Goal: Task Accomplishment & Management: Complete application form

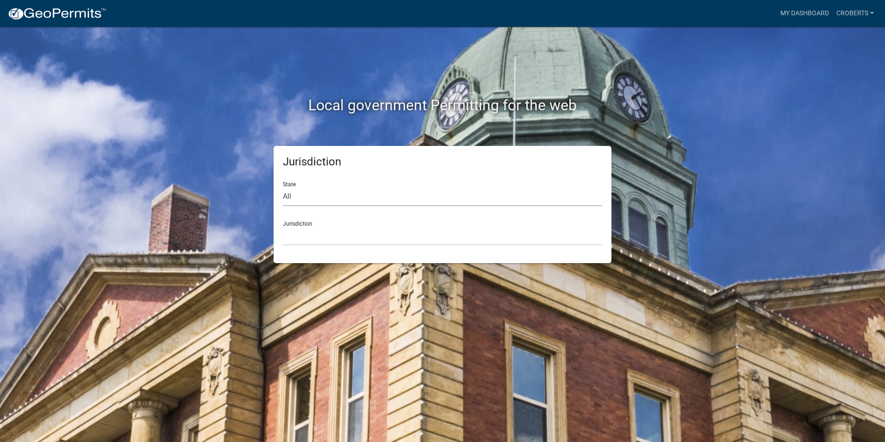
click at [290, 199] on select "All Colorado Georgia Indiana Iowa Kansas Minnesota Ohio South Carolina Wisconsin" at bounding box center [442, 196] width 319 height 19
select select "Georgia"
click at [283, 187] on select "All Colorado Georgia Indiana Iowa Kansas Minnesota Ohio South Carolina Wisconsin" at bounding box center [442, 196] width 319 height 19
drag, startPoint x: 292, startPoint y: 207, endPoint x: 299, endPoint y: 240, distance: 33.7
click at [299, 240] on select "City of Bainbridge, Georgia Cook County, Georgia Crawford County, Georgia Gilme…" at bounding box center [442, 235] width 319 height 19
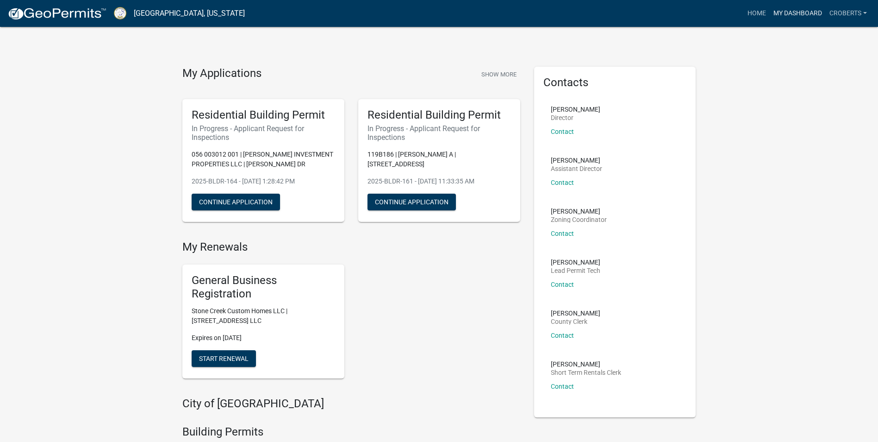
click at [799, 11] on link "My Dashboard" at bounding box center [798, 14] width 56 height 18
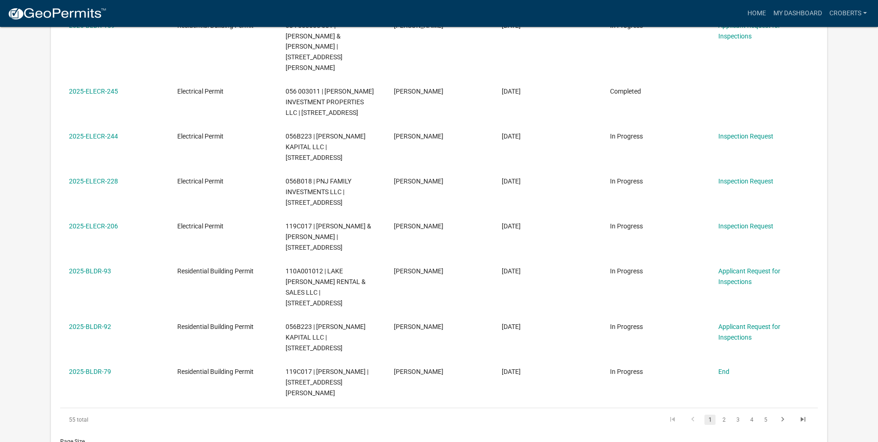
scroll to position [316, 0]
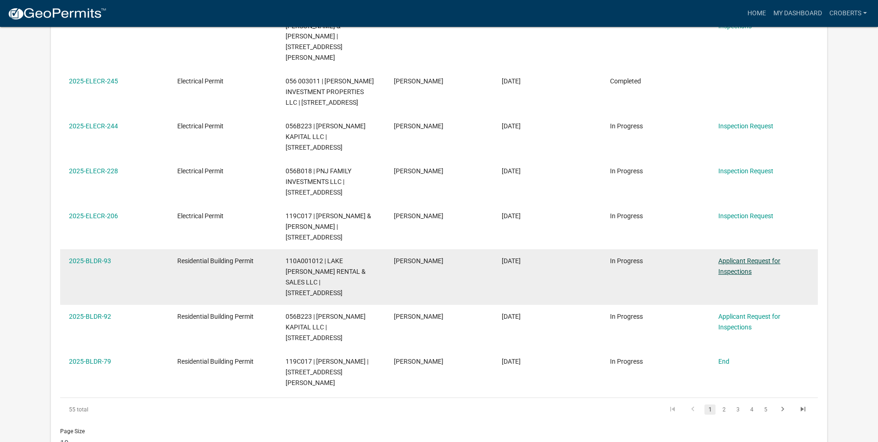
click at [735, 257] on link "Applicant Request for Inspections" at bounding box center [750, 266] width 62 height 18
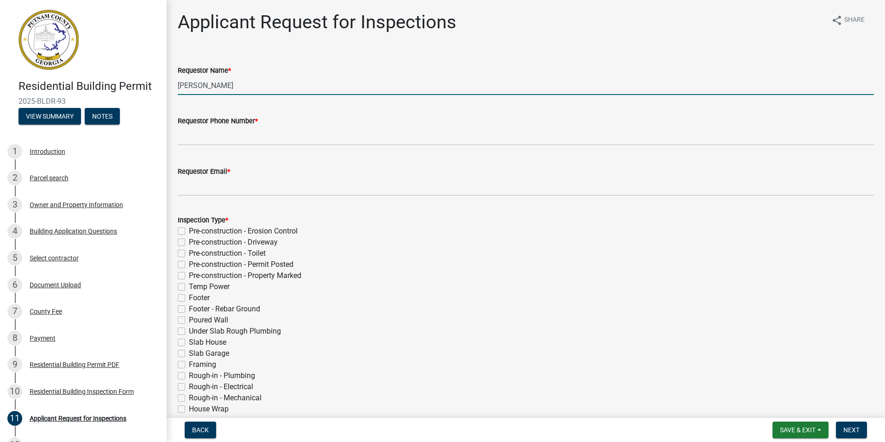
click at [190, 89] on input "Michele Rivera" at bounding box center [526, 85] width 696 height 19
click at [236, 88] on input "Michele Rivera" at bounding box center [526, 85] width 696 height 19
type input "M"
type input "Chip Roberts"
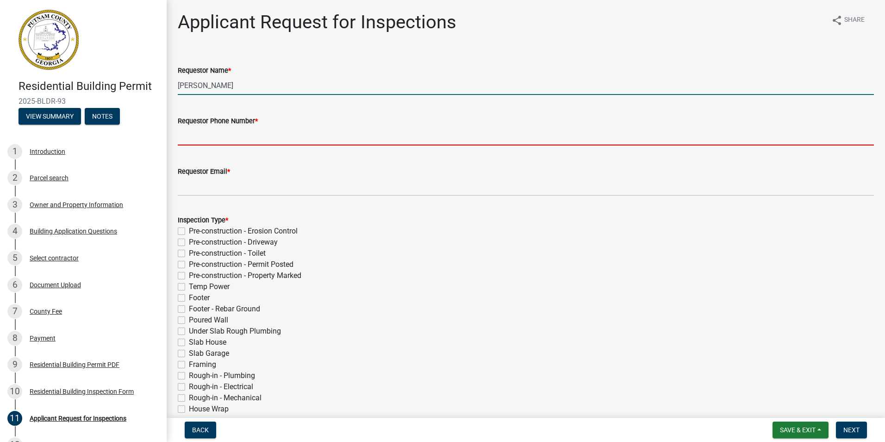
type input "7064730170"
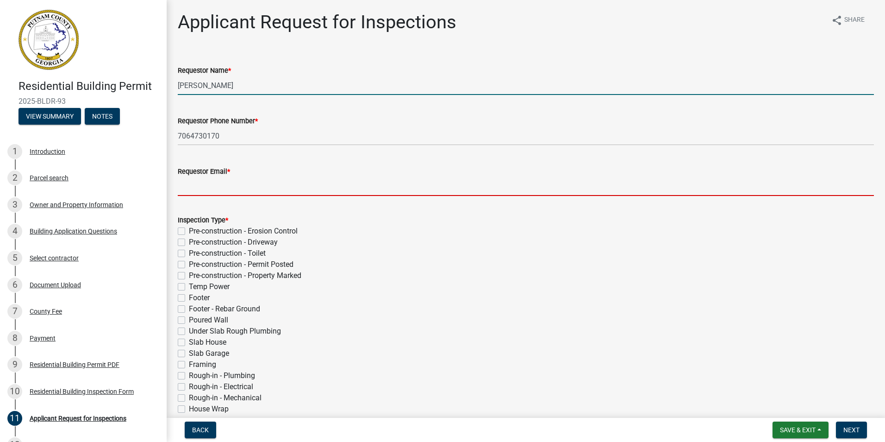
type input "chip.stonecreek@gmail.com"
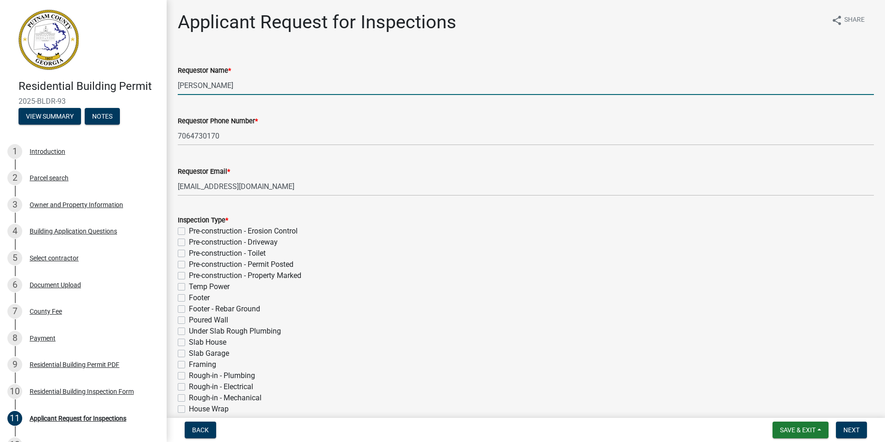
type input "07/15/2025"
select select "8"
select select "2025"
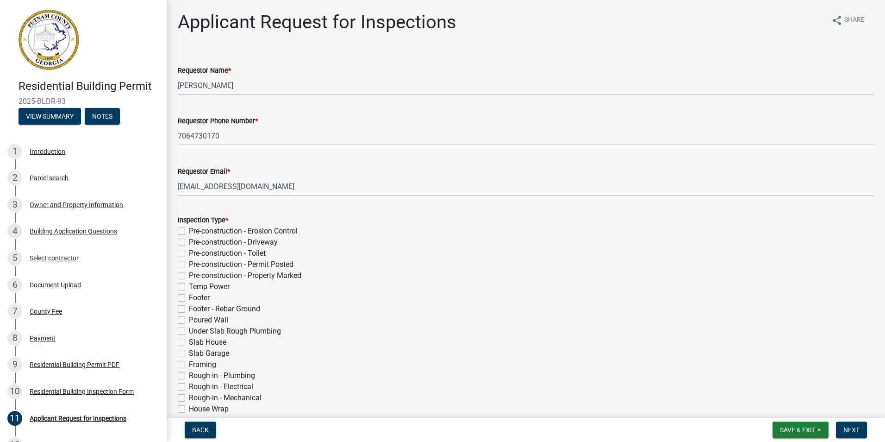
scroll to position [294, 0]
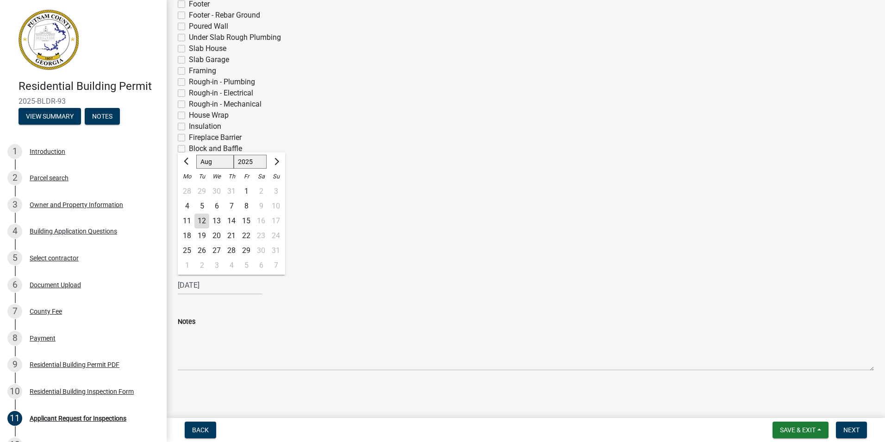
click at [203, 217] on div "12" at bounding box center [201, 220] width 15 height 15
type input "[DATE]"
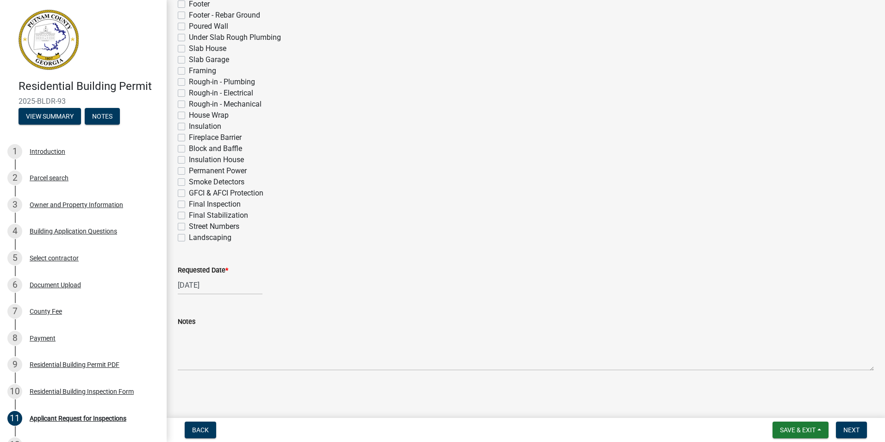
click at [189, 161] on label "Insulation House" at bounding box center [216, 159] width 55 height 11
click at [189, 160] on input "Insulation House" at bounding box center [192, 157] width 6 height 6
checkbox input "true"
checkbox input "false"
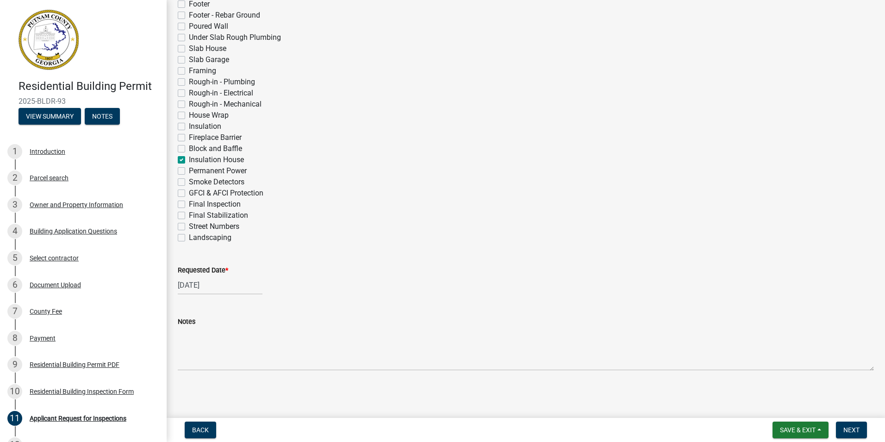
checkbox input "false"
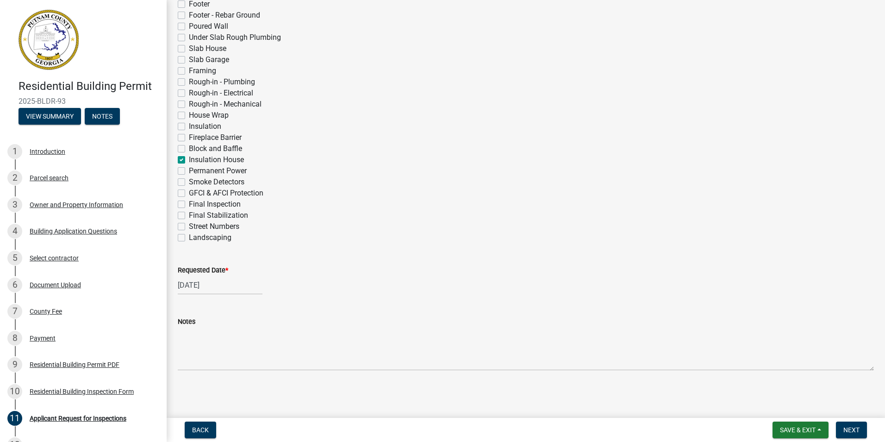
checkbox input "false"
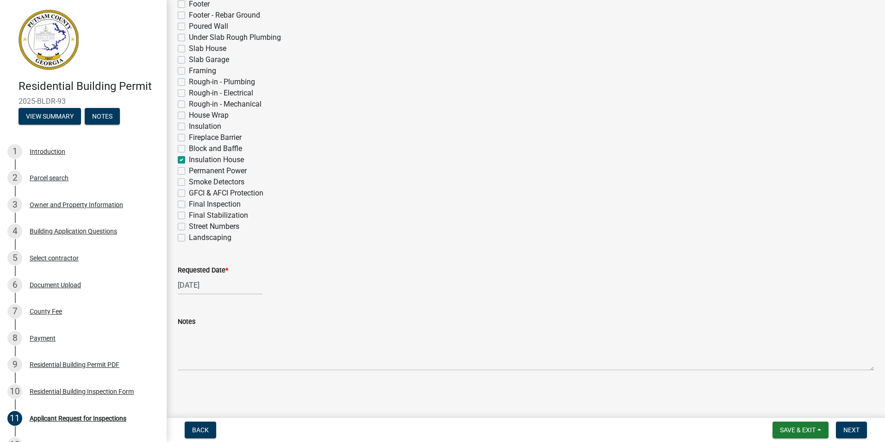
checkbox input "false"
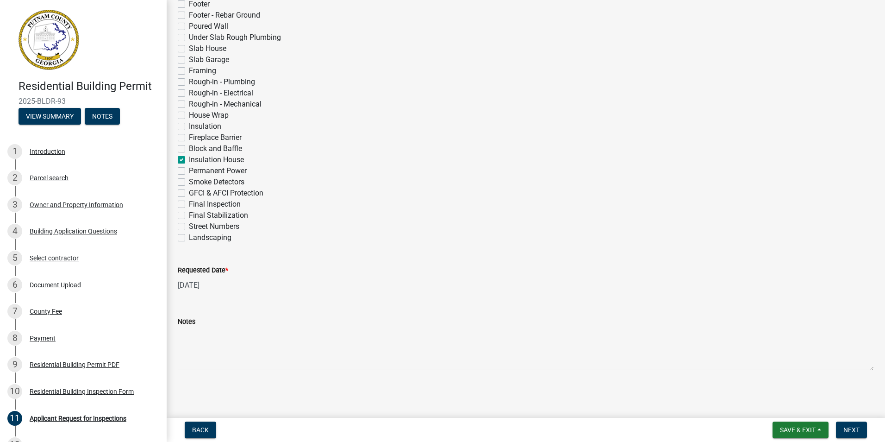
checkbox input "false"
checkbox input "true"
checkbox input "false"
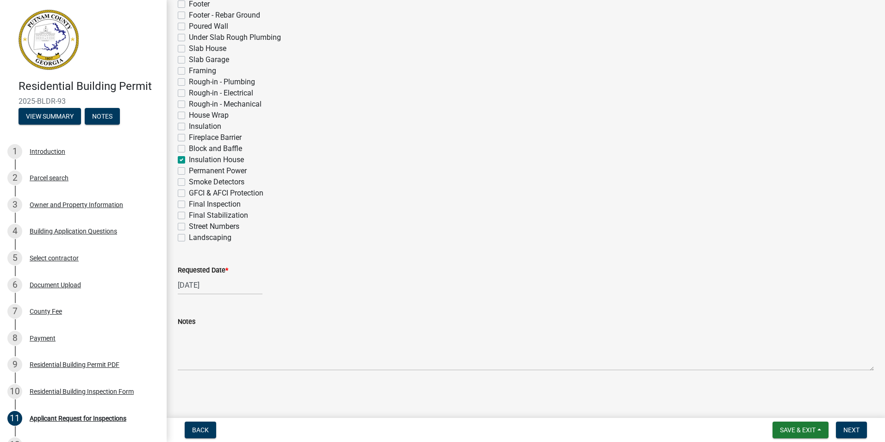
checkbox input "false"
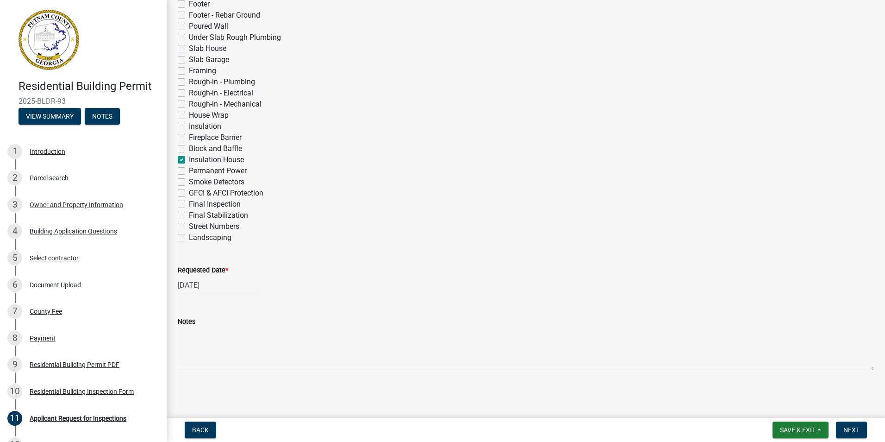
checkbox input "false"
click at [853, 425] on button "Next" at bounding box center [851, 429] width 31 height 17
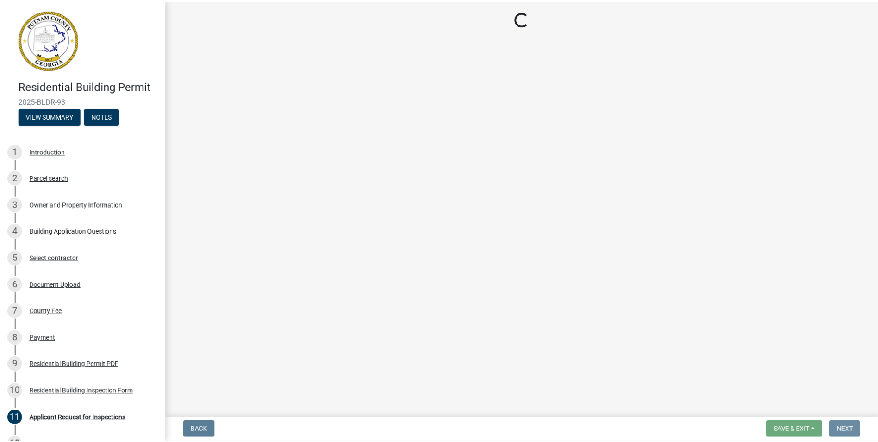
scroll to position [0, 0]
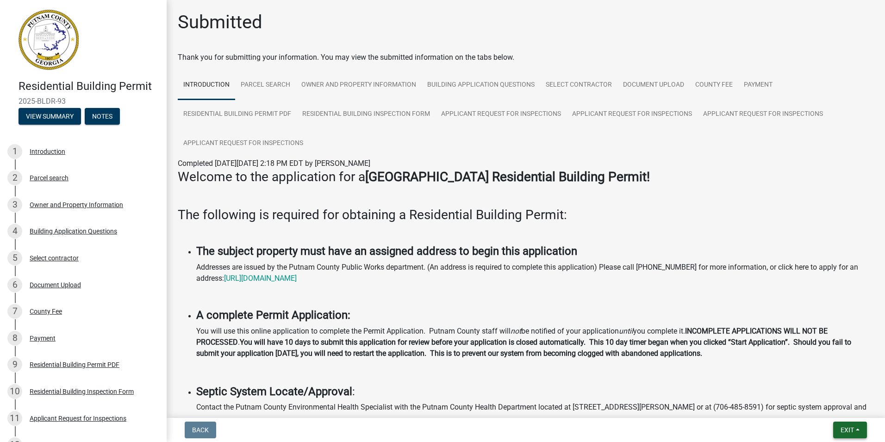
click at [856, 429] on button "Exit" at bounding box center [850, 429] width 34 height 17
click at [843, 406] on button "Save & Exit" at bounding box center [830, 405] width 74 height 22
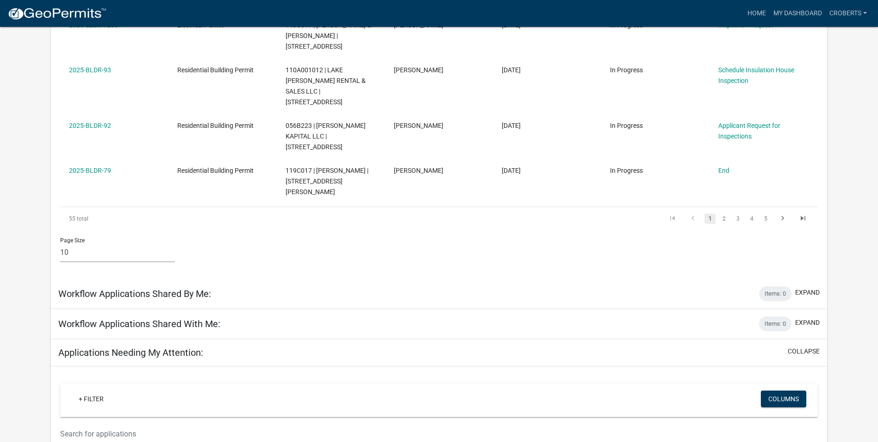
scroll to position [522, 0]
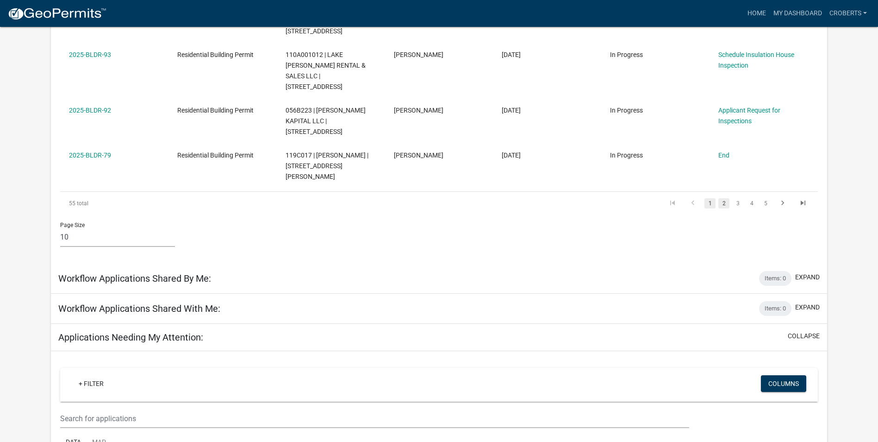
click at [726, 198] on link "2" at bounding box center [724, 203] width 11 height 10
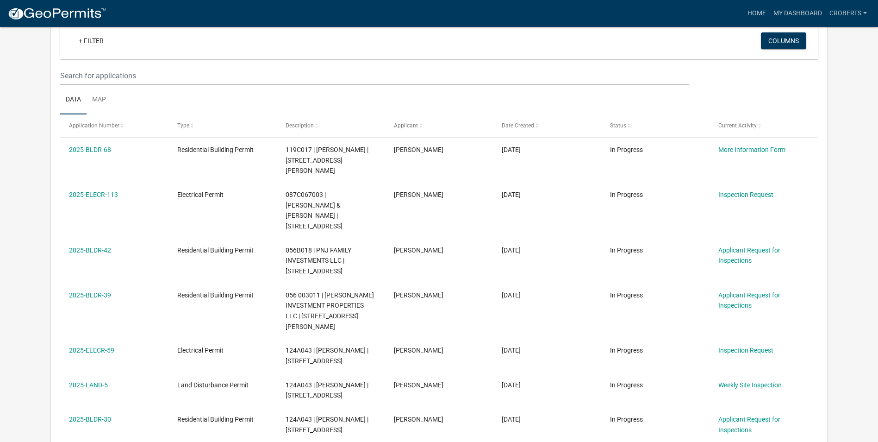
scroll to position [85, 0]
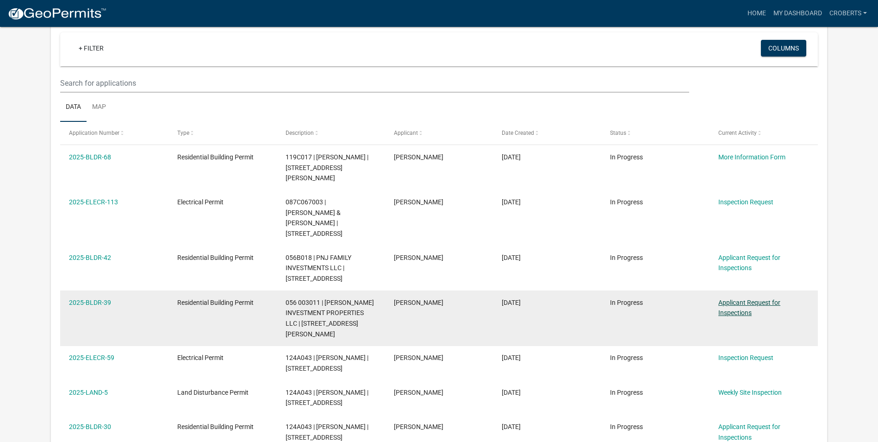
click at [742, 299] on link "Applicant Request for Inspections" at bounding box center [750, 308] width 62 height 18
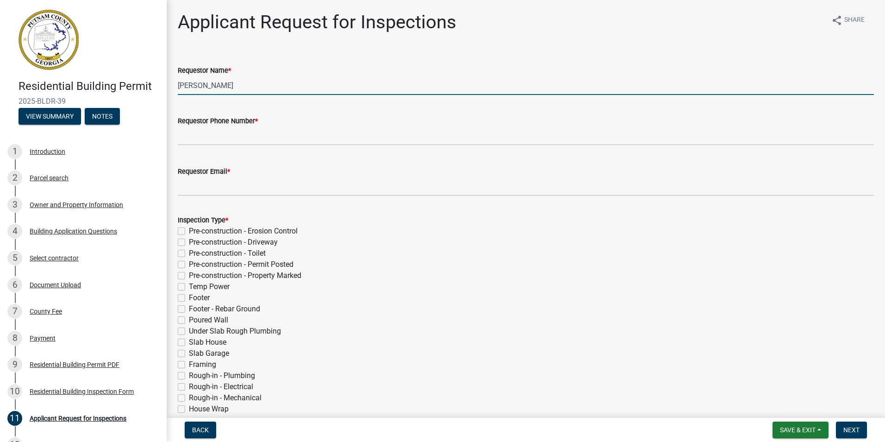
click at [238, 84] on input "Cedrick Moreland" at bounding box center [526, 85] width 696 height 19
type input "C"
type input "[PERSON_NAME]"
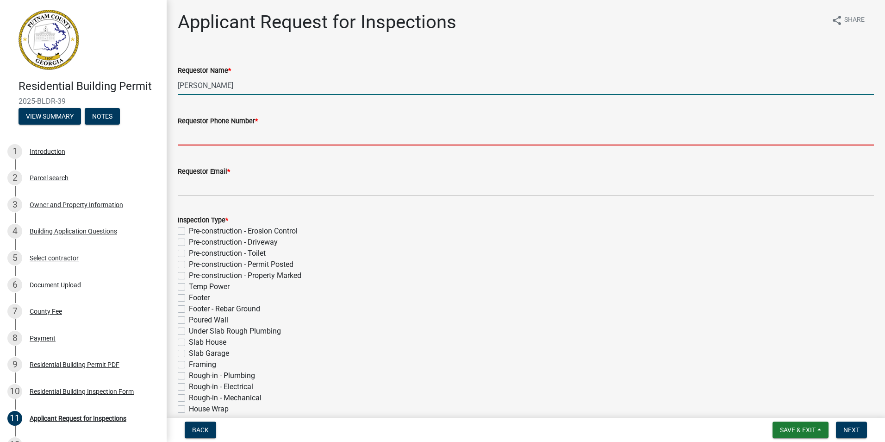
type input "7064730170"
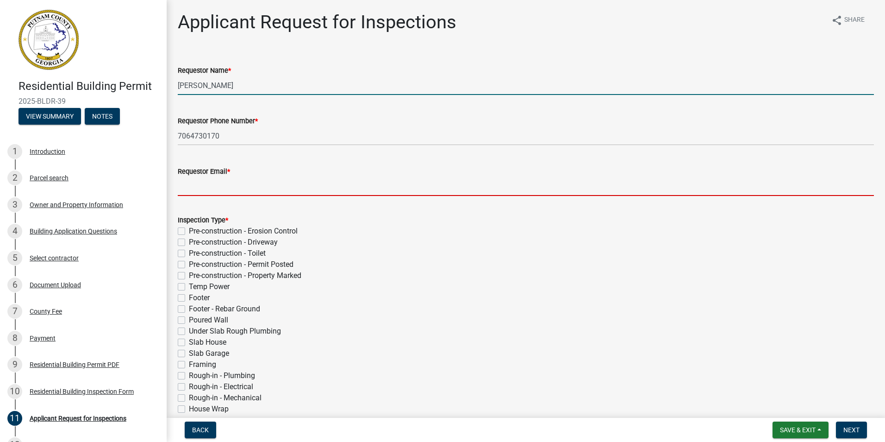
type input "[EMAIL_ADDRESS][DOMAIN_NAME]"
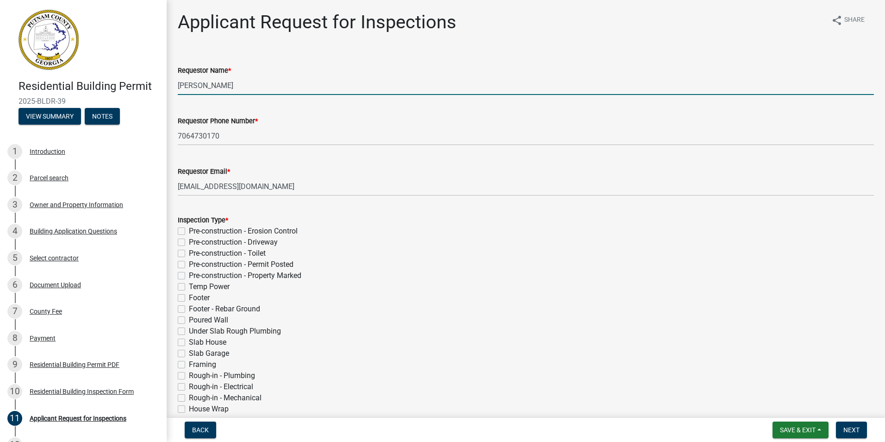
type input "07/15/2025"
select select "8"
select select "2025"
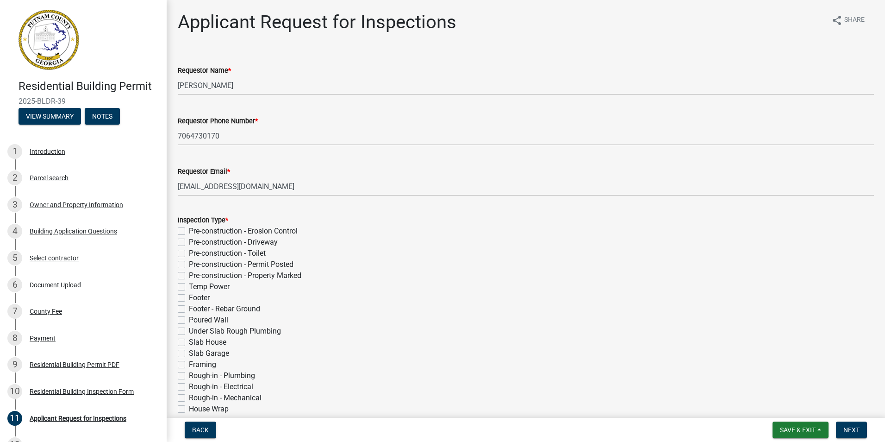
scroll to position [294, 0]
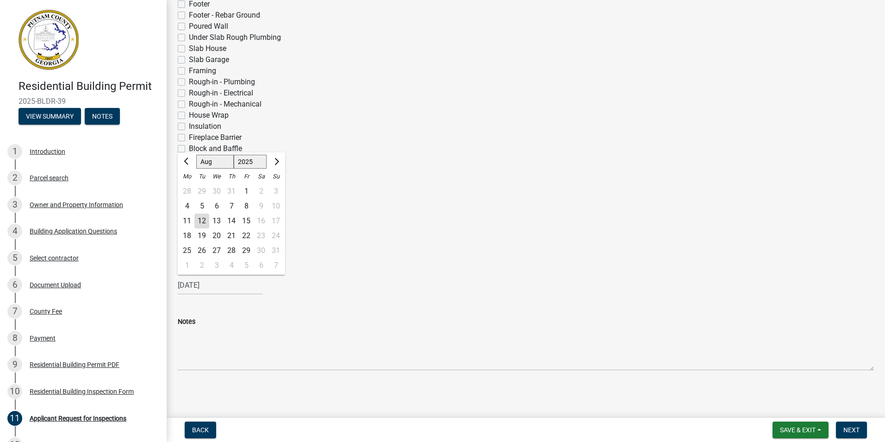
click at [203, 219] on div "12" at bounding box center [201, 220] width 15 height 15
type input "[DATE]"
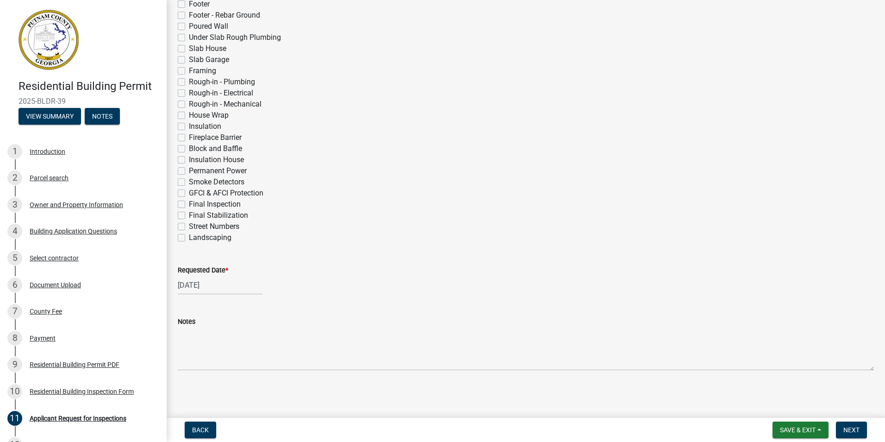
click at [189, 206] on label "Final Inspection" at bounding box center [215, 204] width 52 height 11
click at [189, 205] on input "Final Inspection" at bounding box center [192, 202] width 6 height 6
checkbox input "true"
checkbox input "false"
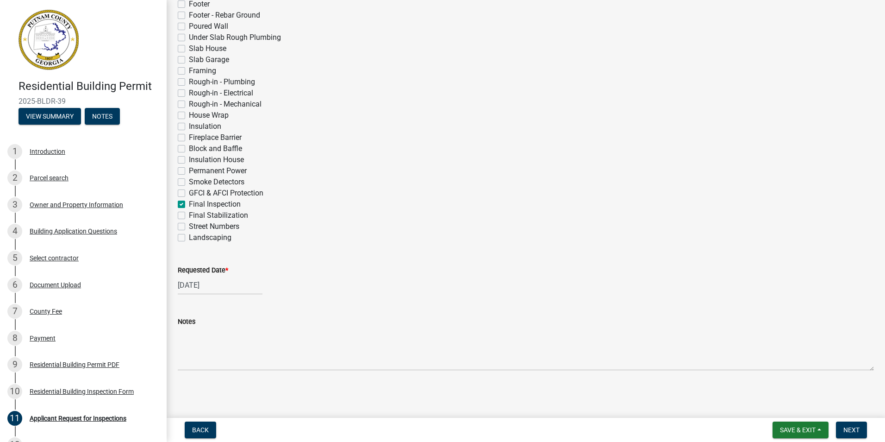
checkbox input "false"
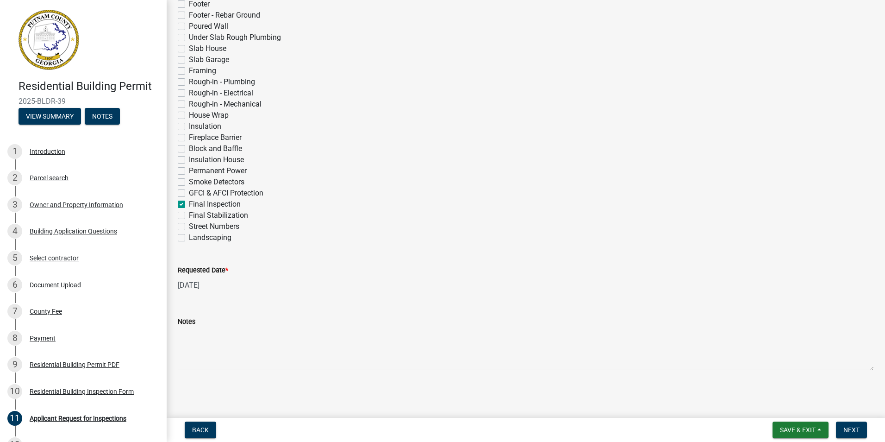
checkbox input "false"
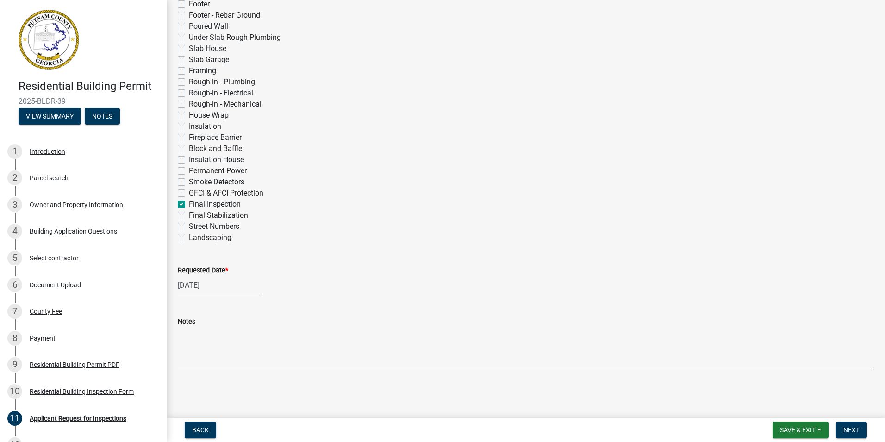
checkbox input "false"
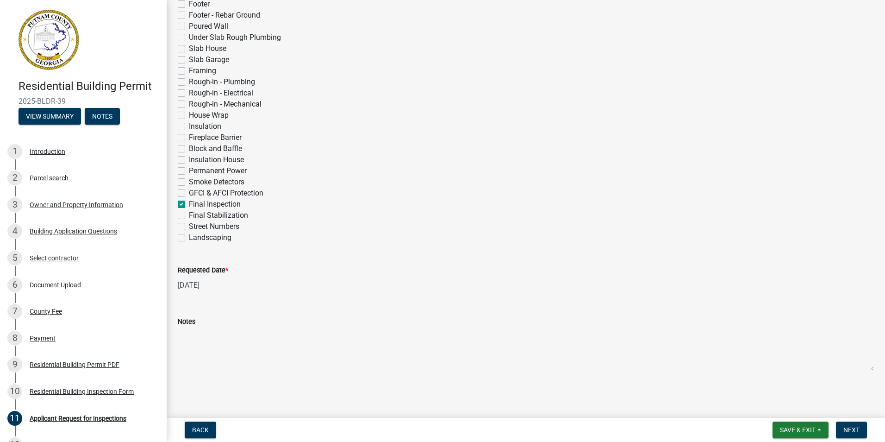
checkbox input "false"
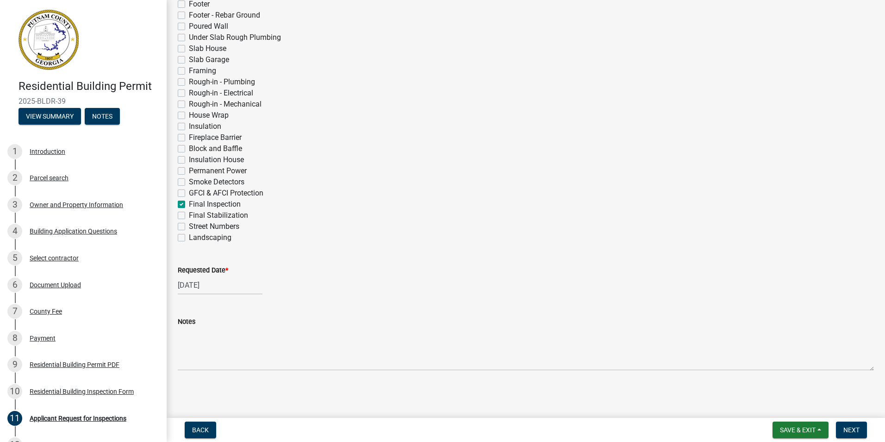
checkbox input "false"
checkbox input "true"
checkbox input "false"
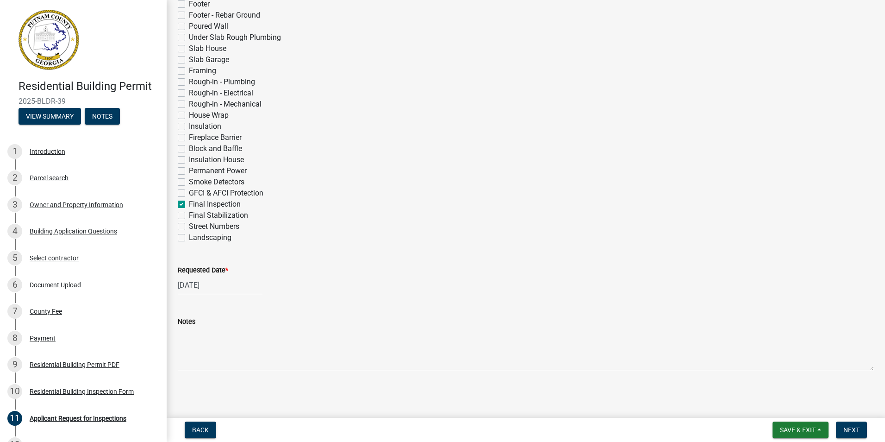
checkbox input "false"
click at [189, 225] on label "Street Numbers" at bounding box center [214, 226] width 50 height 11
click at [189, 225] on input "Street Numbers" at bounding box center [192, 224] width 6 height 6
checkbox input "true"
checkbox input "false"
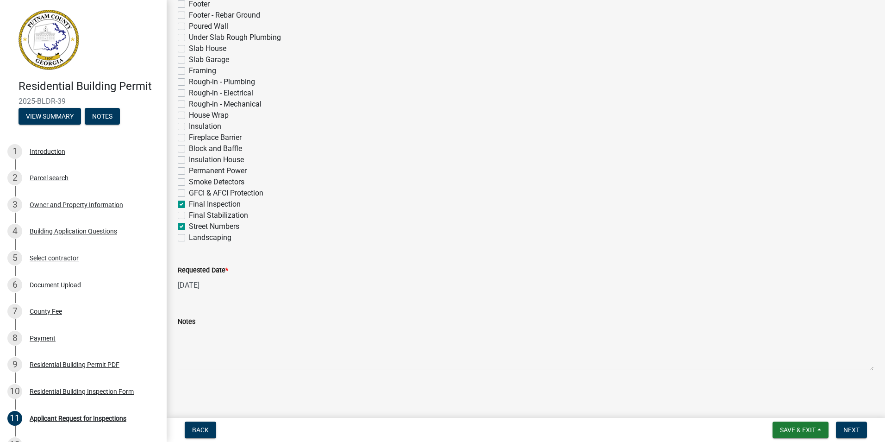
checkbox input "false"
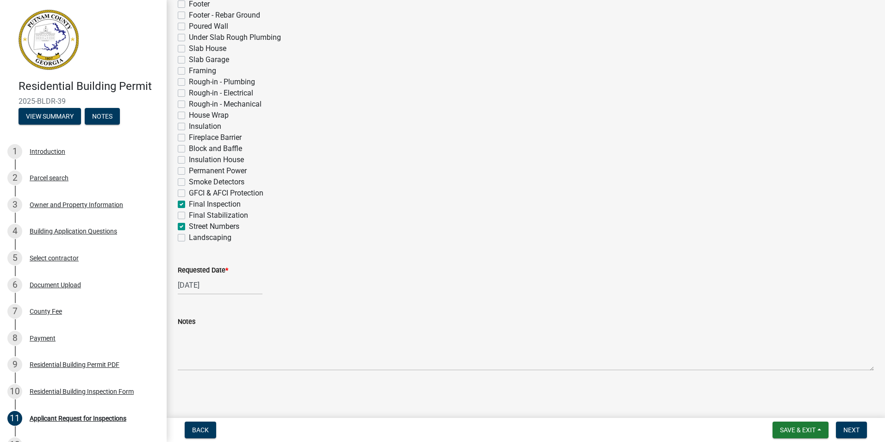
checkbox input "false"
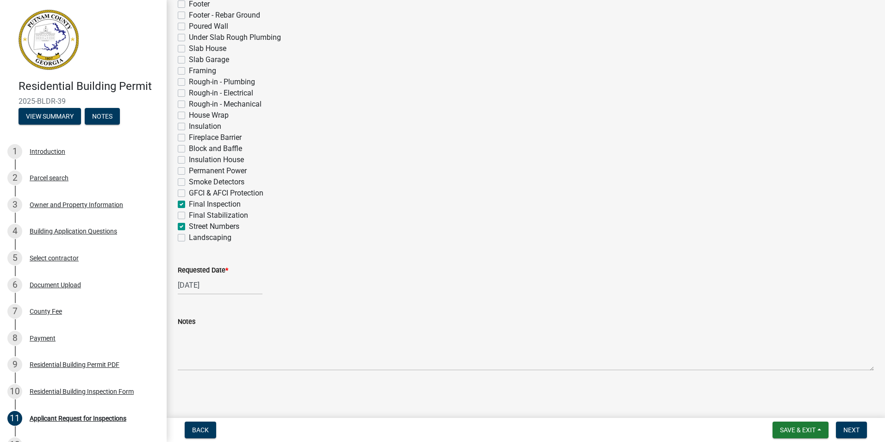
checkbox input "false"
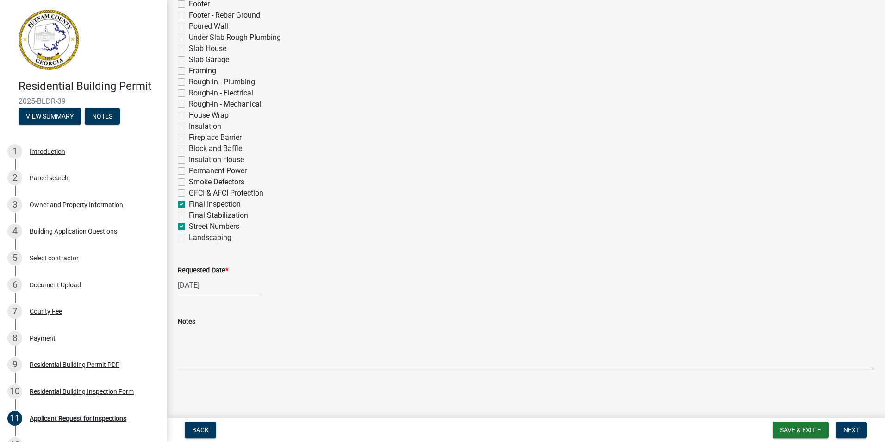
checkbox input "false"
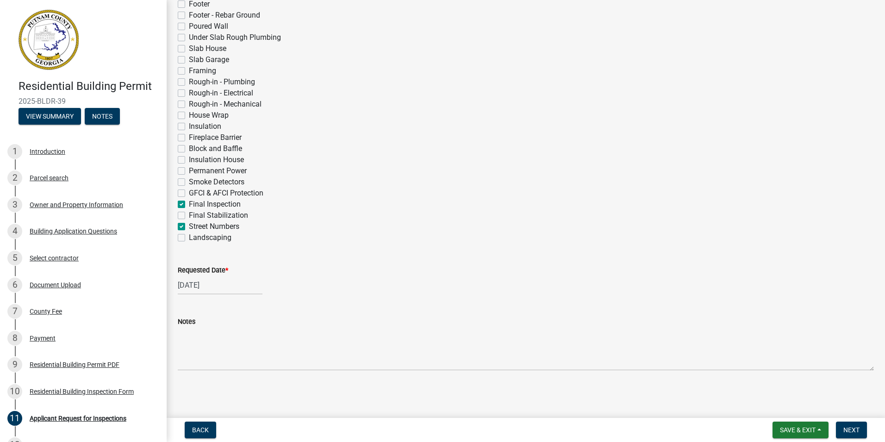
checkbox input "false"
checkbox input "true"
checkbox input "false"
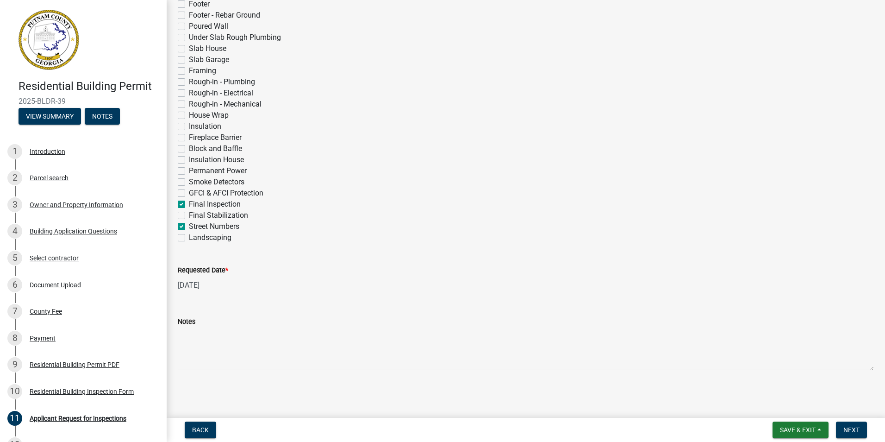
checkbox input "true"
checkbox input "false"
click at [189, 216] on label "Final Stabilization" at bounding box center [218, 215] width 59 height 11
click at [189, 216] on input "Final Stabilization" at bounding box center [192, 213] width 6 height 6
checkbox input "true"
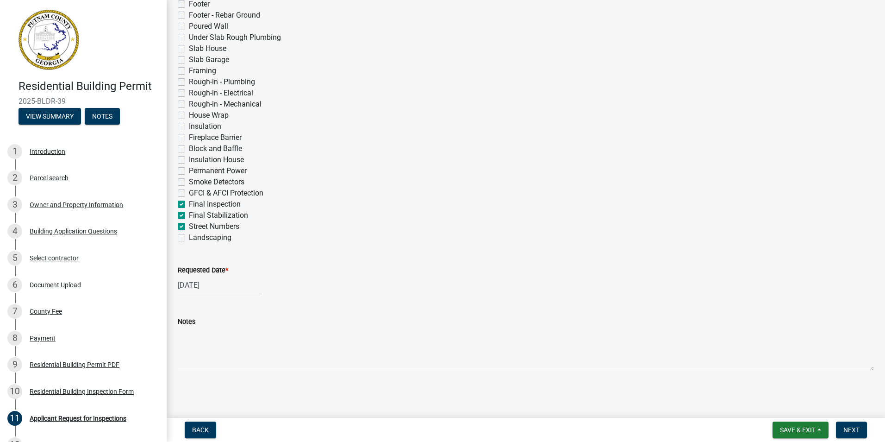
checkbox input "false"
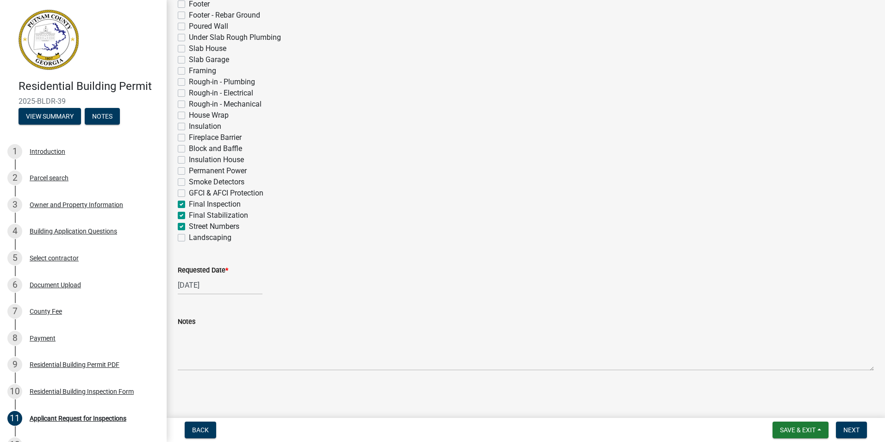
checkbox input "false"
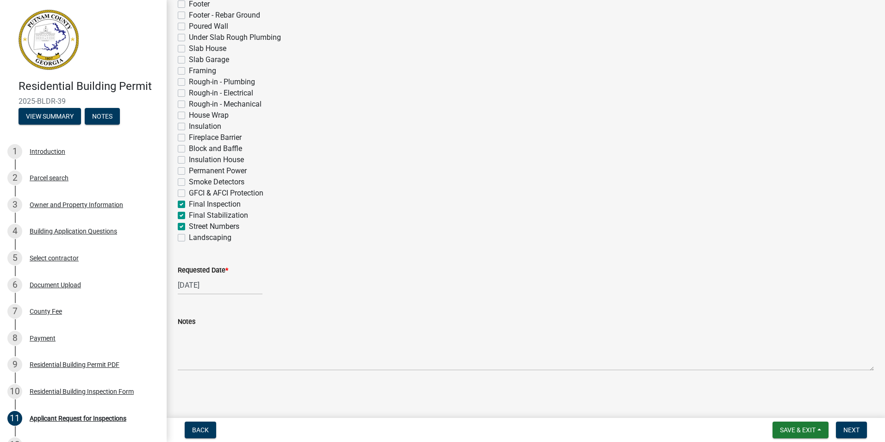
checkbox input "false"
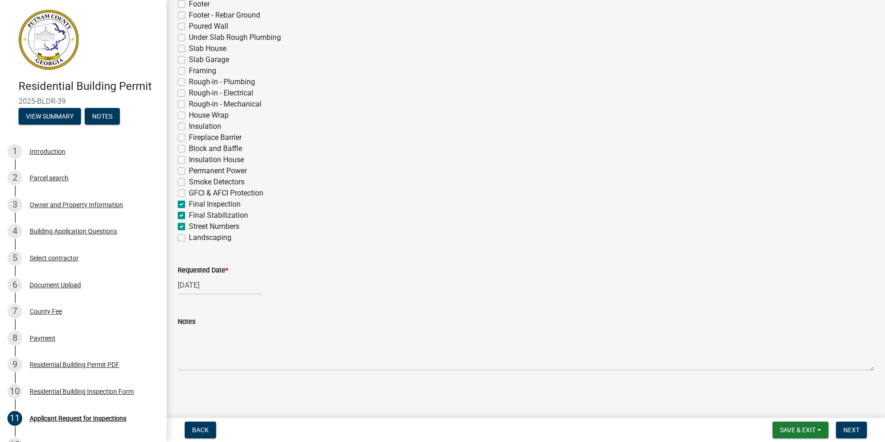
checkbox input "false"
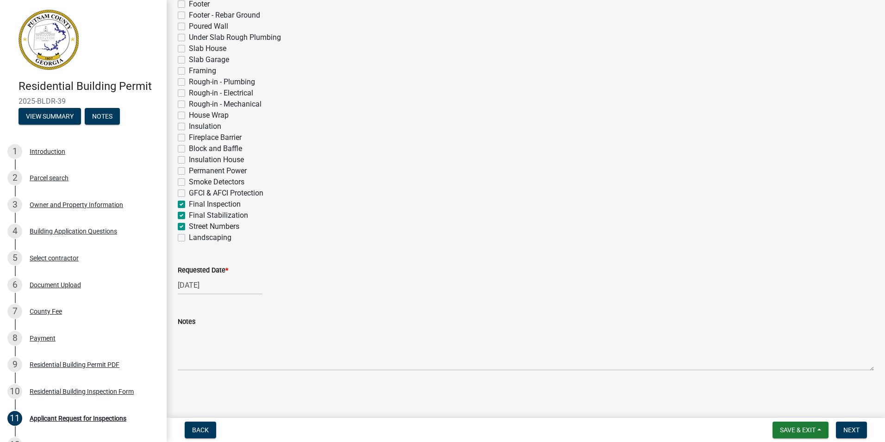
checkbox input "false"
checkbox input "true"
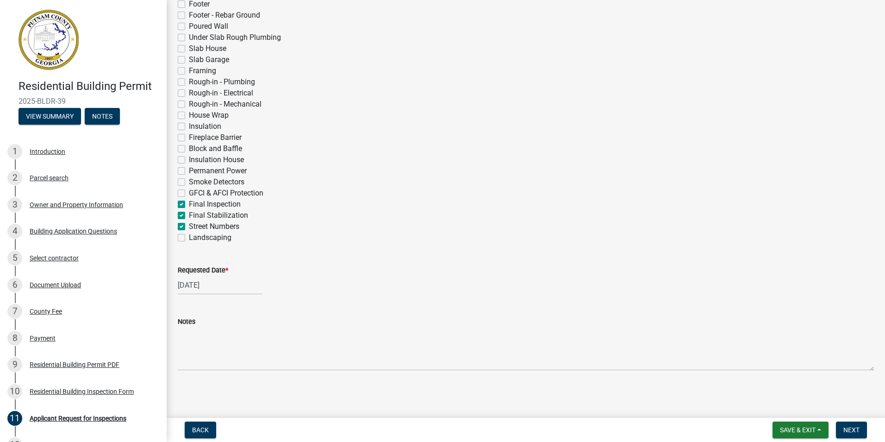
checkbox input "true"
click at [189, 238] on label "Landscaping" at bounding box center [210, 237] width 43 height 11
click at [189, 238] on input "Landscaping" at bounding box center [192, 235] width 6 height 6
checkbox input "true"
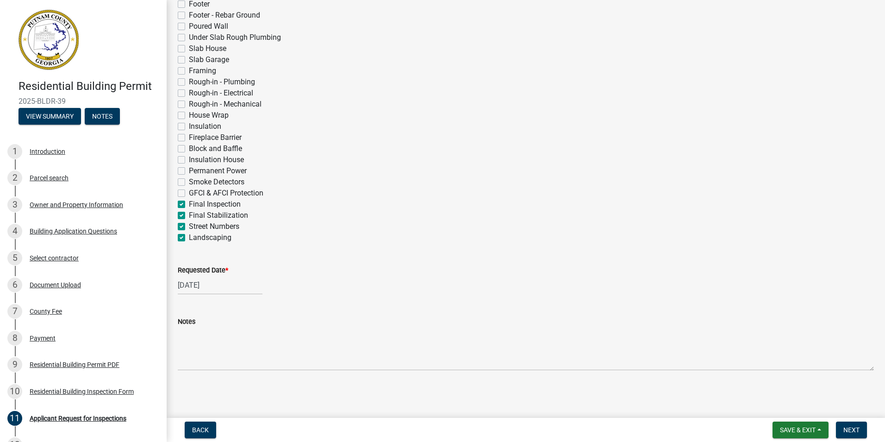
checkbox input "false"
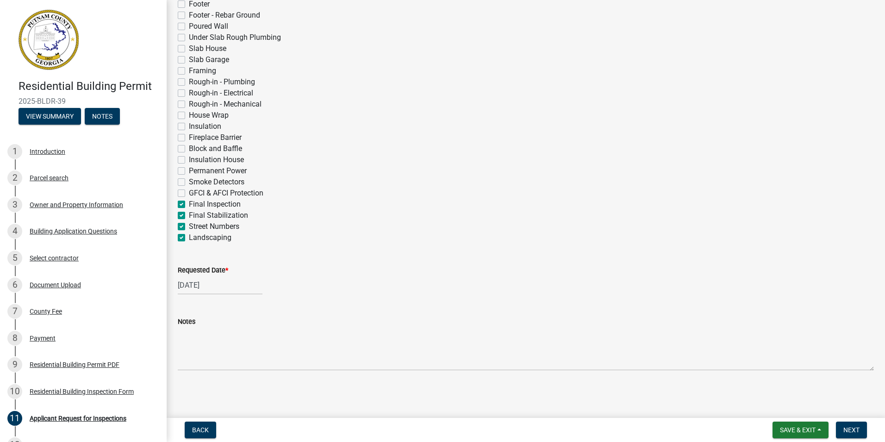
checkbox input "false"
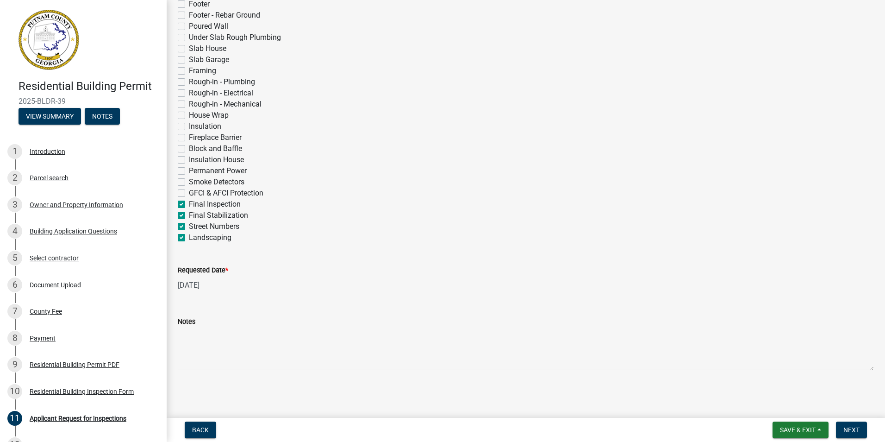
checkbox input "false"
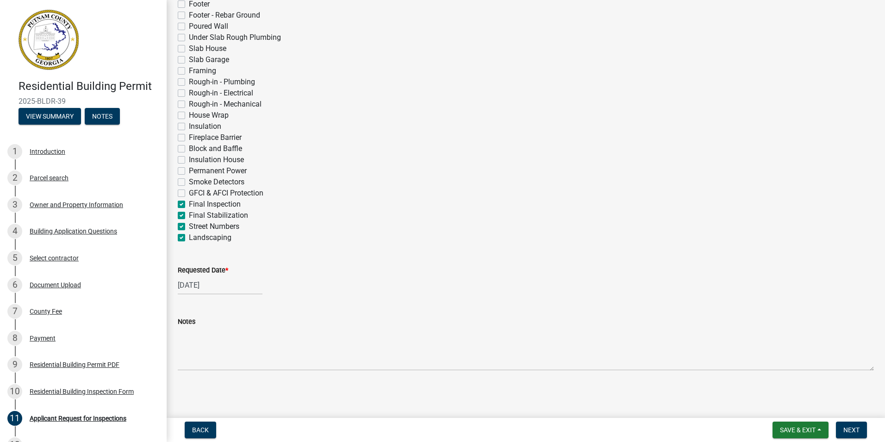
checkbox input "false"
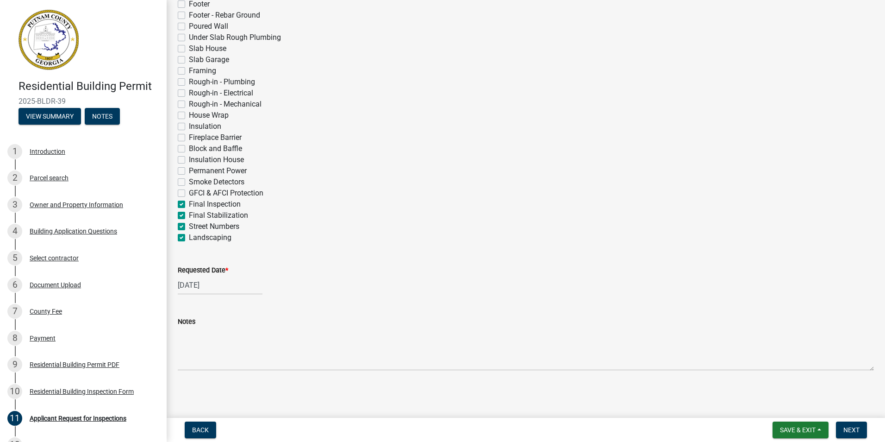
checkbox input "false"
checkbox input "true"
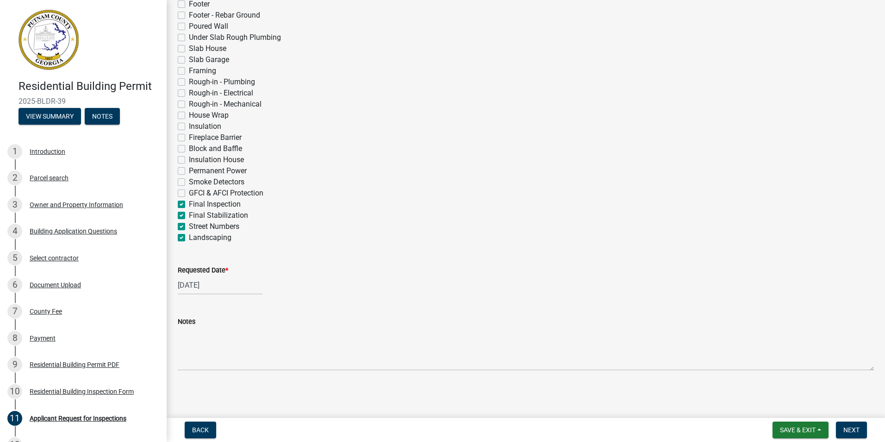
checkbox input "true"
click at [855, 433] on span "Next" at bounding box center [852, 429] width 16 height 7
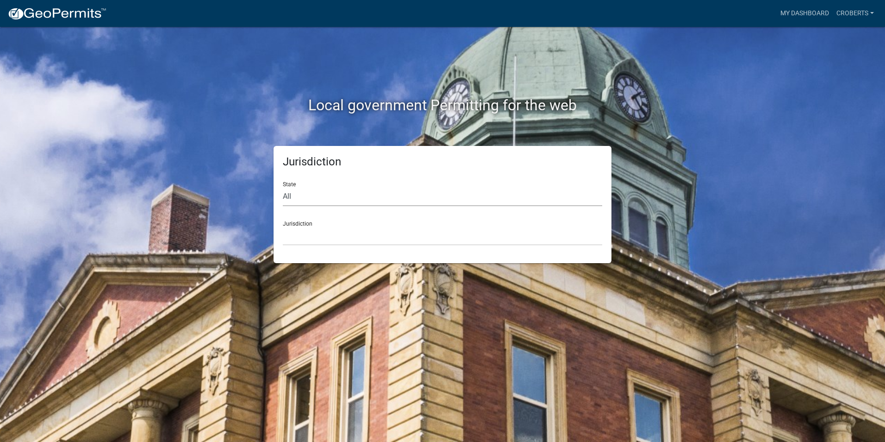
click at [287, 197] on select "All Colorado Georgia Indiana Iowa Kansas Minnesota Ohio South Carolina Wisconsin" at bounding box center [442, 196] width 319 height 19
select select "Georgia"
click at [283, 187] on select "All Colorado Georgia Indiana Iowa Kansas Minnesota Ohio South Carolina Wisconsin" at bounding box center [442, 196] width 319 height 19
drag, startPoint x: 292, startPoint y: 207, endPoint x: 298, endPoint y: 239, distance: 32.6
click at [298, 239] on select "City of Bainbridge, Georgia Cook County, Georgia Crawford County, Georgia Gilme…" at bounding box center [442, 235] width 319 height 19
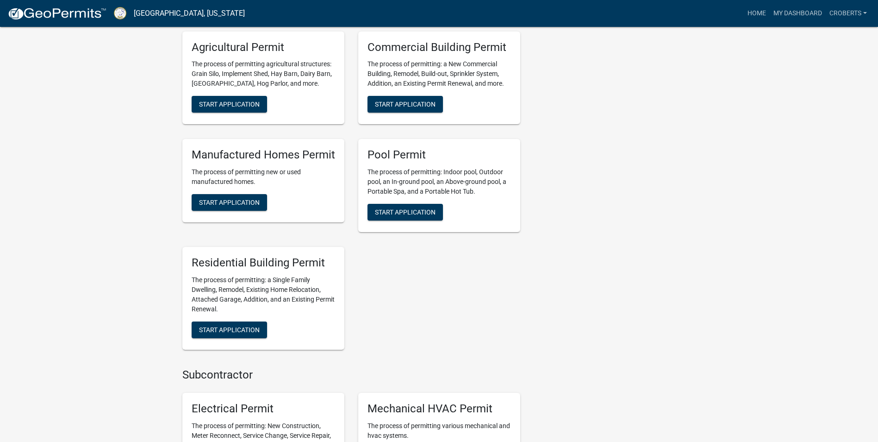
scroll to position [446, 0]
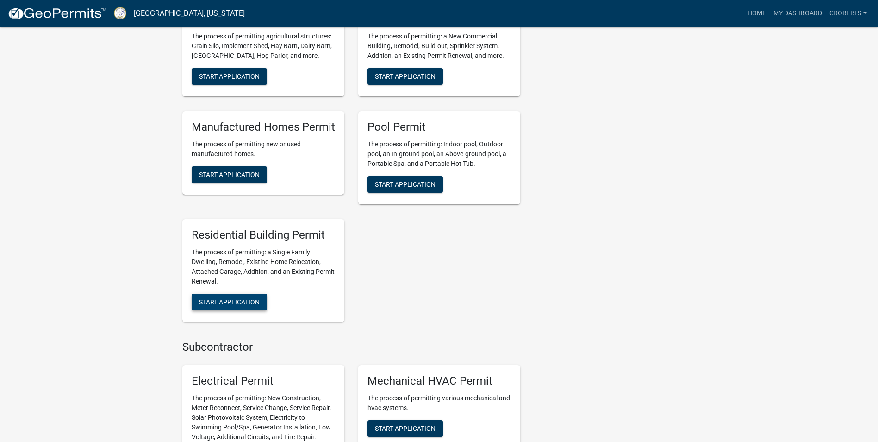
click at [241, 301] on span "Start Application" at bounding box center [229, 301] width 61 height 7
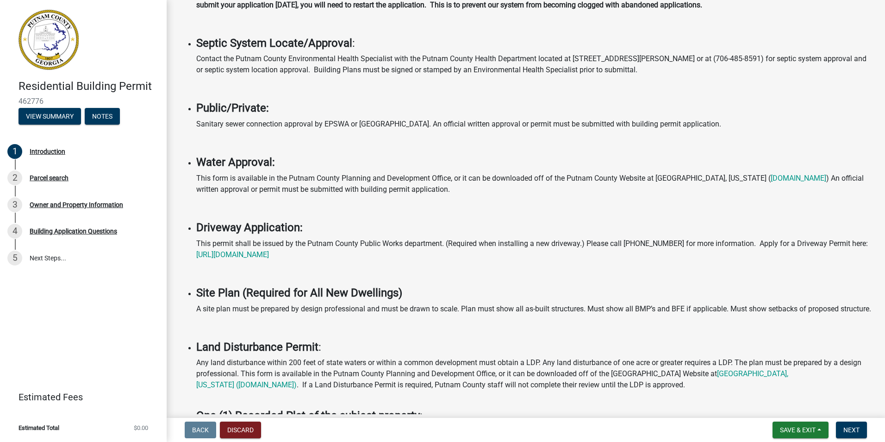
scroll to position [232, 0]
click at [848, 427] on span "Next" at bounding box center [852, 429] width 16 height 7
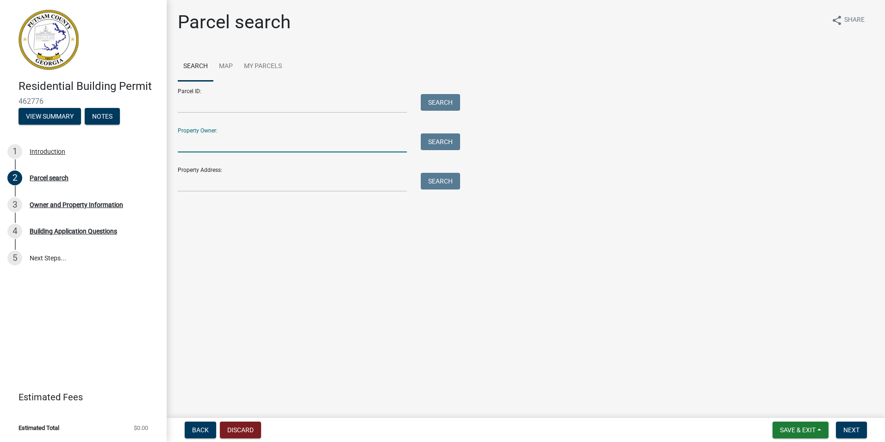
click at [201, 146] on input "Property Owner:" at bounding box center [292, 142] width 229 height 19
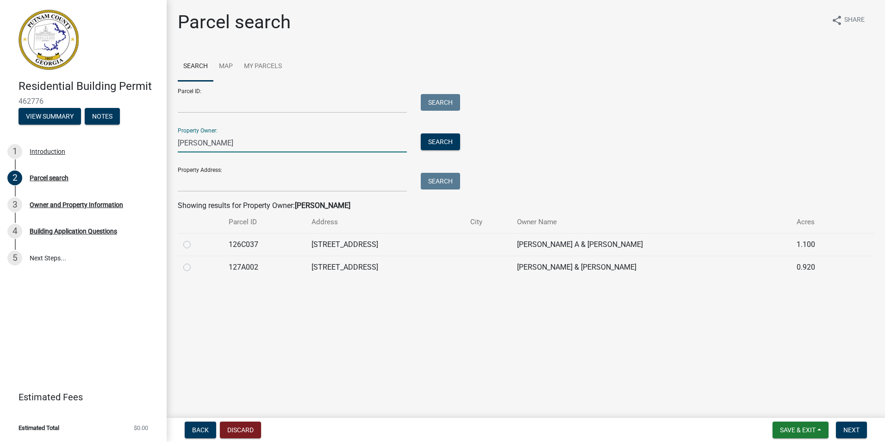
type input "louis adams"
click at [194, 239] on label at bounding box center [194, 239] width 0 height 0
click at [194, 245] on input "radio" at bounding box center [197, 242] width 6 height 6
radio input "true"
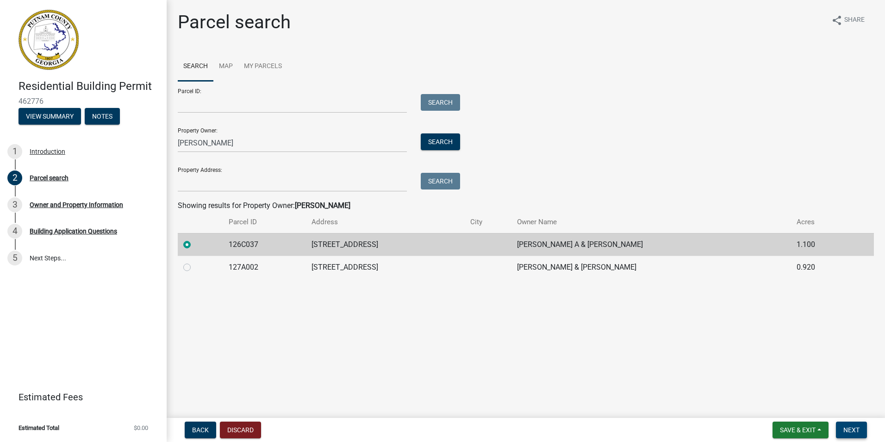
click at [845, 432] on span "Next" at bounding box center [852, 429] width 16 height 7
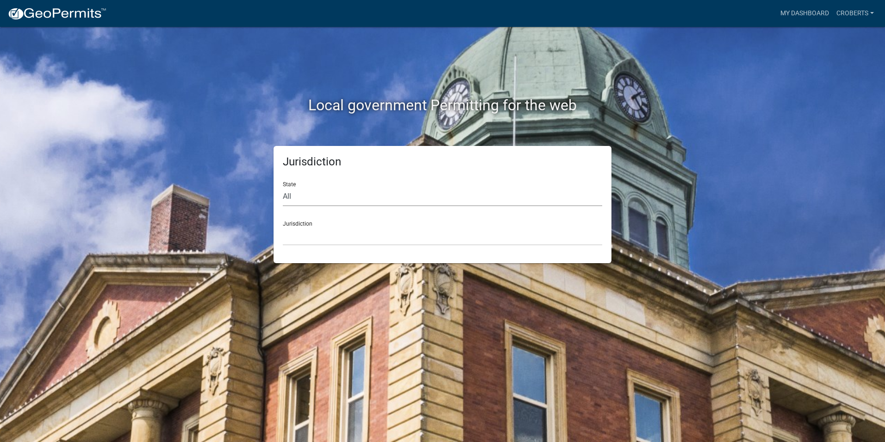
click at [304, 199] on select "All Colorado Georgia Indiana Iowa Kansas Minnesota Ohio South Carolina Wisconsin" at bounding box center [442, 196] width 319 height 19
select select "Georgia"
click at [283, 187] on select "All Colorado Georgia Indiana Iowa Kansas Minnesota Ohio South Carolina Wisconsin" at bounding box center [442, 196] width 319 height 19
click at [299, 238] on select "City of Bainbridge, Georgia Cook County, Georgia Crawford County, Georgia Gilme…" at bounding box center [442, 235] width 319 height 19
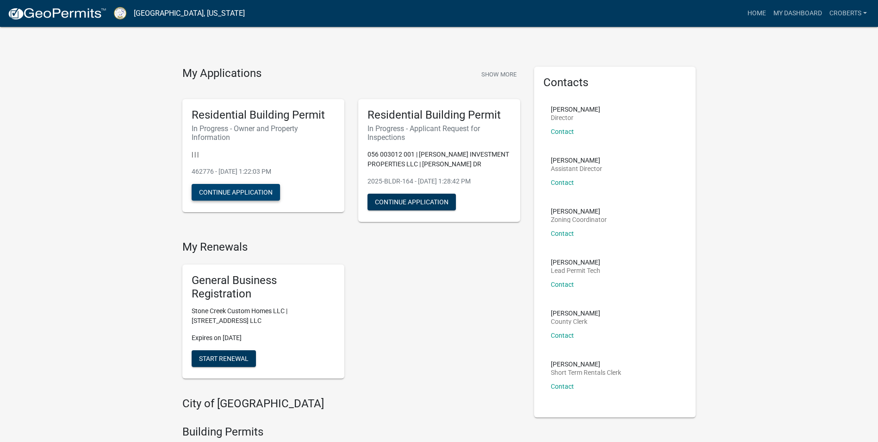
click at [261, 188] on button "Continue Application" at bounding box center [236, 192] width 88 height 17
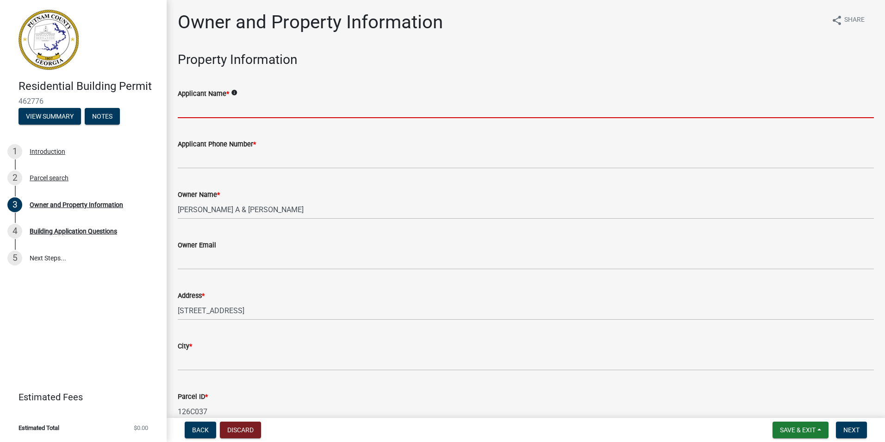
click at [235, 110] on input "Applicant Name *" at bounding box center [526, 108] width 696 height 19
type input "Marvin Roberts/ Stone Creek Custom Homes"
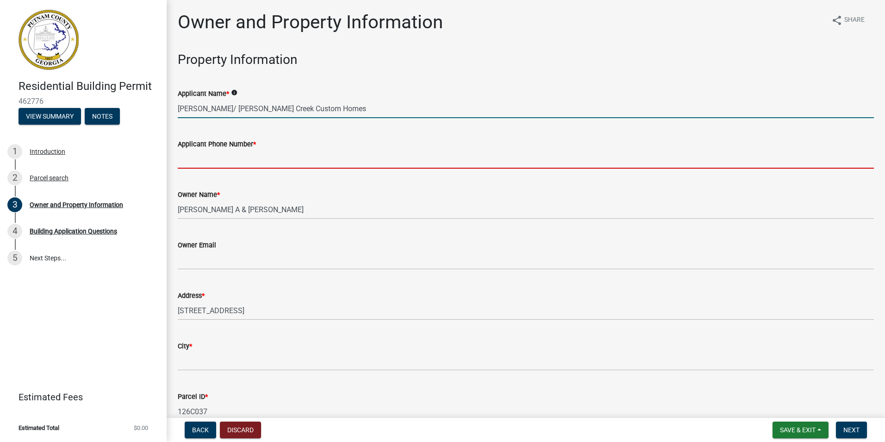
type input "7064730170"
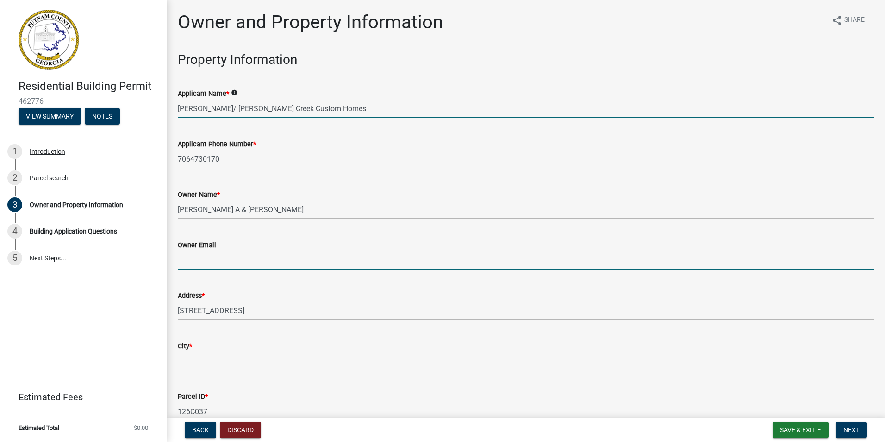
type input "chip.stonecreek@gmail.com"
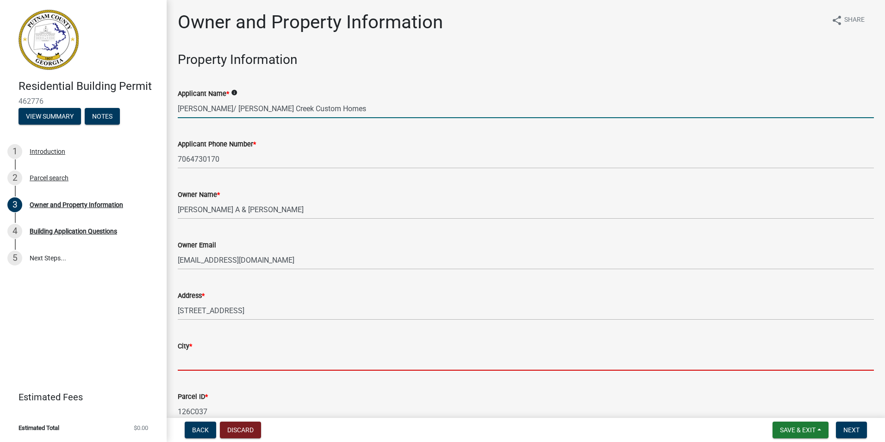
type input "Eatonton Ga 31024"
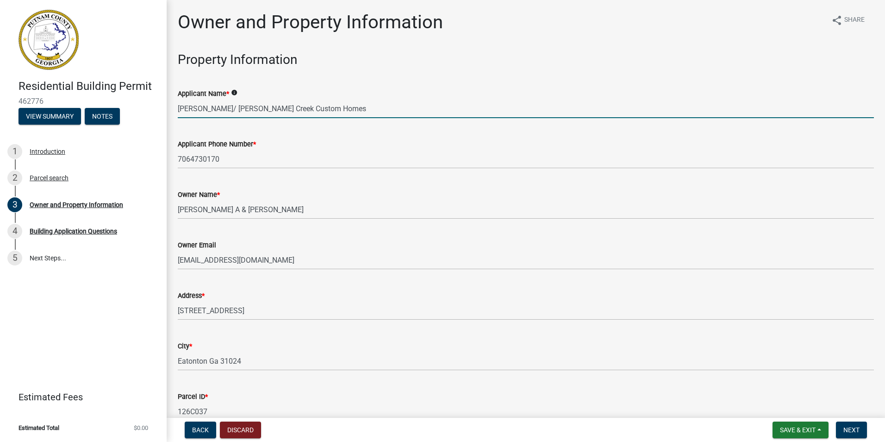
type input "952B Suite 206 Greensboro Rd"
type input "Eatonton Ga 31024"
type input "GA"
type input "31024"
type input "Stone Creek Custom Homes LLC"
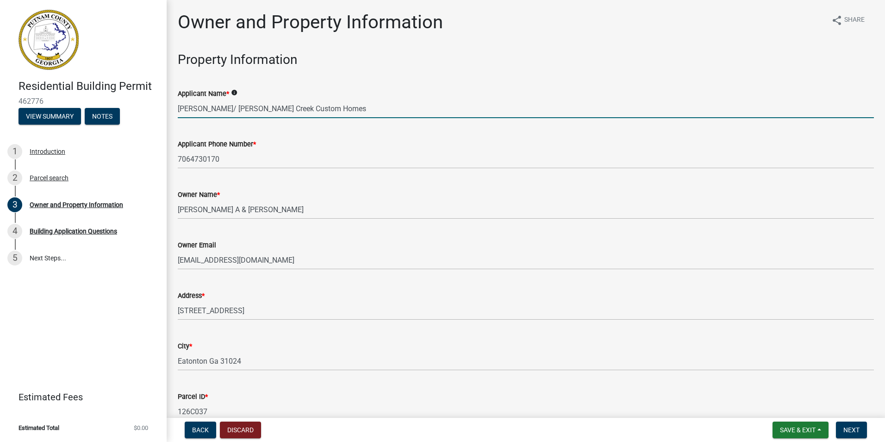
type input "Stone Creek Custom Homes LLC"
type input "7064730170"
type input "952B Suite 206 Greensboro Rd"
type input "Eatonton Ga 31024"
type input "GA"
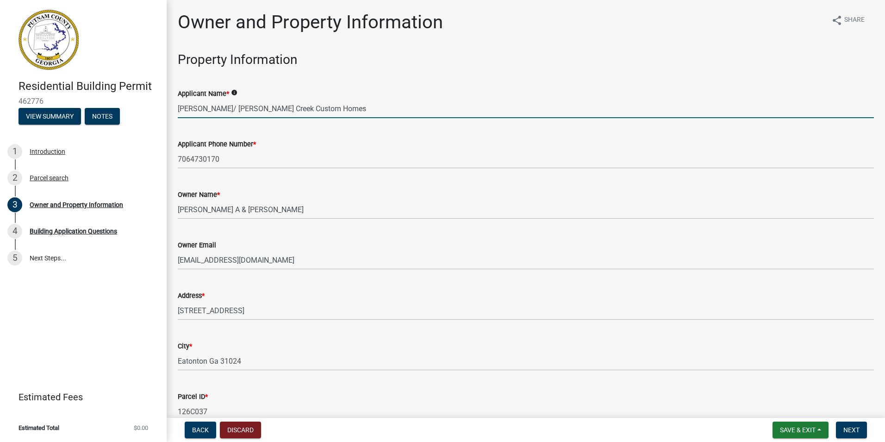
type input "31024"
type input "[EMAIL_ADDRESS][DOMAIN_NAME]"
type input "RBI000446"
type input "[DATE]"
type input "2023-BLR-16"
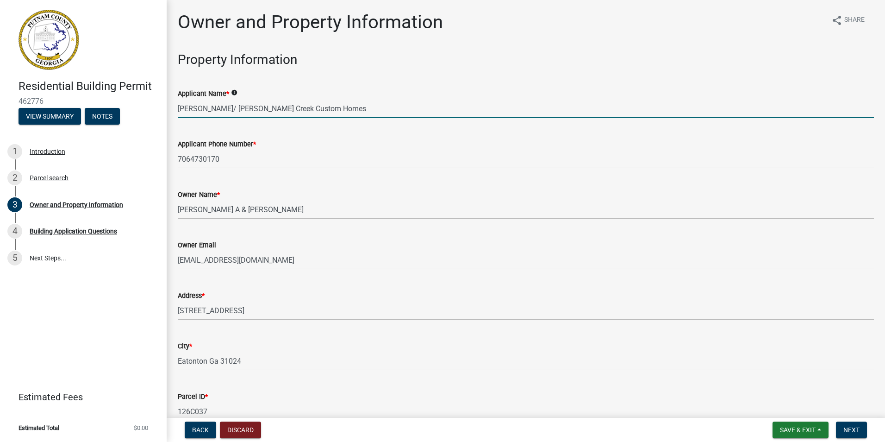
type input "[DATE]"
type input "[PERSON_NAME]"
type input "[PHONE_NUMBER]"
type input "260,000"
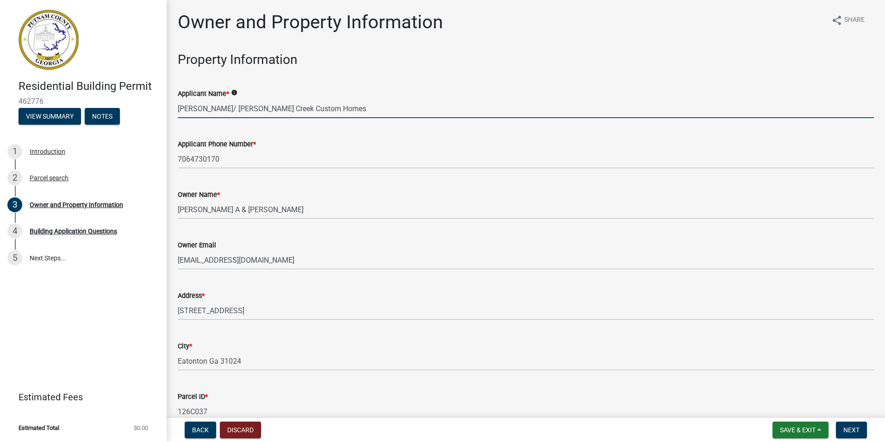
select select "34fe85c2-5f76-4343-b6bb-8ca387e0bed7"
select select "83394b22-4a11-496c-8e5c-75ade2e72faf"
type input "260000"
select select "34fe85c2-5f76-4343-b6bb-8ca387e0bed7"
select select "83394b22-4a11-496c-8e5c-75ade2e72faf"
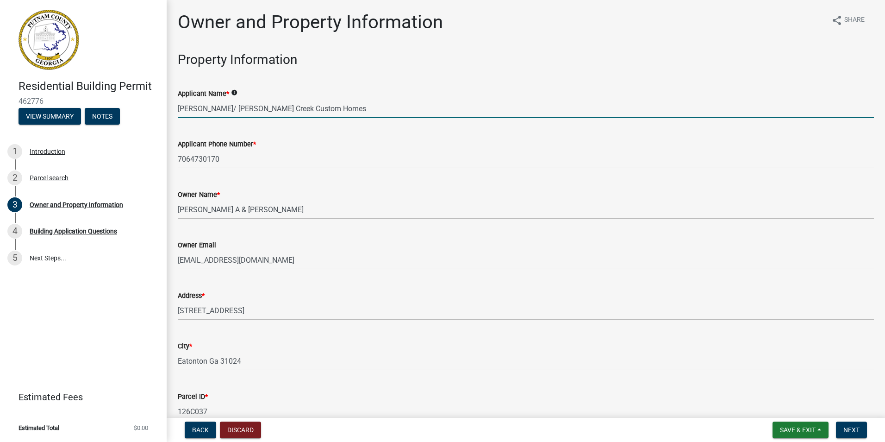
select select "8"
select select "2025"
select select "8"
select select "2025"
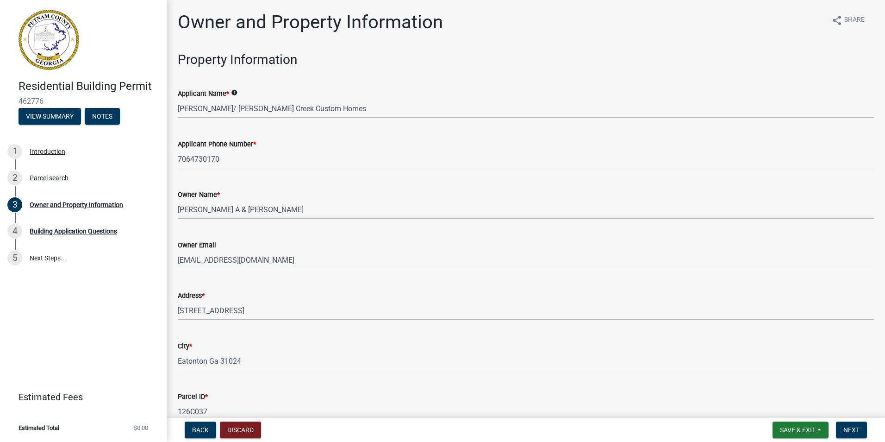
scroll to position [1051, 0]
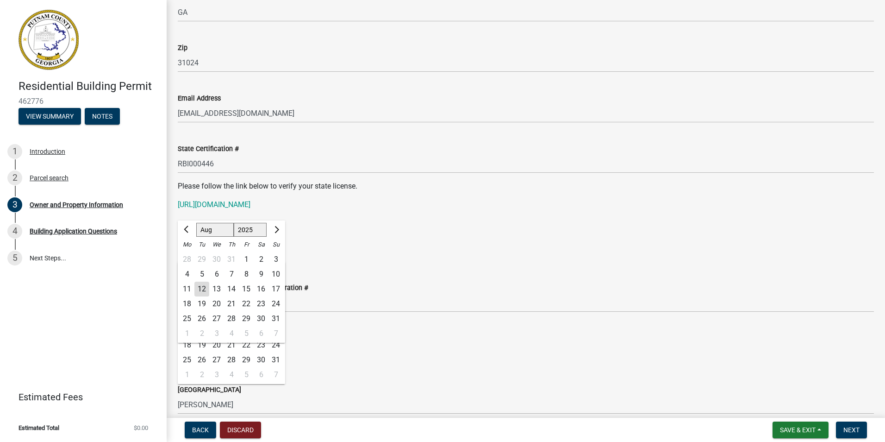
click at [350, 390] on div "[GEOGRAPHIC_DATA]" at bounding box center [526, 389] width 696 height 11
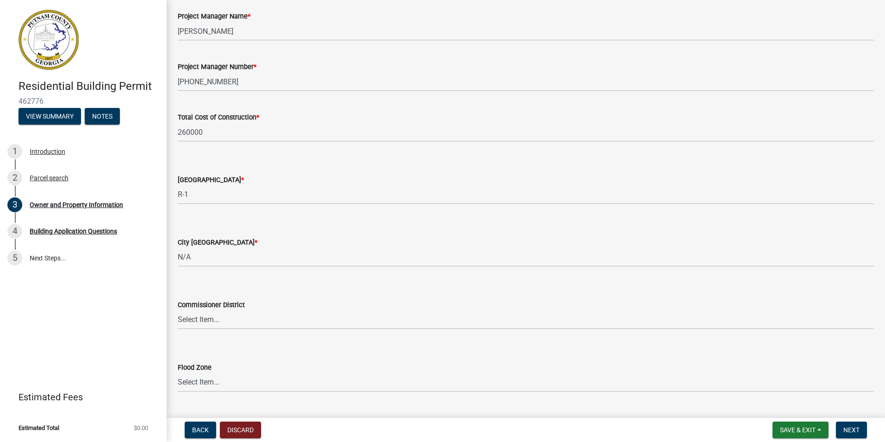
scroll to position [1496, 0]
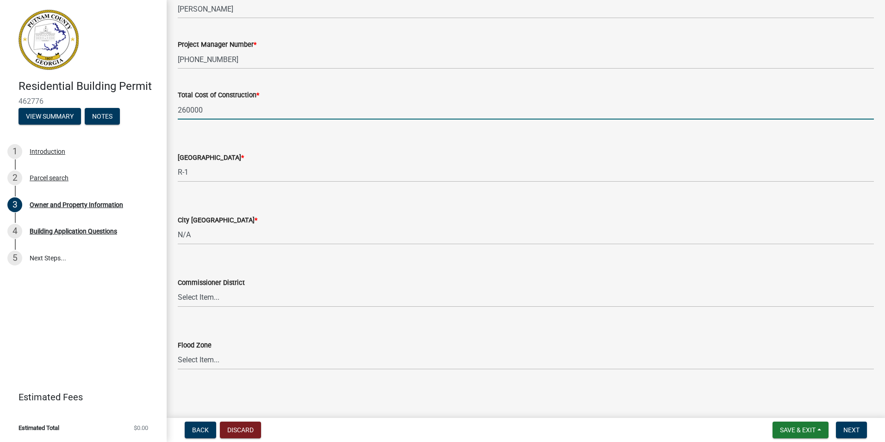
click at [203, 112] on input "260000" at bounding box center [526, 109] width 696 height 19
type input "2"
type input "760000"
click at [191, 236] on select "Select Item... A-1 A-2 R-1 R-2 R-3 R-4 MHP C-1 C-2 I-1 I-2 DB FH H-P N/A" at bounding box center [526, 234] width 696 height 19
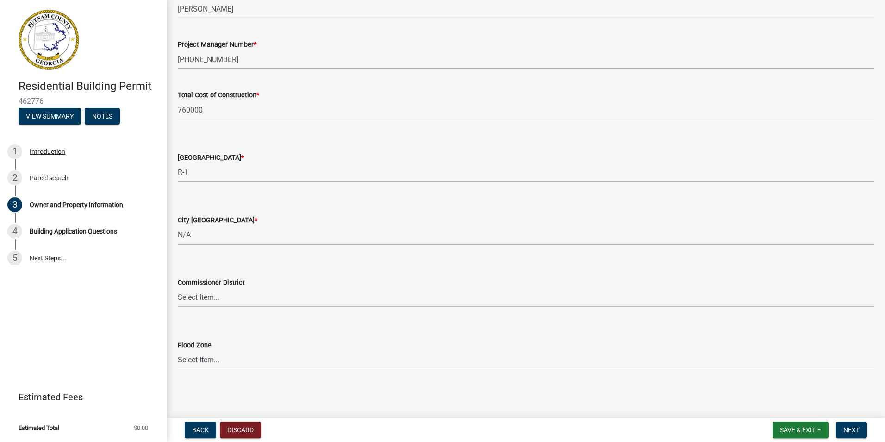
click at [191, 236] on select "Select Item... A-1 A-2 R-1 R-2 R-3 R-4 MHP C-1 C-2 I-1 I-2 DB FH H-P N/A" at bounding box center [526, 234] width 696 height 19
click at [178, 225] on select "Select Item... A-1 A-2 R-1 R-2 R-3 R-4 MHP C-1 C-2 I-1 I-2 DB FH H-P N/A" at bounding box center [526, 234] width 696 height 19
click at [850, 431] on span "Next" at bounding box center [852, 429] width 16 height 7
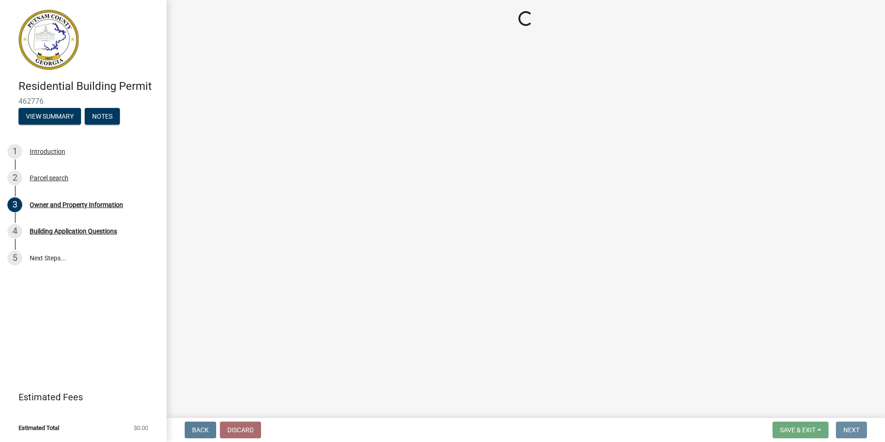
scroll to position [0, 0]
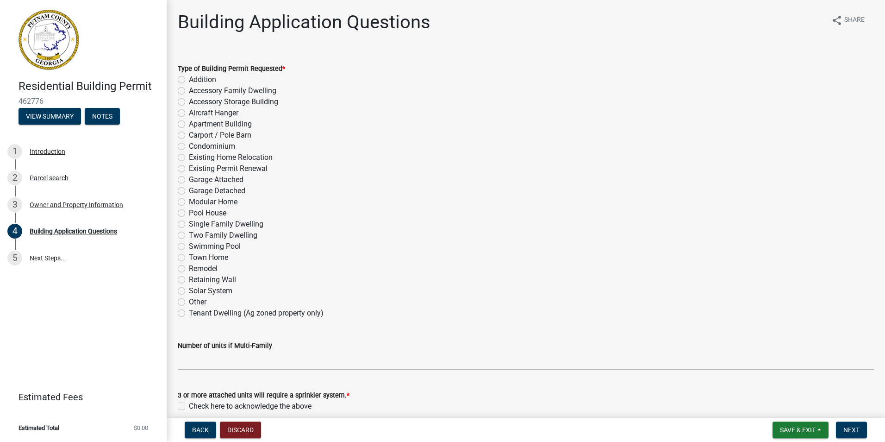
click at [189, 225] on label "Single Family Dwelling" at bounding box center [226, 224] width 75 height 11
click at [189, 225] on input "Single Family Dwelling" at bounding box center [192, 222] width 6 height 6
radio input "true"
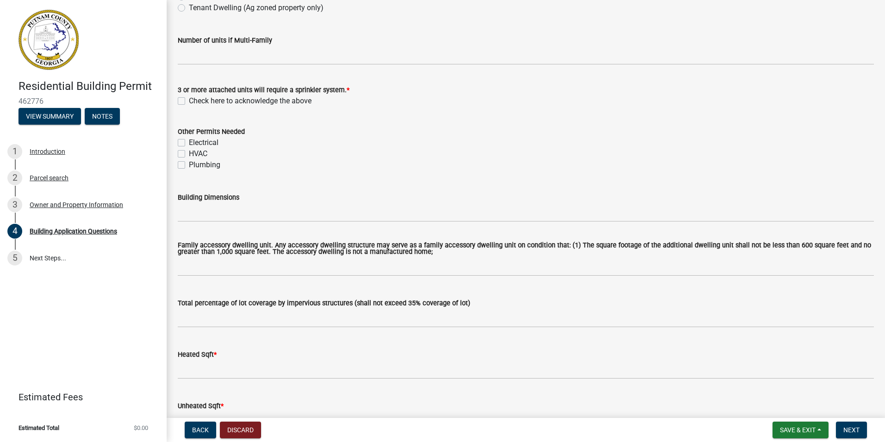
scroll to position [315, 0]
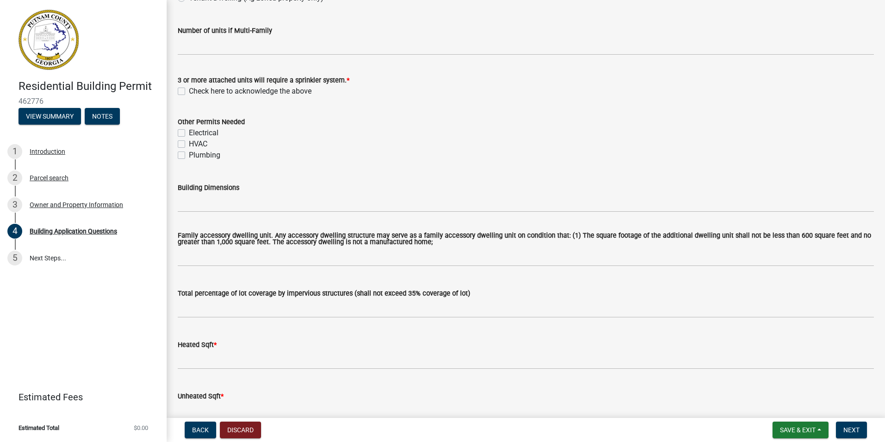
click at [189, 90] on label "Check here to acknowledge the above" at bounding box center [250, 91] width 123 height 11
click at [189, 90] on input "Check here to acknowledge the above" at bounding box center [192, 89] width 6 height 6
checkbox input "true"
click at [189, 131] on label "Electrical" at bounding box center [204, 132] width 30 height 11
click at [189, 131] on input "Electrical" at bounding box center [192, 130] width 6 height 6
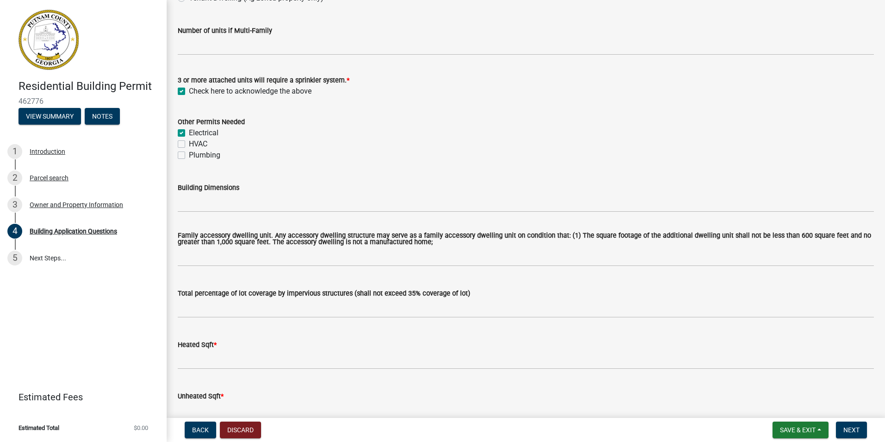
checkbox input "true"
checkbox input "false"
click at [189, 144] on label "HVAC" at bounding box center [198, 143] width 19 height 11
click at [189, 144] on input "HVAC" at bounding box center [192, 141] width 6 height 6
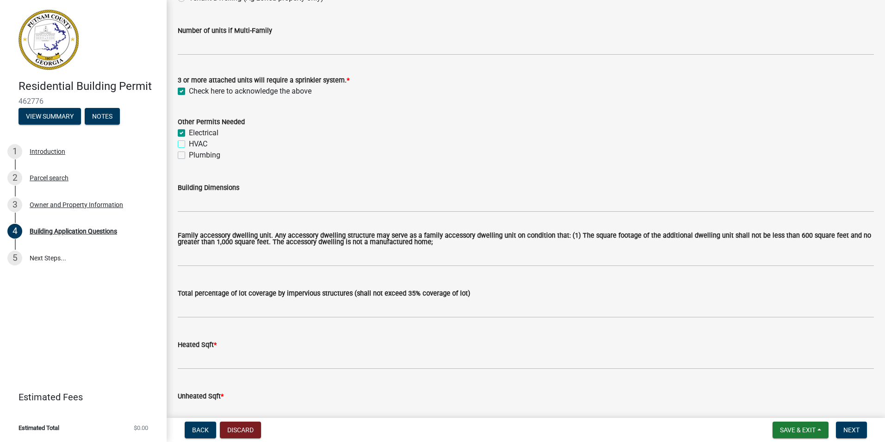
checkbox input "true"
click at [189, 156] on label "Plumbing" at bounding box center [204, 155] width 31 height 11
click at [189, 156] on input "Plumbing" at bounding box center [192, 153] width 6 height 6
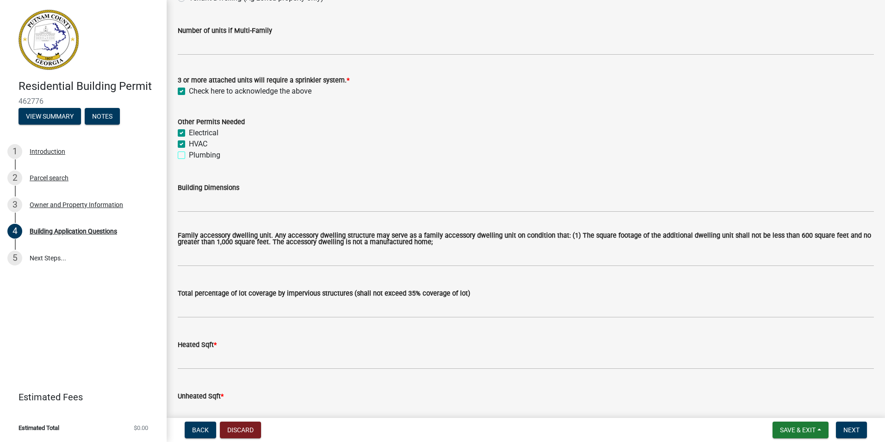
checkbox input "true"
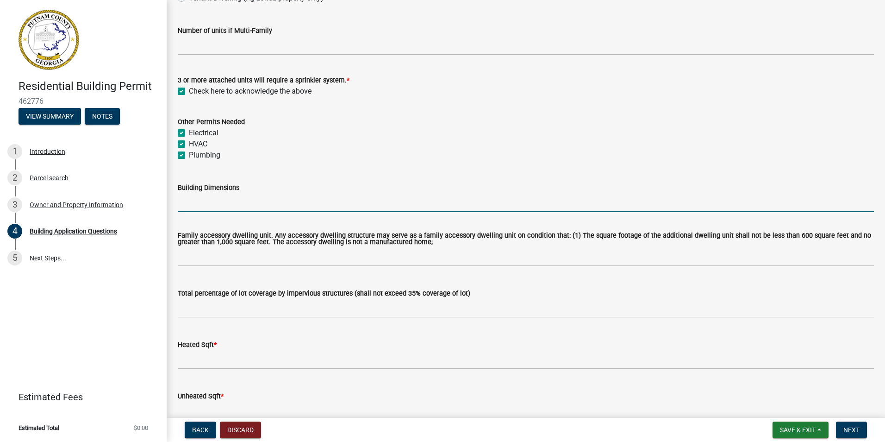
click at [186, 206] on input "Building Dimensions" at bounding box center [526, 202] width 696 height 19
type input "59-4x71-4"
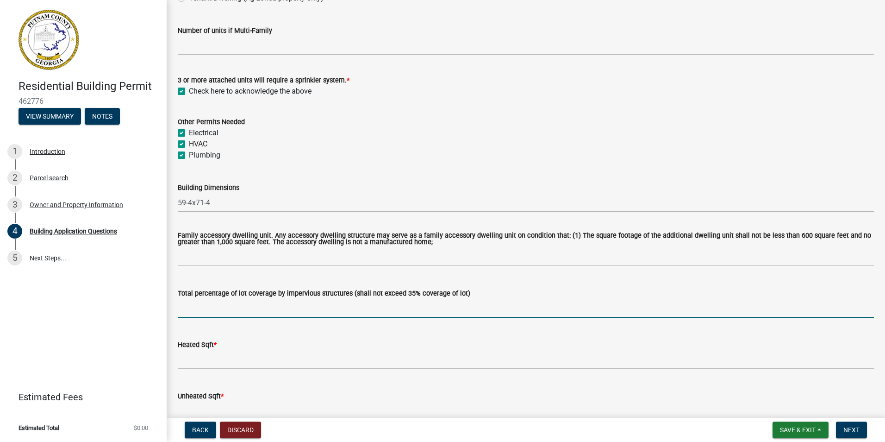
click at [217, 313] on input "text" at bounding box center [526, 308] width 696 height 19
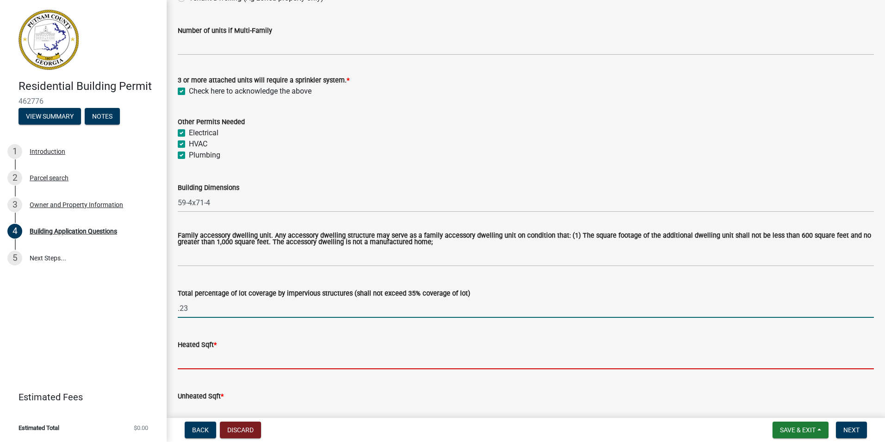
type input "0.23"
click at [188, 363] on input "text" at bounding box center [526, 359] width 696 height 19
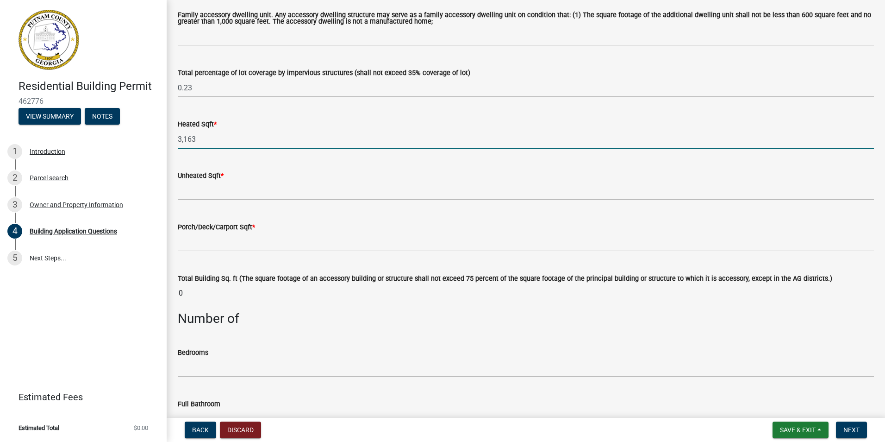
scroll to position [600, 0]
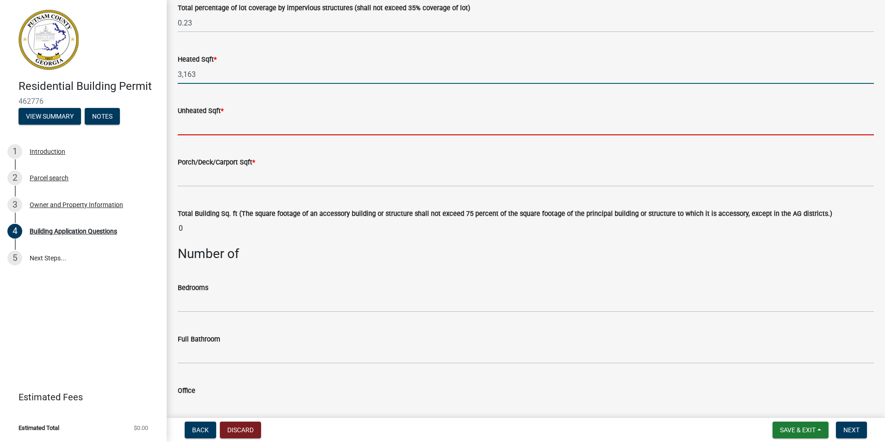
type input "3163"
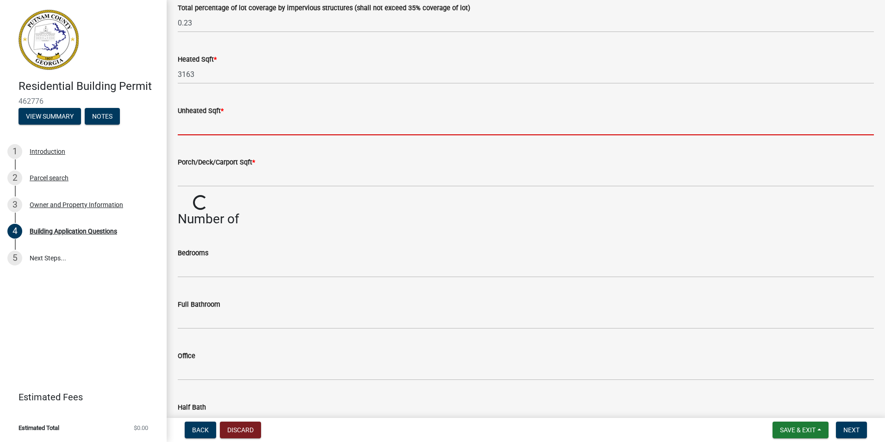
click at [211, 128] on input "text" at bounding box center [526, 125] width 696 height 19
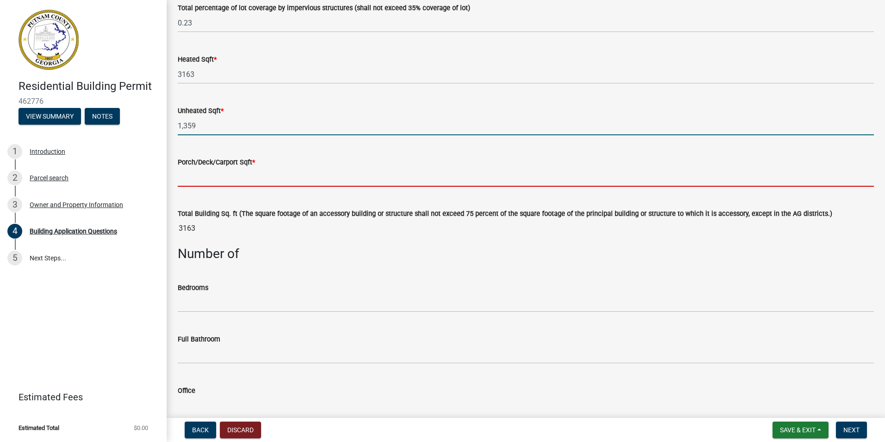
type input "1359"
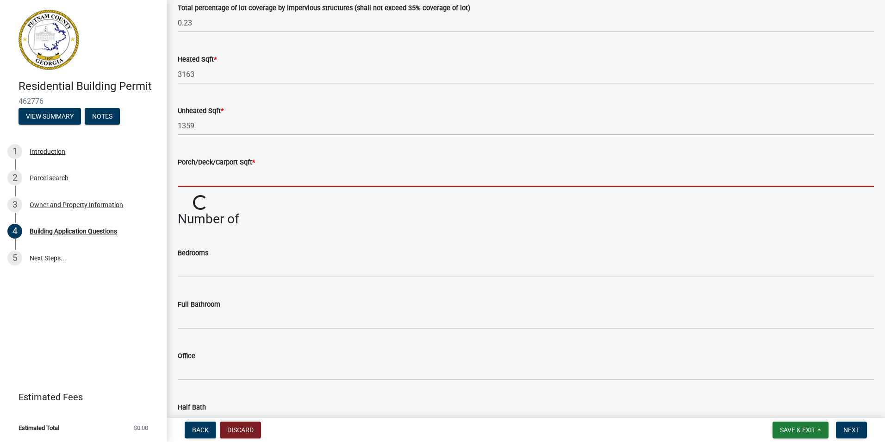
click at [208, 180] on input "text" at bounding box center [526, 177] width 696 height 19
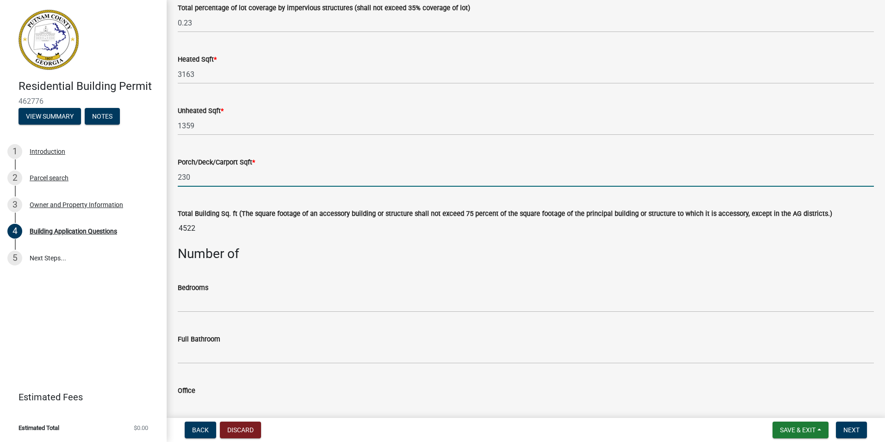
type input "230"
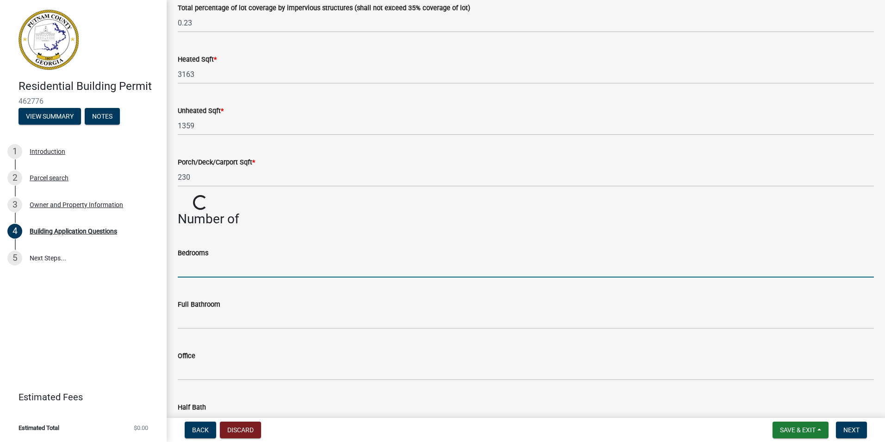
type input "4"
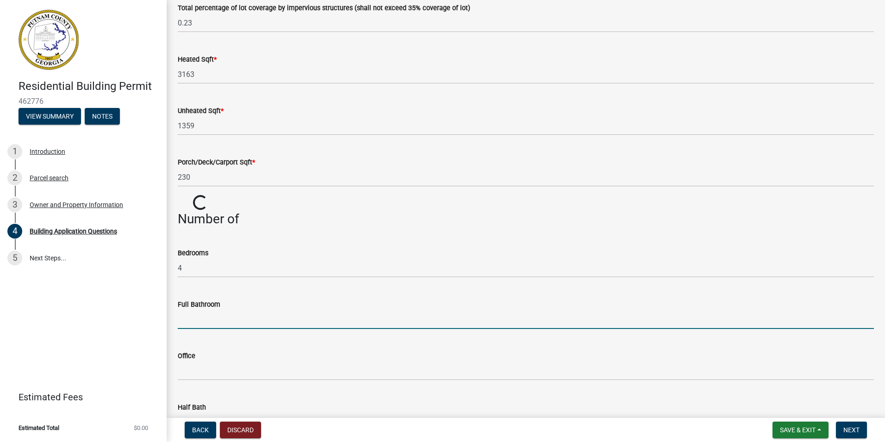
click at [197, 320] on input "text" at bounding box center [526, 319] width 696 height 19
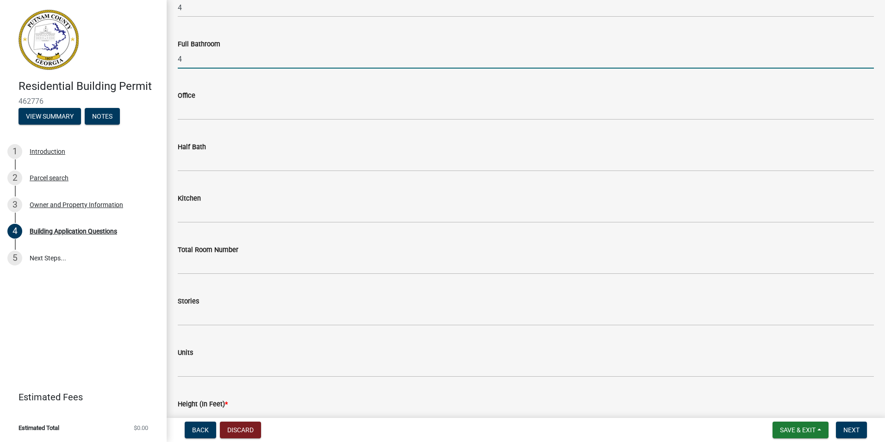
scroll to position [900, 0]
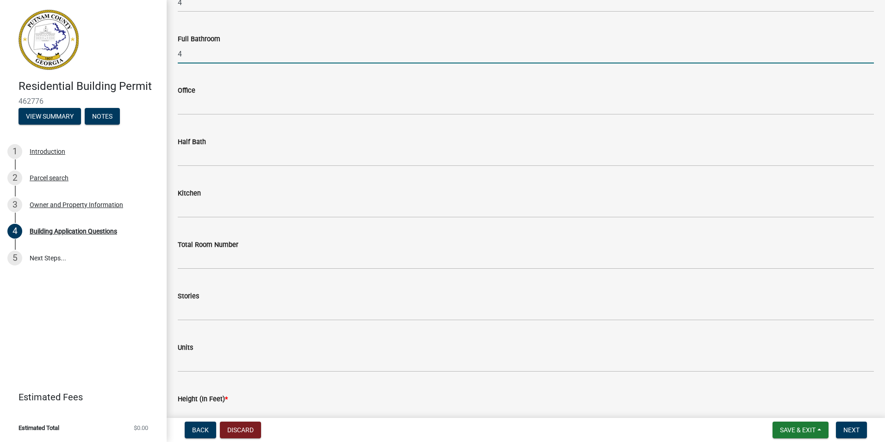
type input "4"
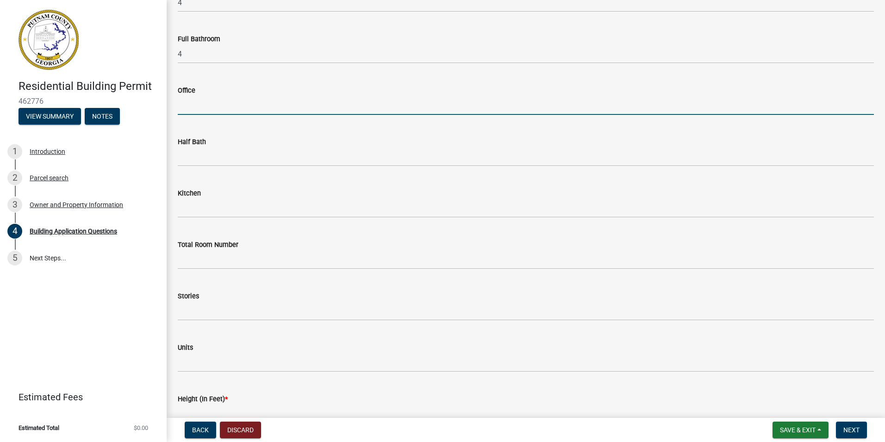
click at [203, 108] on input "text" at bounding box center [526, 105] width 696 height 19
type input "1"
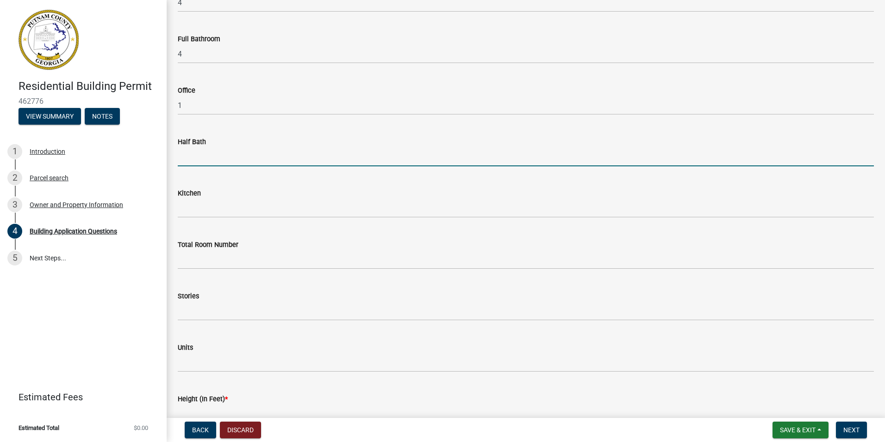
click at [209, 161] on input "text" at bounding box center [526, 156] width 696 height 19
type input "1"
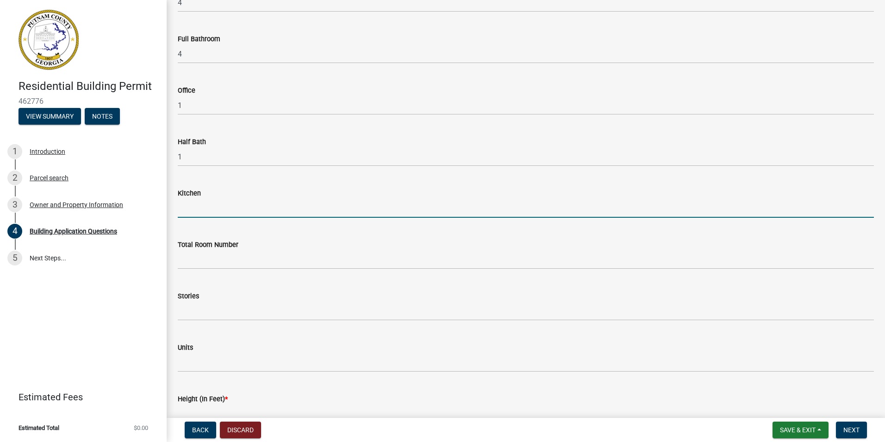
click at [189, 211] on input "text" at bounding box center [526, 208] width 696 height 19
type input "1"
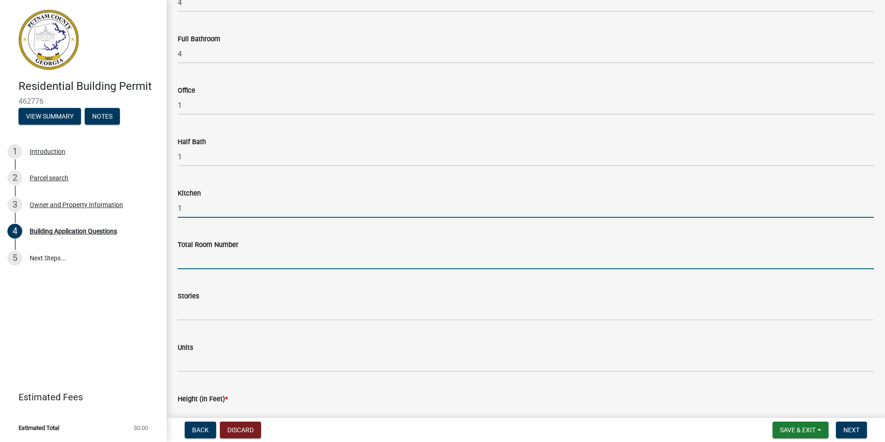
click at [191, 264] on input "text" at bounding box center [526, 259] width 696 height 19
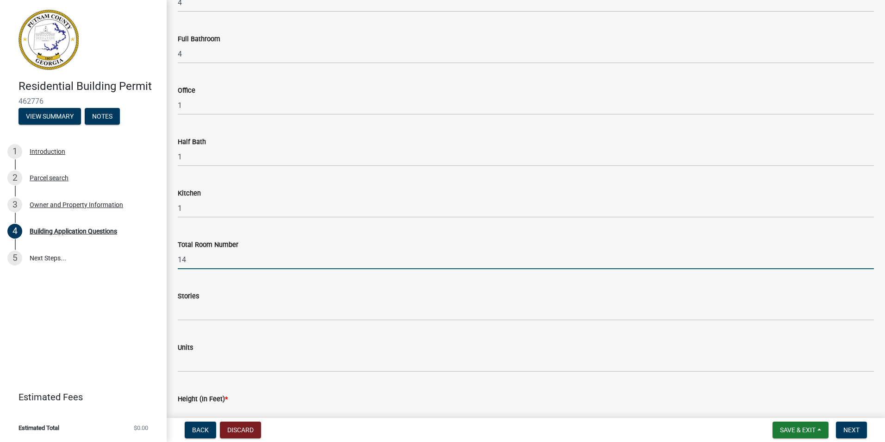
type input "14"
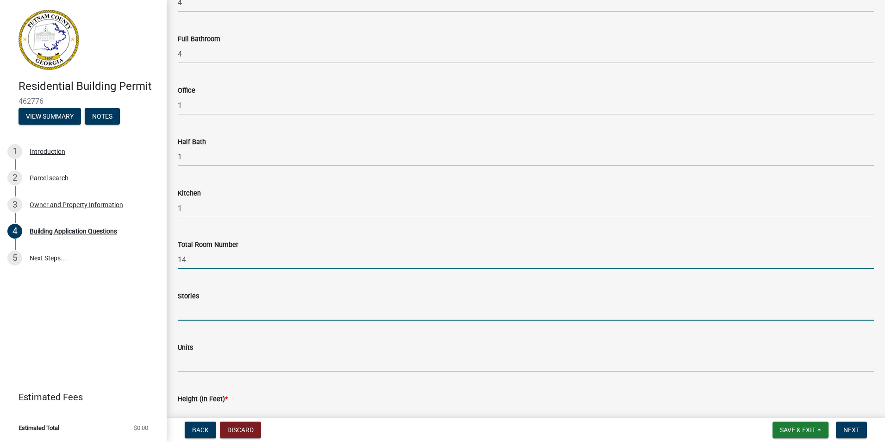
click at [189, 314] on input "text" at bounding box center [526, 310] width 696 height 19
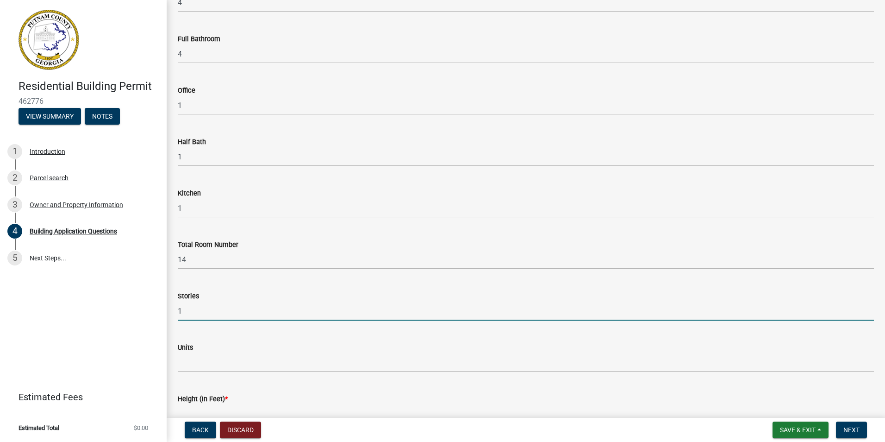
type input "1"
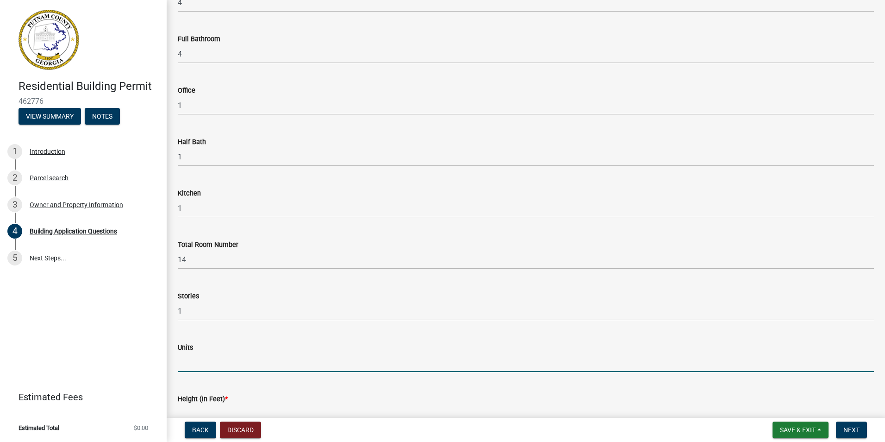
click at [197, 365] on input "text" at bounding box center [526, 362] width 696 height 19
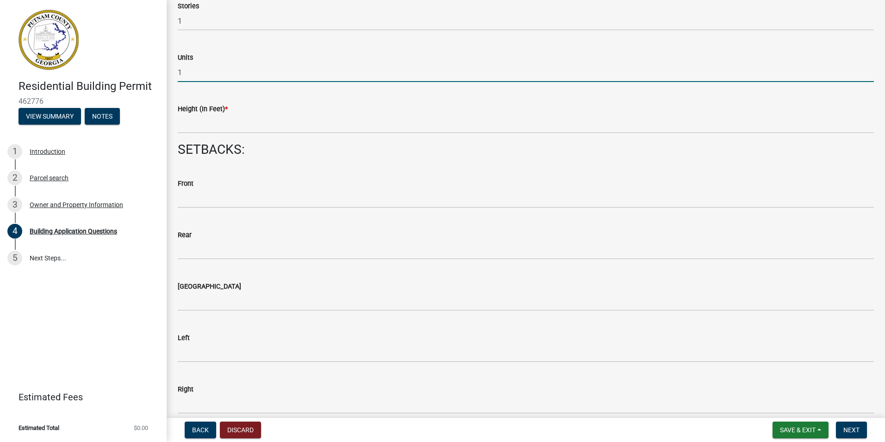
scroll to position [1200, 0]
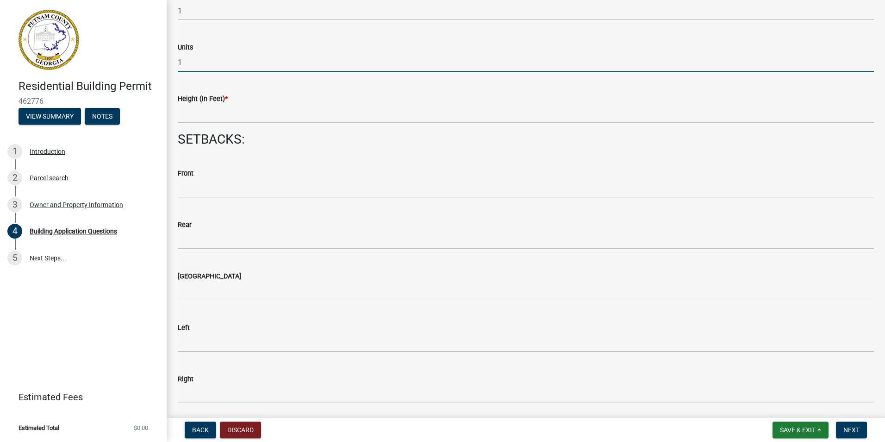
type input "1"
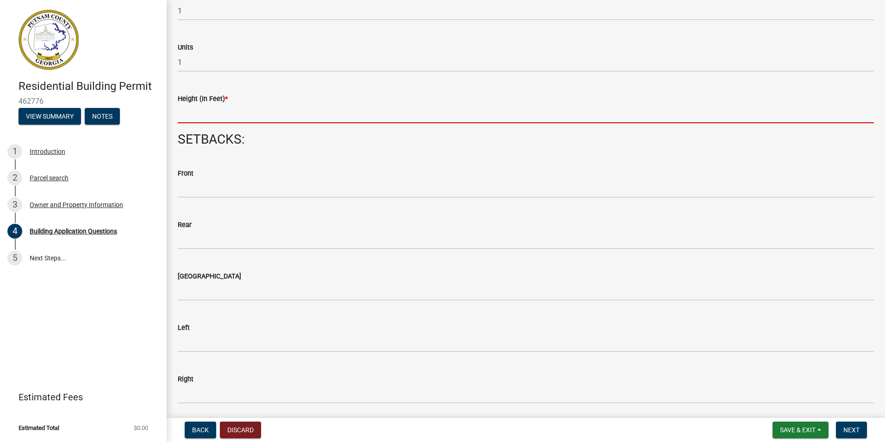
click at [196, 117] on input "text" at bounding box center [526, 113] width 696 height 19
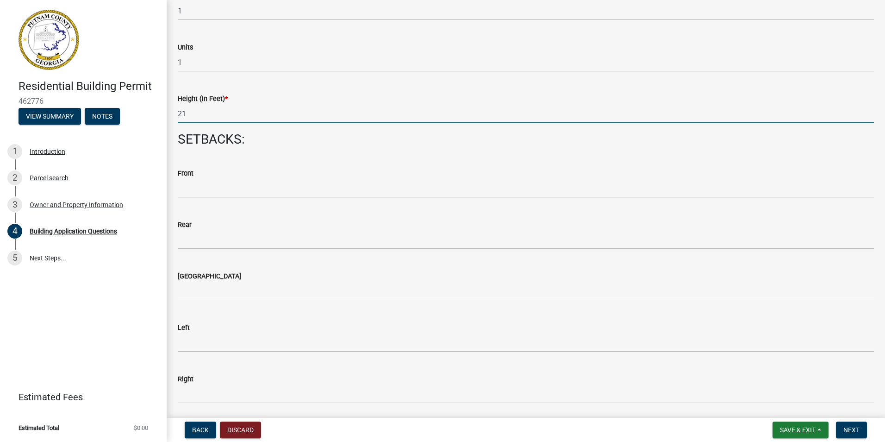
type input "21"
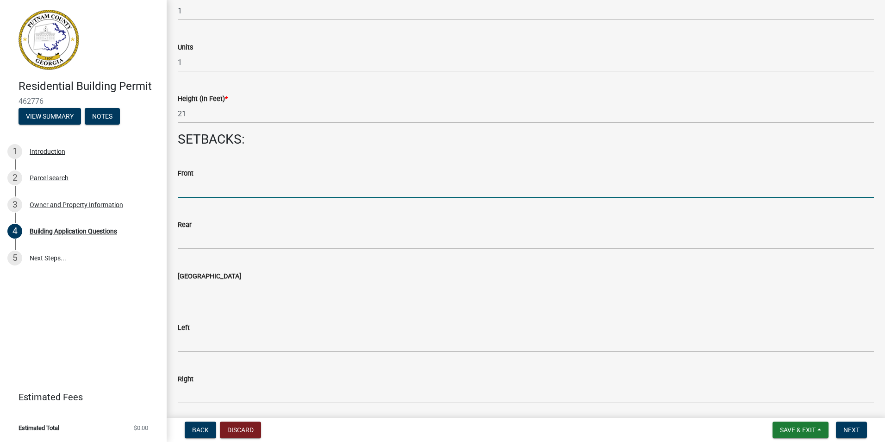
click at [202, 193] on input "text" at bounding box center [526, 188] width 696 height 19
type input "319"
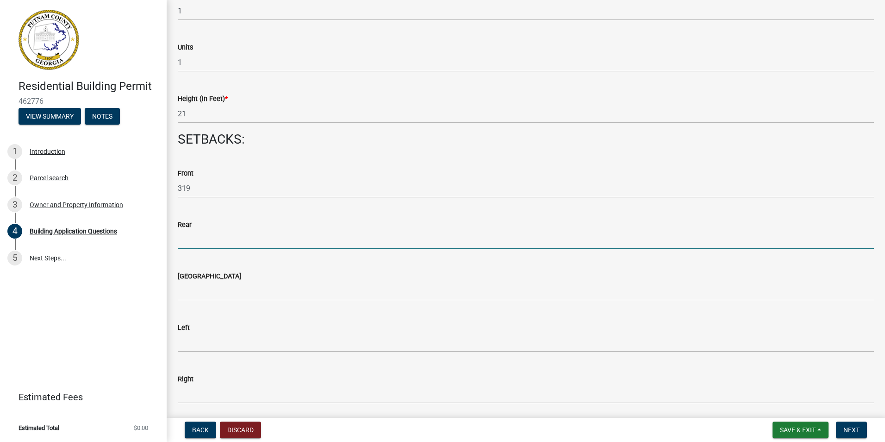
click at [204, 240] on input "text" at bounding box center [526, 239] width 696 height 19
type input "118"
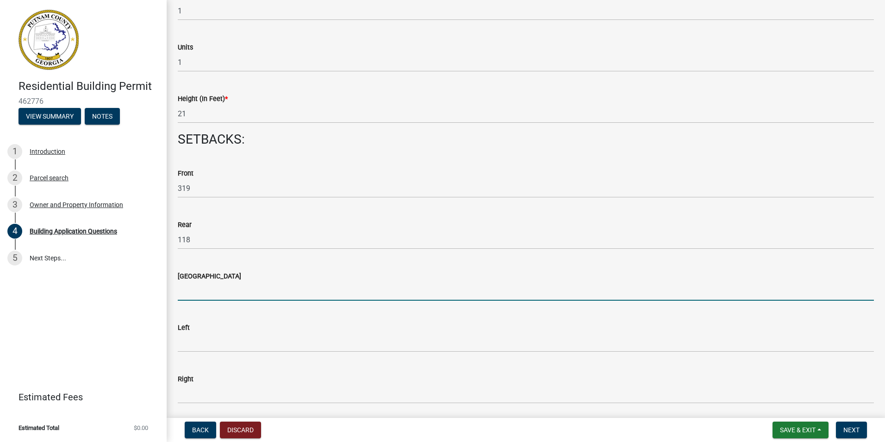
click at [200, 289] on input "text" at bounding box center [526, 291] width 696 height 19
type input "118"
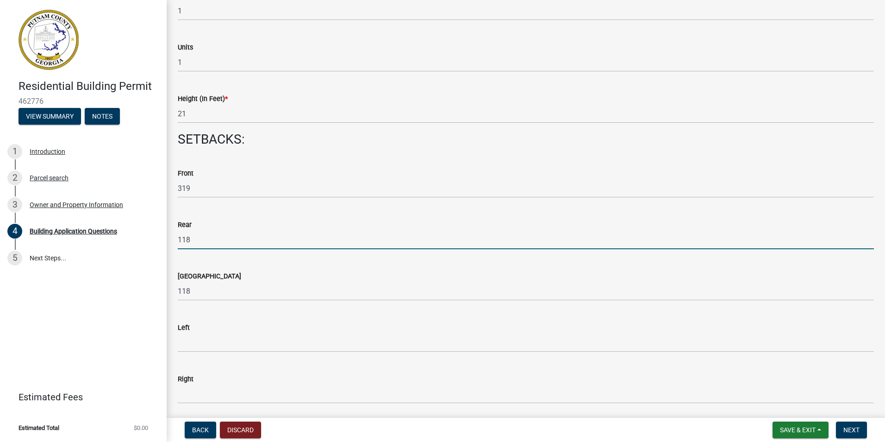
click at [192, 236] on input "118" at bounding box center [526, 239] width 696 height 19
type input "1"
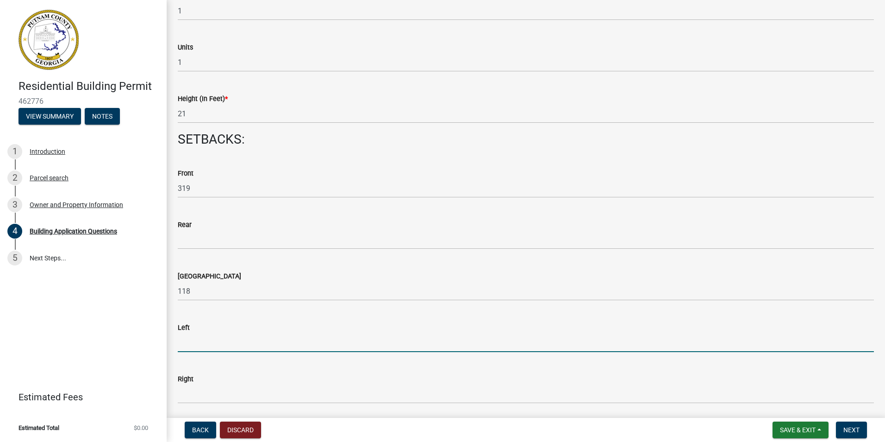
click at [187, 345] on input "text" at bounding box center [526, 342] width 696 height 19
type input "22"
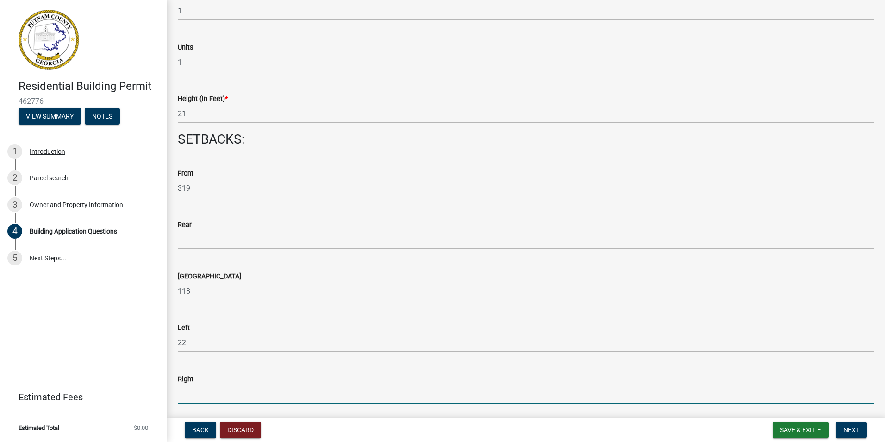
click at [187, 397] on input "text" at bounding box center [526, 393] width 696 height 19
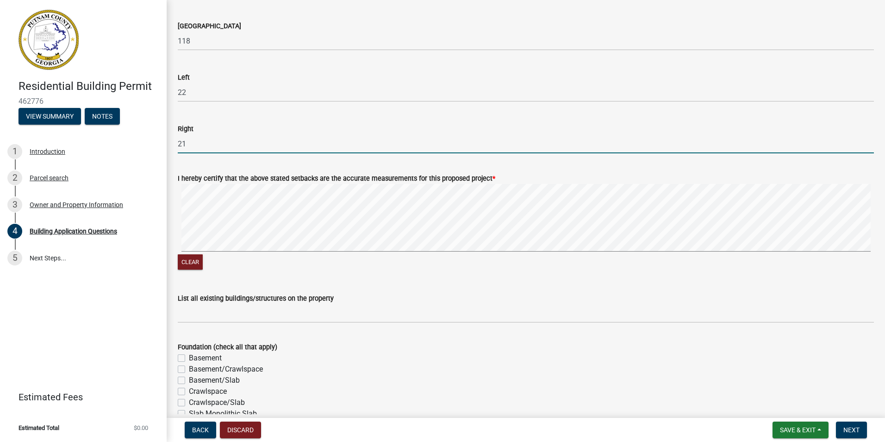
scroll to position [1475, 0]
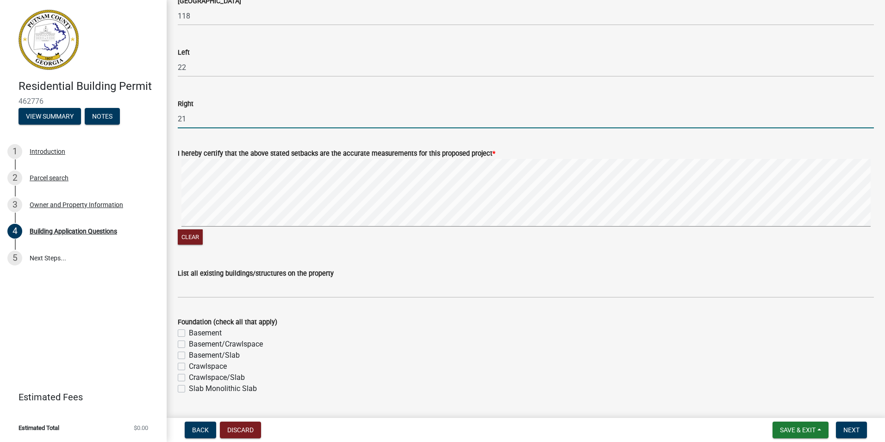
type input "21"
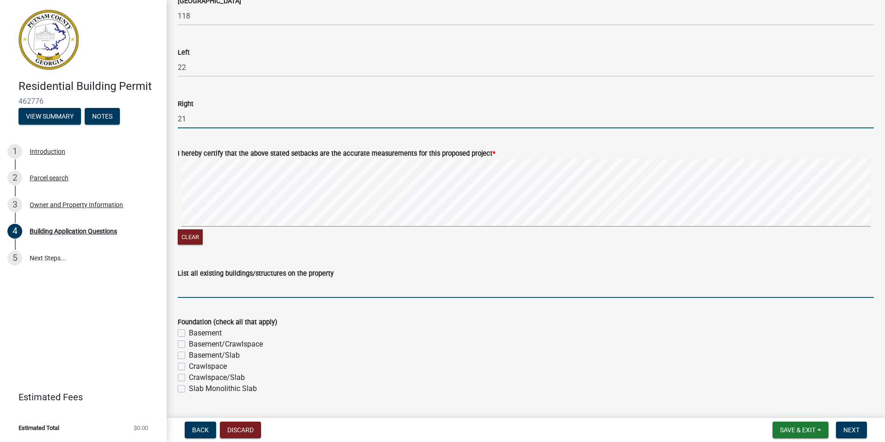
click at [192, 293] on input "List all existing buildings/structures on the property" at bounding box center [526, 288] width 696 height 19
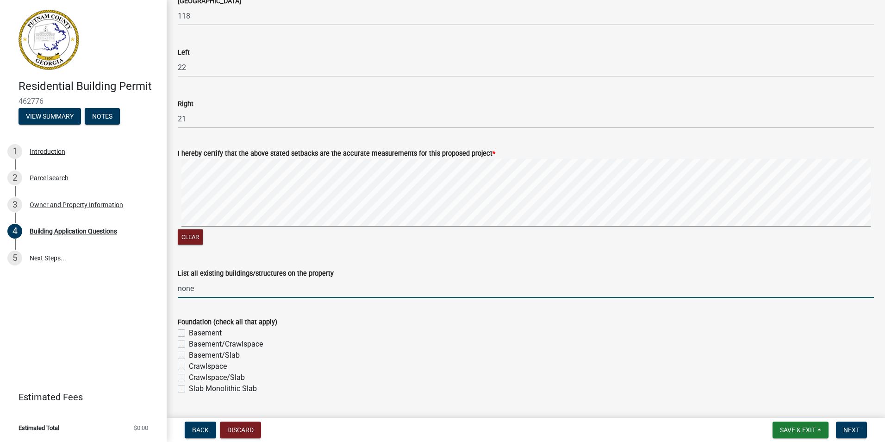
type input "none"
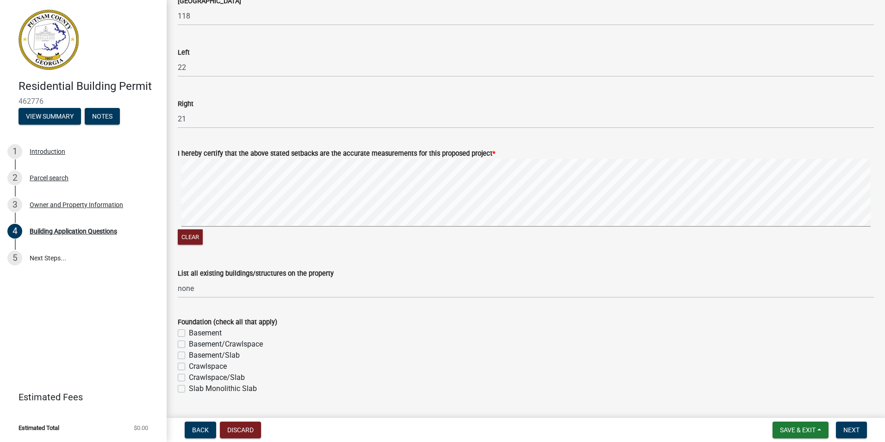
click at [189, 354] on label "Basement/Slab" at bounding box center [214, 355] width 51 height 11
click at [189, 354] on input "Basement/Slab" at bounding box center [192, 353] width 6 height 6
checkbox input "true"
checkbox input "false"
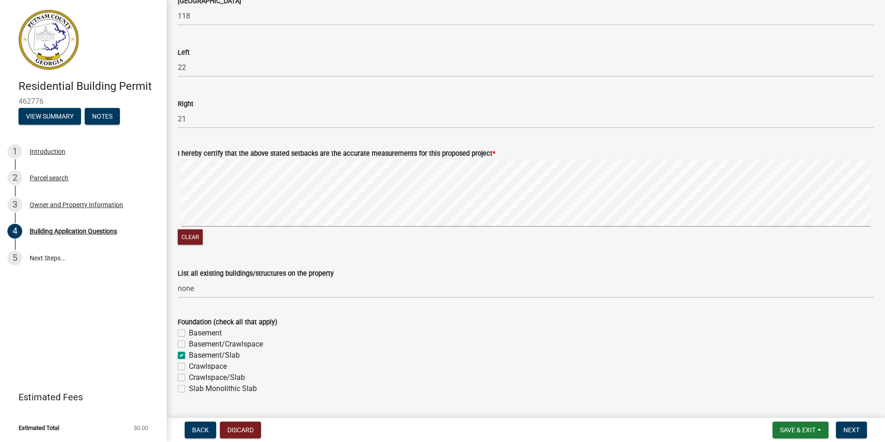
checkbox input "true"
checkbox input "false"
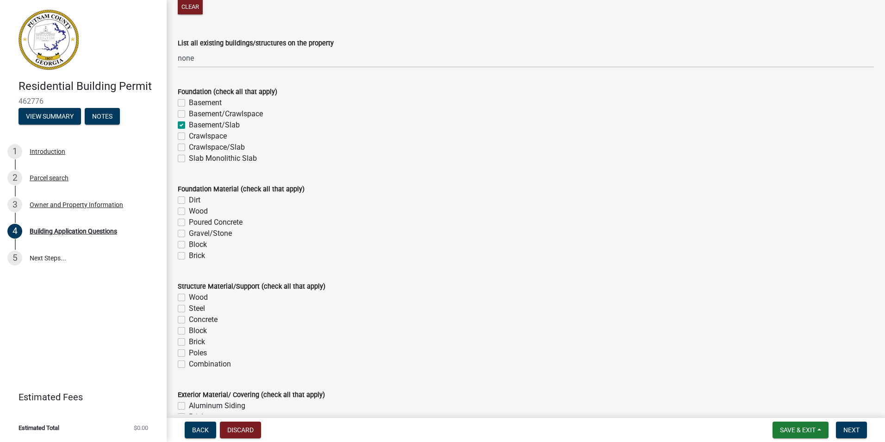
scroll to position [1745, 0]
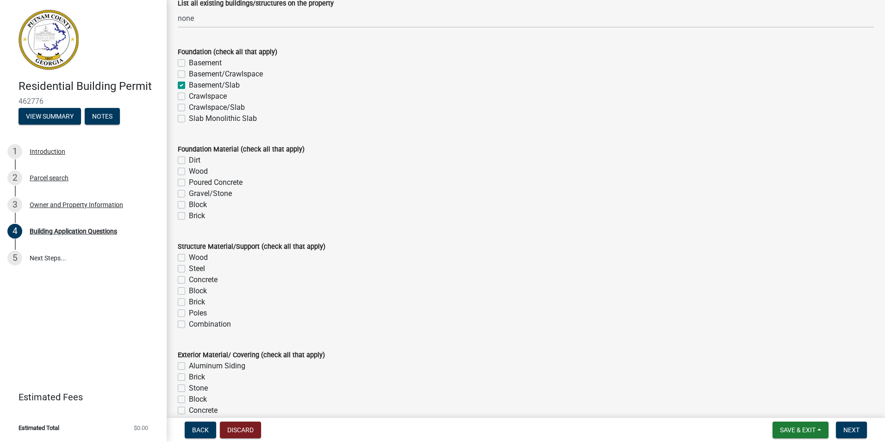
click at [189, 182] on label "Poured Concrete" at bounding box center [216, 182] width 54 height 11
click at [189, 182] on input "Poured Concrete" at bounding box center [192, 180] width 6 height 6
checkbox input "true"
checkbox input "false"
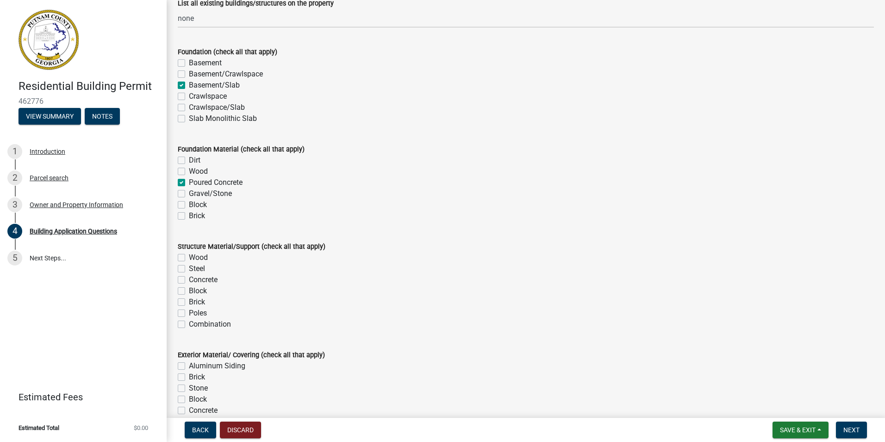
checkbox input "true"
checkbox input "false"
click at [189, 257] on label "Wood" at bounding box center [198, 257] width 19 height 11
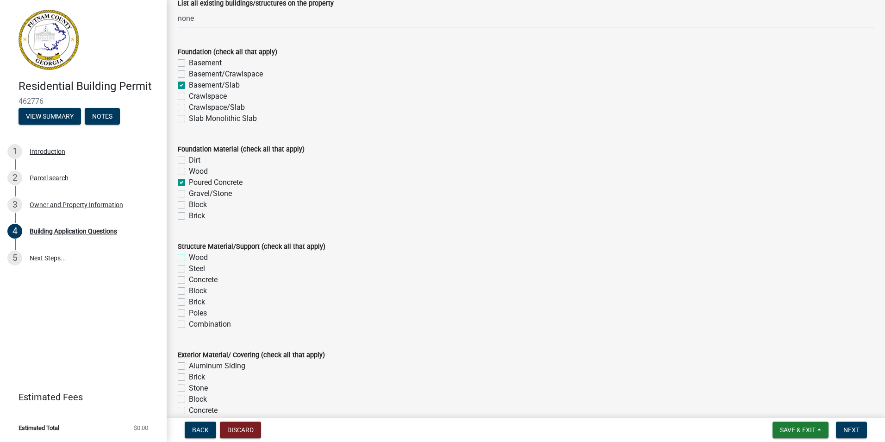
click at [189, 257] on input "Wood" at bounding box center [192, 255] width 6 height 6
checkbox input "true"
checkbox input "false"
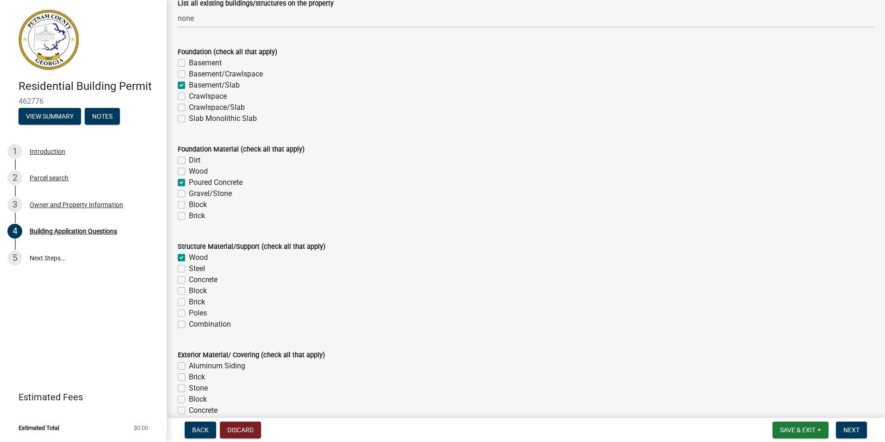
checkbox input "false"
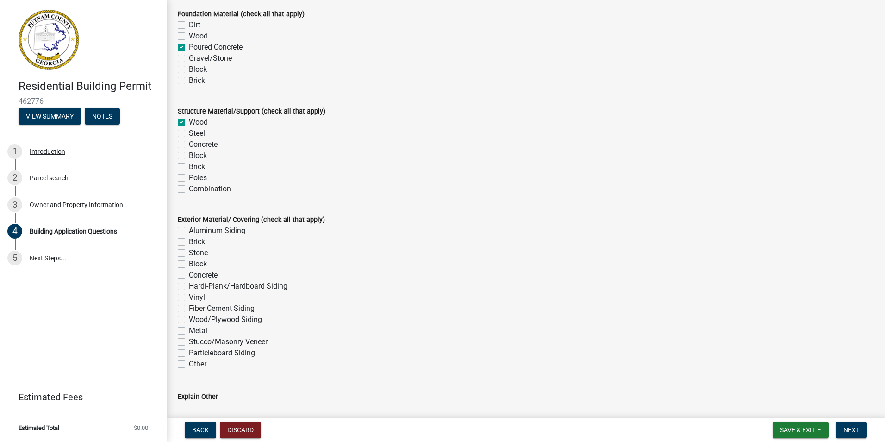
scroll to position [1940, 0]
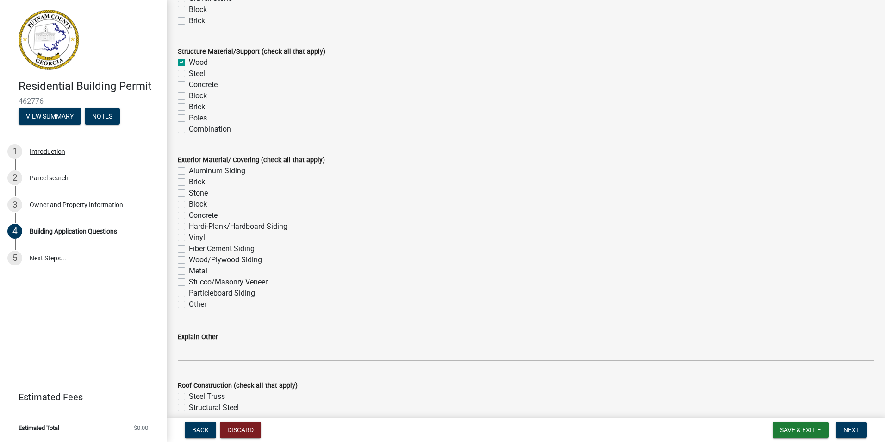
click at [189, 228] on label "Hardi-Plank/Hardboard Siding" at bounding box center [238, 226] width 99 height 11
click at [189, 227] on input "Hardi-Plank/Hardboard Siding" at bounding box center [192, 224] width 6 height 6
checkbox input "true"
checkbox input "false"
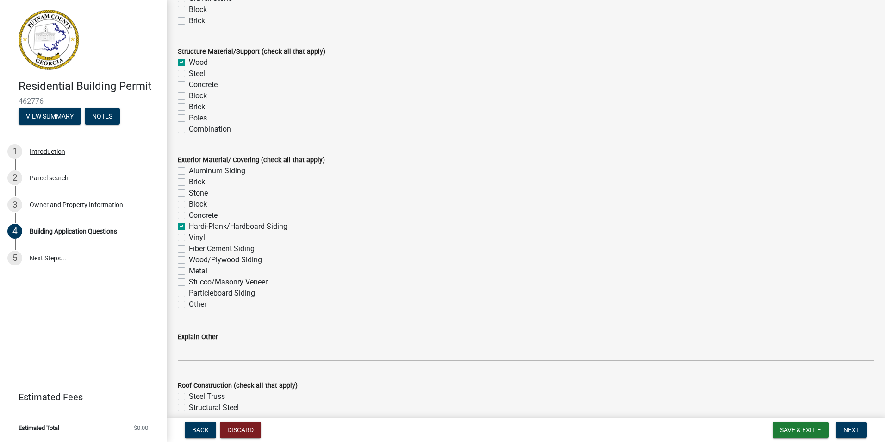
checkbox input "false"
checkbox input "true"
checkbox input "false"
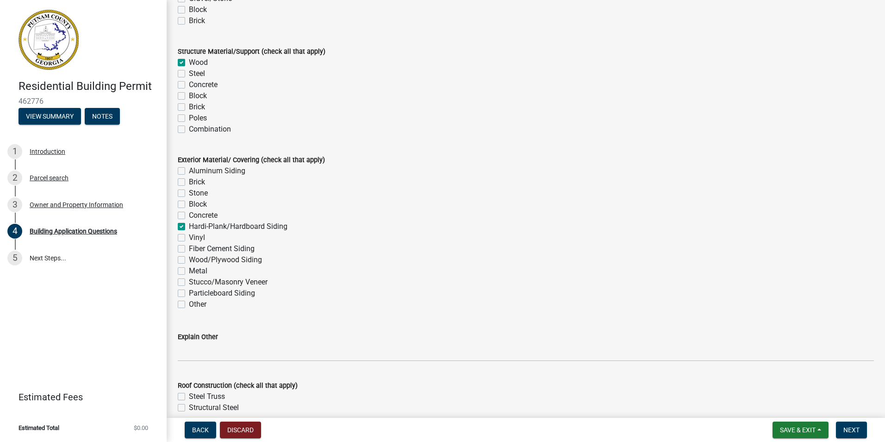
checkbox input "false"
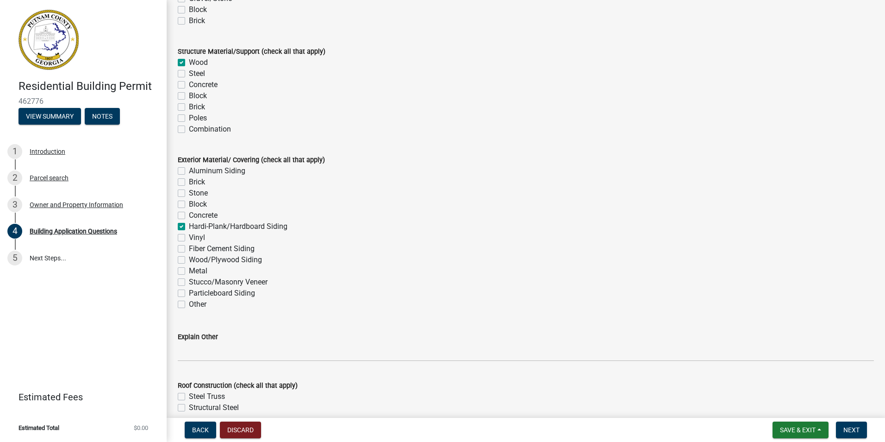
checkbox input "false"
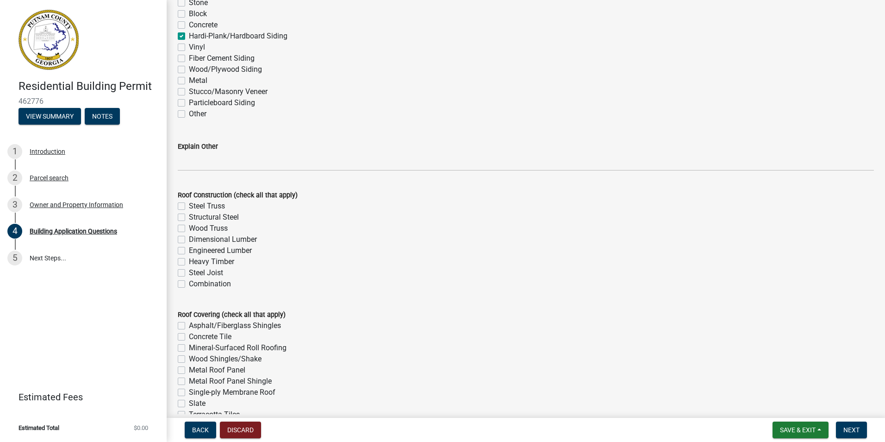
scroll to position [2140, 0]
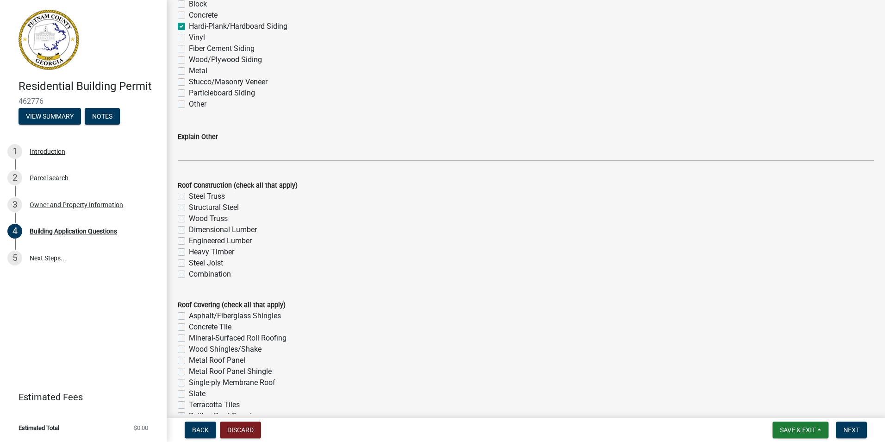
click at [189, 230] on label "Dimensional Lumber" at bounding box center [223, 229] width 68 height 11
click at [189, 230] on input "Dimensional Lumber" at bounding box center [192, 227] width 6 height 6
checkbox input "true"
checkbox input "false"
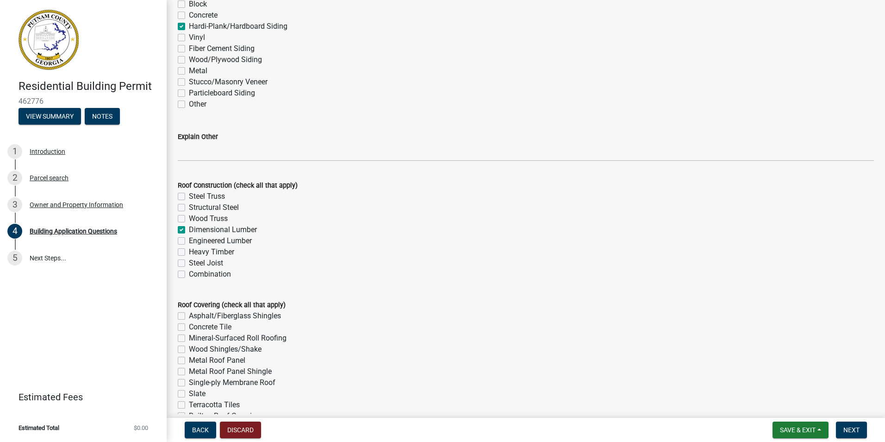
checkbox input "false"
checkbox input "true"
checkbox input "false"
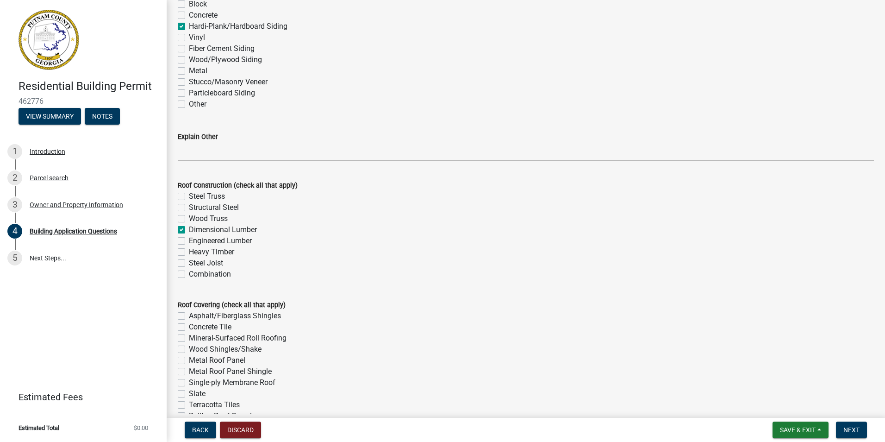
checkbox input "false"
click at [189, 315] on label "Asphalt/Fiberglass Shingles" at bounding box center [235, 315] width 92 height 11
click at [189, 315] on input "Asphalt/Fiberglass Shingles" at bounding box center [192, 313] width 6 height 6
checkbox input "true"
checkbox input "false"
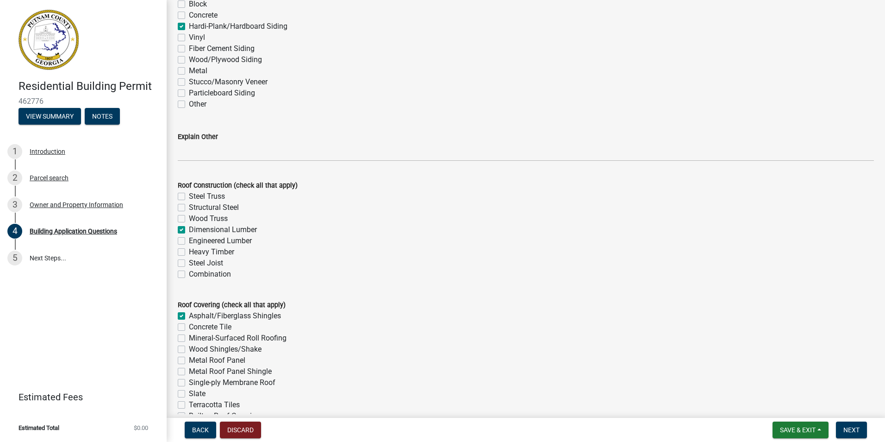
checkbox input "false"
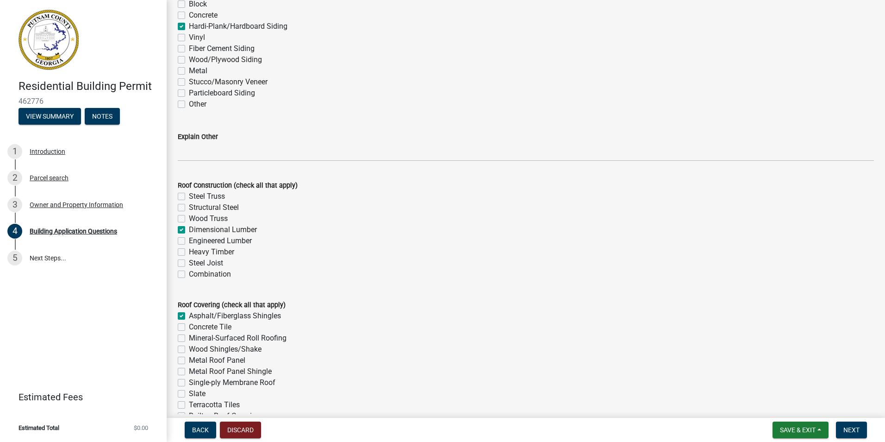
checkbox input "false"
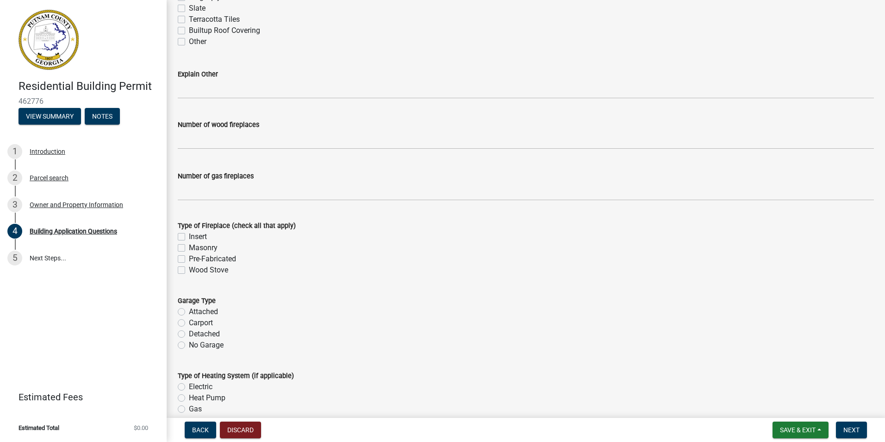
scroll to position [2530, 0]
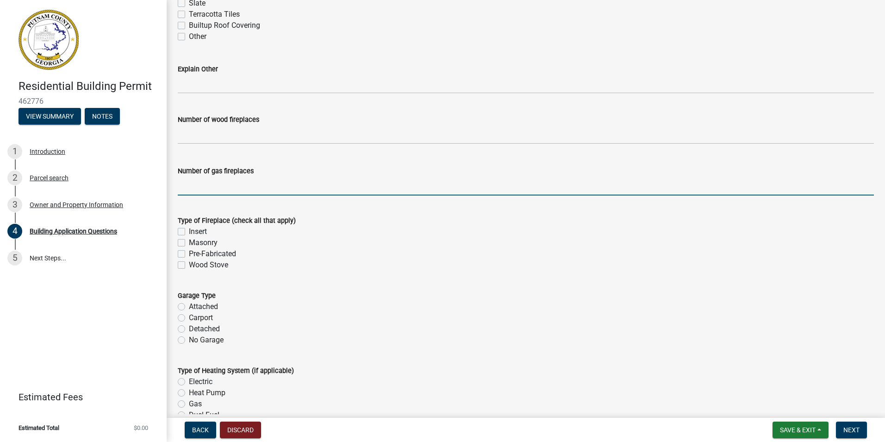
click at [198, 191] on input "text" at bounding box center [526, 185] width 696 height 19
type input "1"
click at [189, 254] on label "Pre-Fabricated" at bounding box center [212, 253] width 47 height 11
click at [189, 254] on input "Pre-Fabricated" at bounding box center [192, 251] width 6 height 6
checkbox input "true"
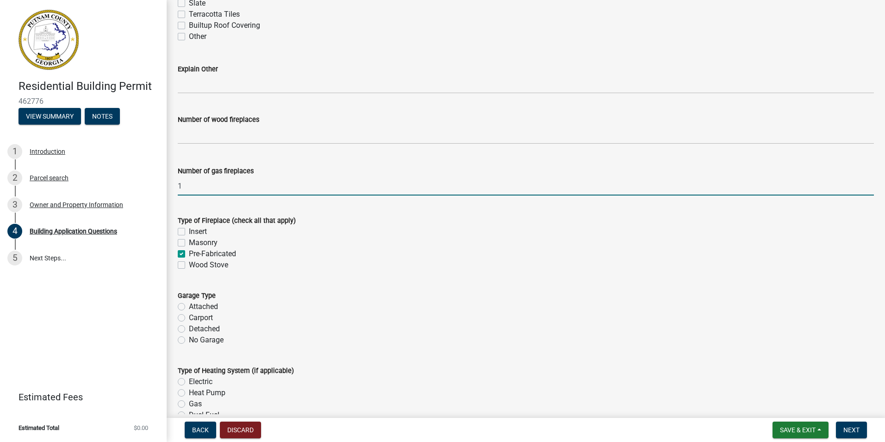
checkbox input "false"
checkbox input "true"
checkbox input "false"
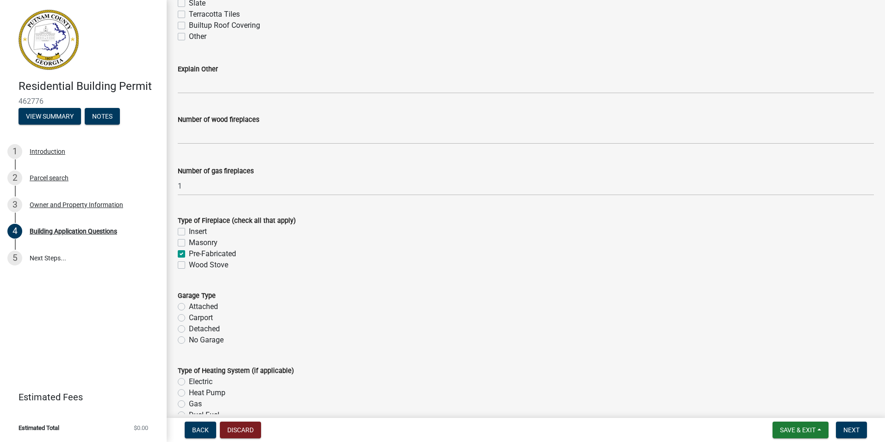
click at [189, 304] on label "Attached" at bounding box center [203, 306] width 29 height 11
click at [189, 304] on input "Attached" at bounding box center [192, 304] width 6 height 6
radio input "true"
drag, startPoint x: 180, startPoint y: 391, endPoint x: 260, endPoint y: 389, distance: 80.6
click at [189, 391] on label "Heat Pump" at bounding box center [207, 392] width 37 height 11
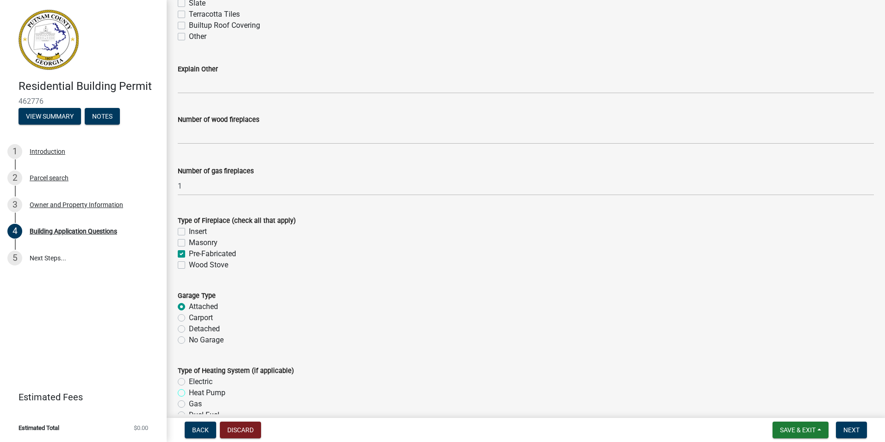
click at [189, 391] on input "Heat Pump" at bounding box center [192, 390] width 6 height 6
radio input "true"
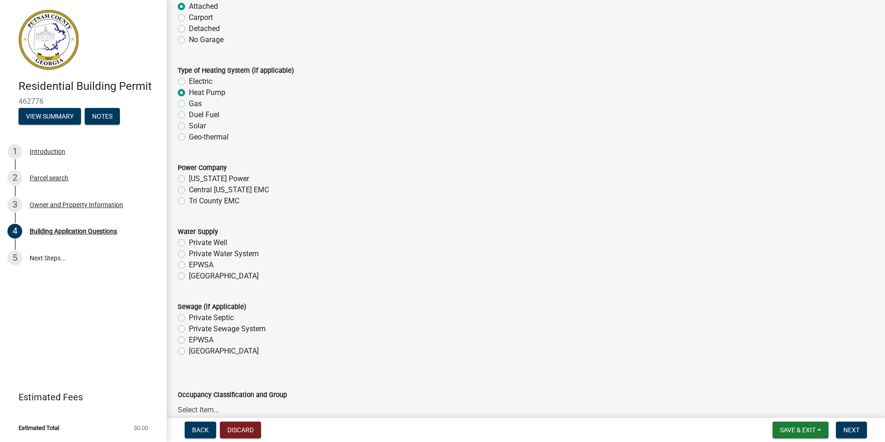
scroll to position [2845, 0]
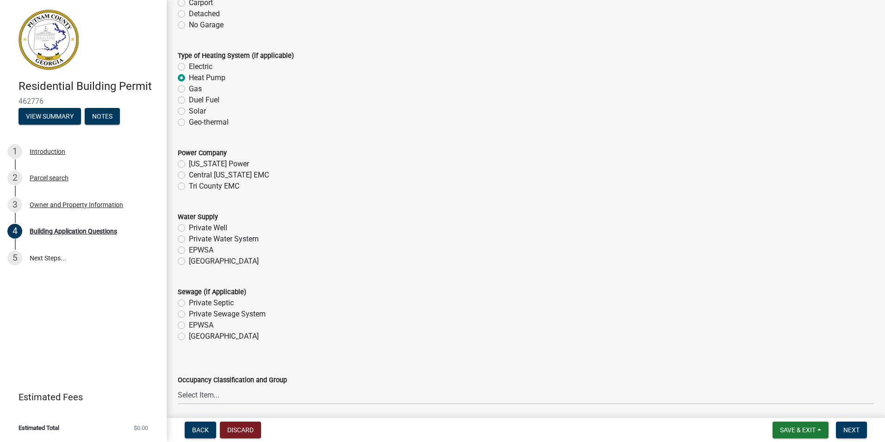
click at [189, 185] on label "Tri County EMC" at bounding box center [214, 186] width 50 height 11
click at [189, 185] on input "Tri County EMC" at bounding box center [192, 184] width 6 height 6
radio input "true"
click at [189, 251] on label "EPWSA" at bounding box center [201, 249] width 25 height 11
click at [189, 250] on input "EPWSA" at bounding box center [192, 247] width 6 height 6
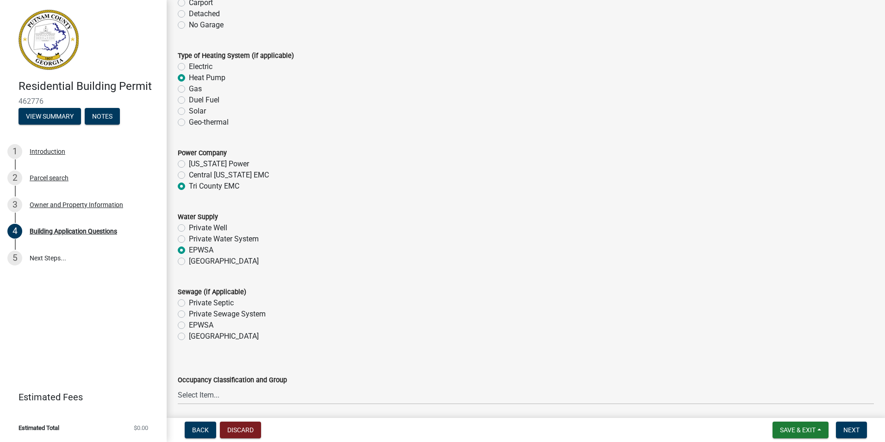
radio input "true"
click at [189, 302] on label "Private Septic" at bounding box center [211, 302] width 45 height 11
click at [189, 302] on input "Private Septic" at bounding box center [192, 300] width 6 height 6
radio input "true"
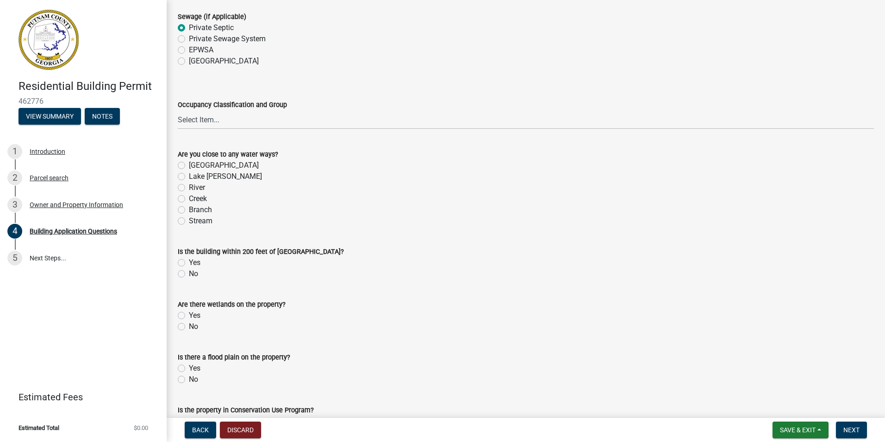
scroll to position [3150, 0]
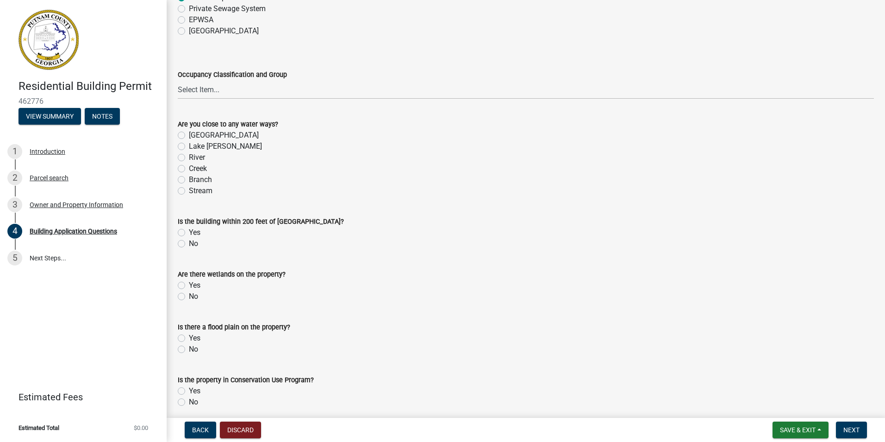
click at [189, 147] on label "Lake Sinclair" at bounding box center [225, 146] width 73 height 11
click at [189, 147] on input "Lake Sinclair" at bounding box center [192, 144] width 6 height 6
radio input "true"
click at [189, 232] on label "Yes" at bounding box center [195, 232] width 12 height 11
click at [189, 232] on input "Yes" at bounding box center [192, 230] width 6 height 6
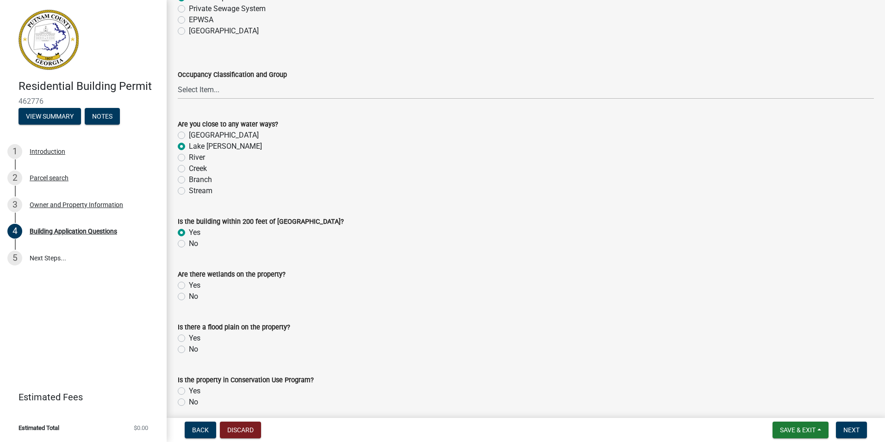
radio input "true"
click at [189, 294] on label "No" at bounding box center [193, 296] width 9 height 11
click at [189, 294] on input "No" at bounding box center [192, 294] width 6 height 6
radio input "true"
click at [189, 352] on label "No" at bounding box center [193, 349] width 9 height 11
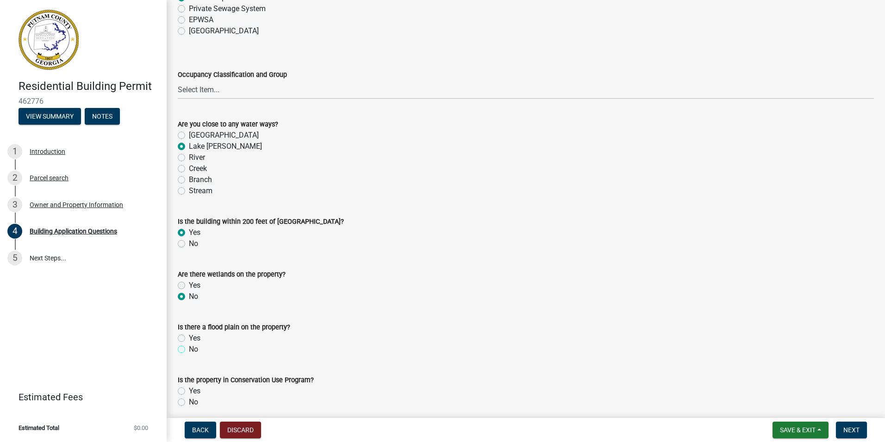
click at [189, 350] on input "No" at bounding box center [192, 347] width 6 height 6
radio input "true"
click at [189, 401] on label "No" at bounding box center [193, 401] width 9 height 11
click at [189, 401] on input "No" at bounding box center [192, 399] width 6 height 6
radio input "true"
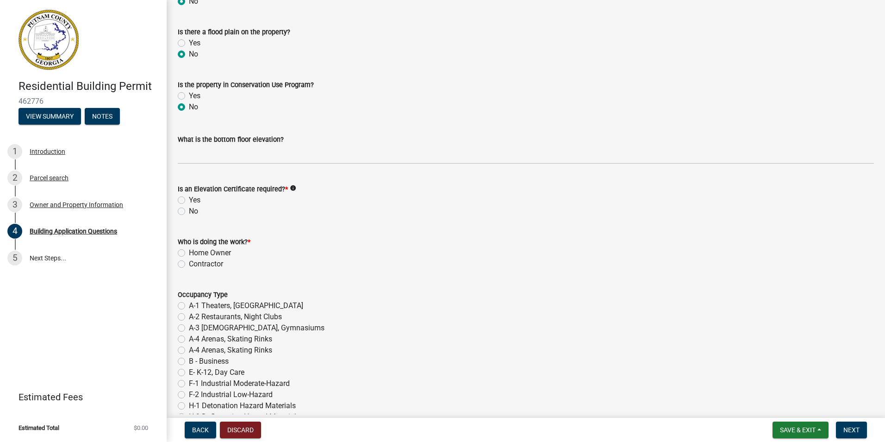
scroll to position [3515, 0]
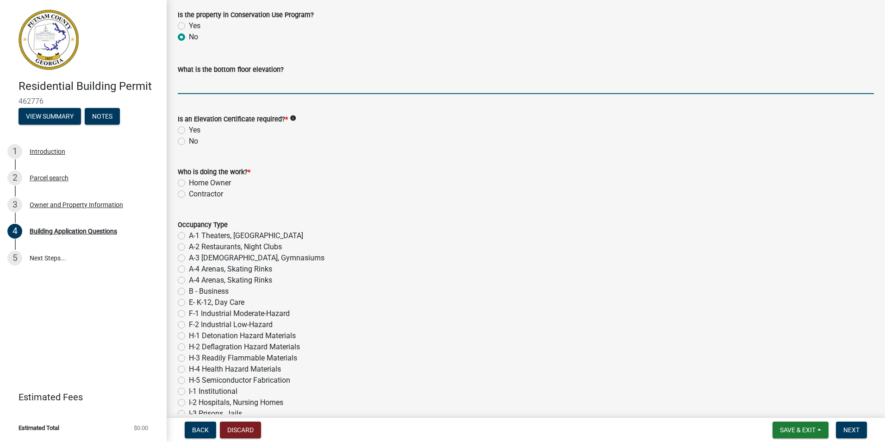
click at [207, 88] on input "text" at bounding box center [526, 84] width 696 height 19
type input "351"
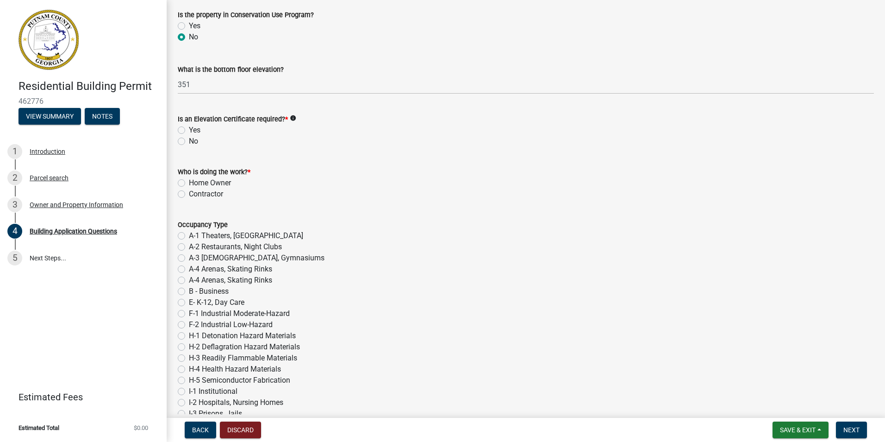
click at [189, 141] on label "No" at bounding box center [193, 141] width 9 height 11
click at [189, 141] on input "No" at bounding box center [192, 139] width 6 height 6
radio input "true"
click at [189, 195] on label "Contractor" at bounding box center [206, 193] width 34 height 11
click at [189, 194] on input "Contractor" at bounding box center [192, 191] width 6 height 6
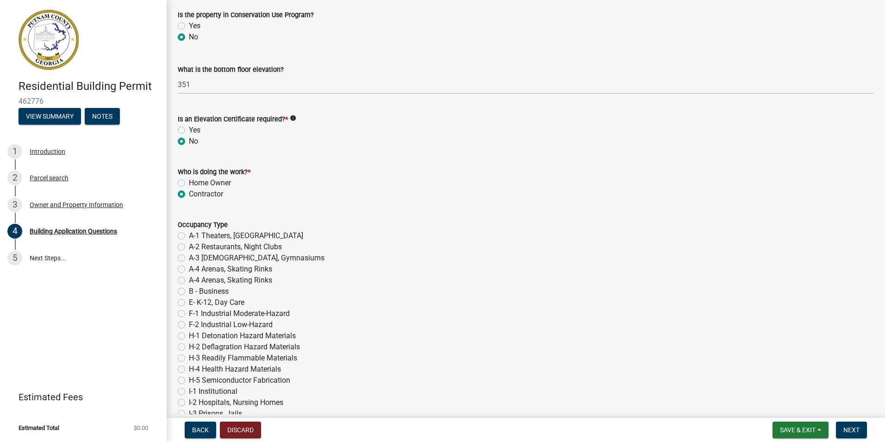
radio input "true"
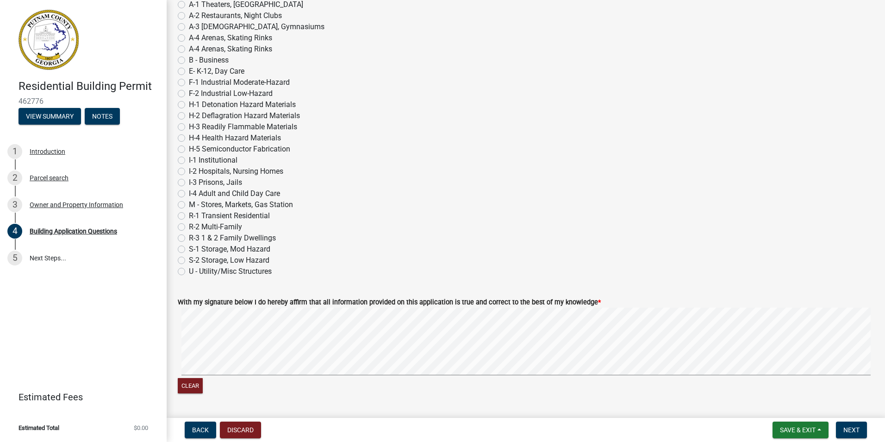
scroll to position [3816, 0]
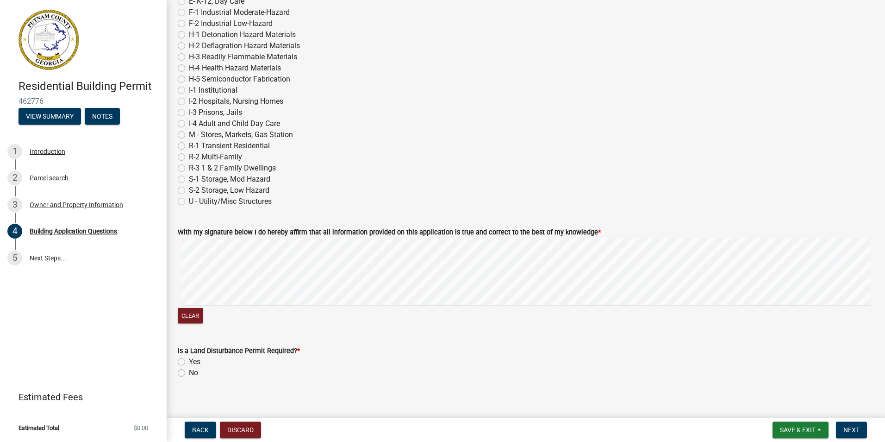
click at [189, 361] on label "Yes" at bounding box center [195, 361] width 12 height 11
click at [189, 361] on input "Yes" at bounding box center [192, 359] width 6 height 6
radio input "true"
click at [846, 432] on span "Next" at bounding box center [852, 429] width 16 height 7
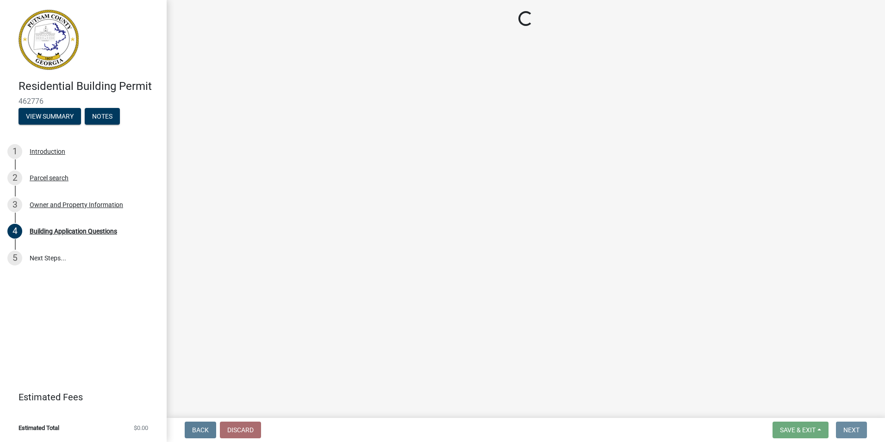
scroll to position [0, 0]
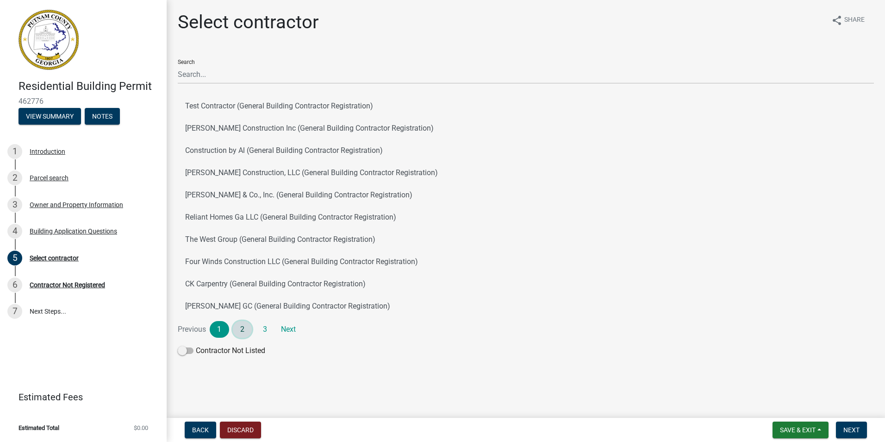
click at [240, 331] on link "2" at bounding box center [242, 329] width 19 height 17
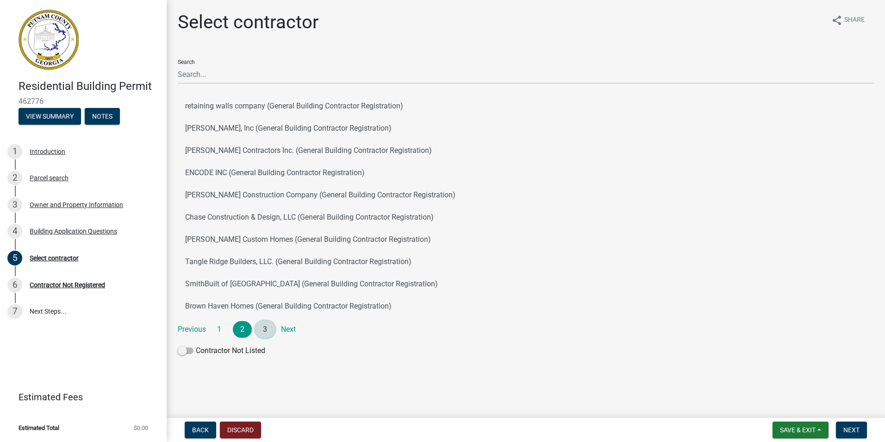
click at [265, 328] on link "3" at bounding box center [265, 329] width 19 height 17
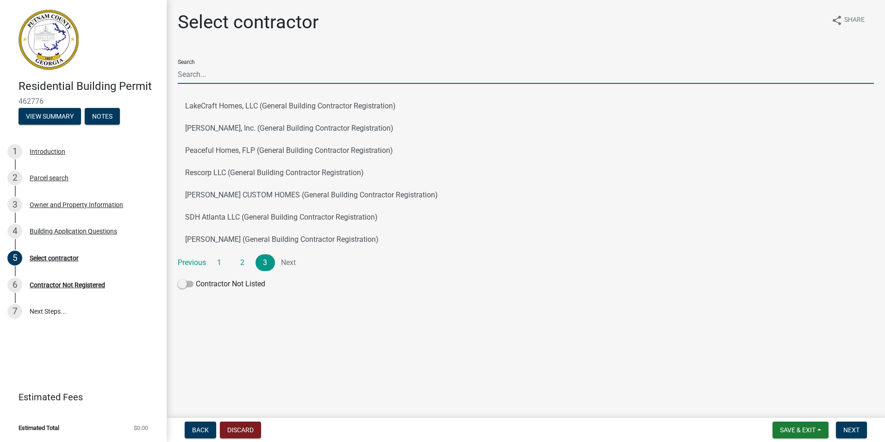
click at [204, 77] on input "Search" at bounding box center [526, 74] width 696 height 19
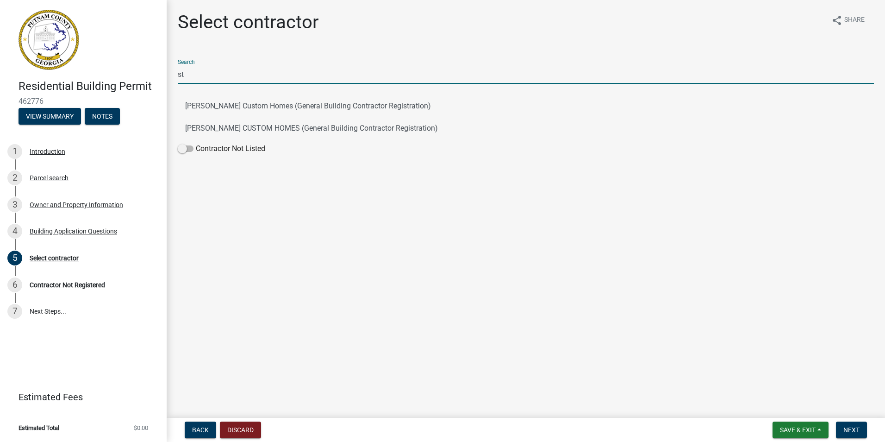
type input "s"
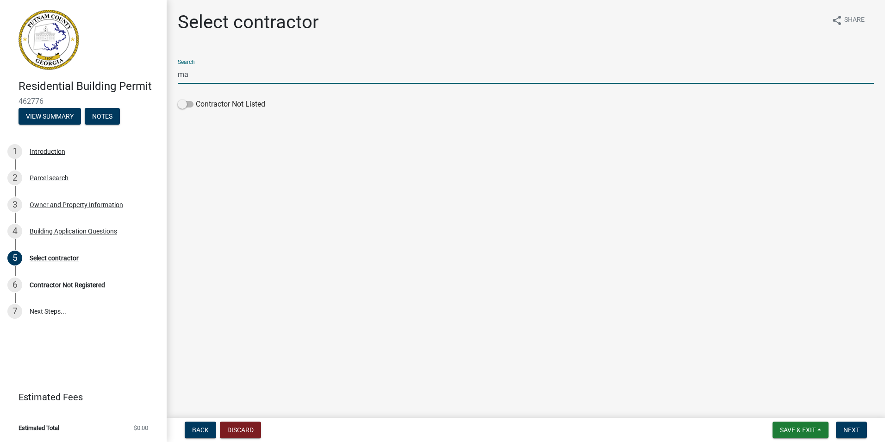
type input "m"
click at [263, 76] on input "[PERSON_NAME]" at bounding box center [526, 74] width 696 height 19
type input "Marvin Roberts/ Stone Creek Custom Homes"
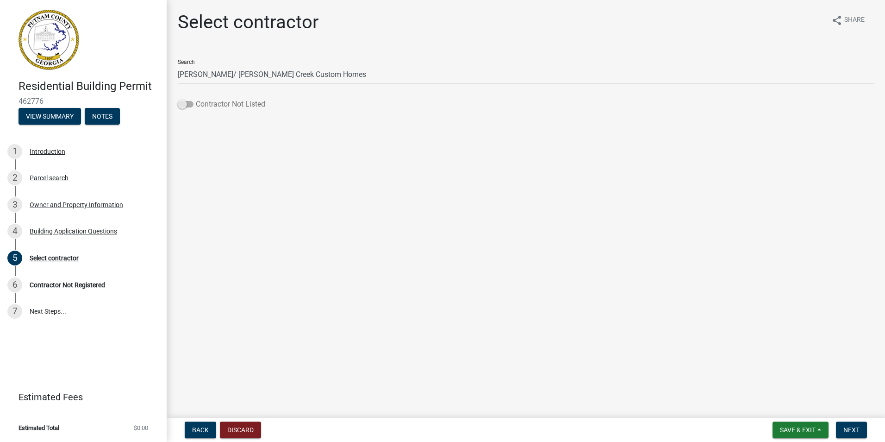
click at [181, 103] on span at bounding box center [186, 104] width 16 height 6
click at [196, 99] on input "Contractor Not Listed" at bounding box center [196, 99] width 0 height 0
click at [854, 428] on span "Next" at bounding box center [852, 429] width 16 height 7
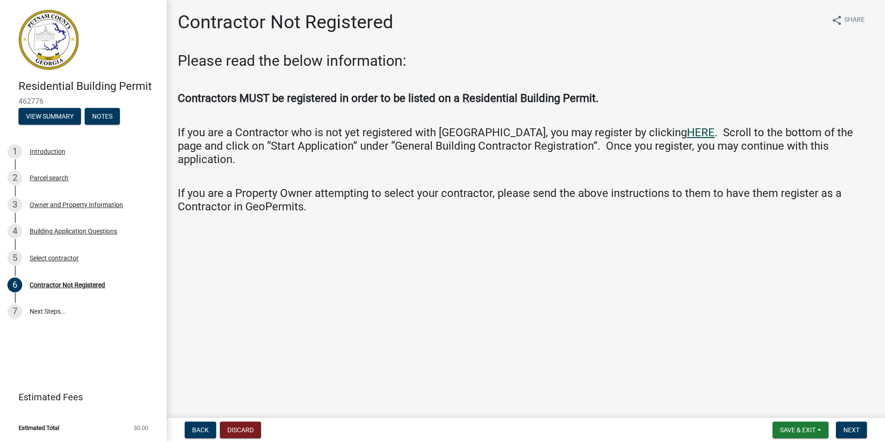
click at [687, 131] on link "HERE" at bounding box center [701, 132] width 28 height 13
click at [852, 428] on span "Next" at bounding box center [852, 429] width 16 height 7
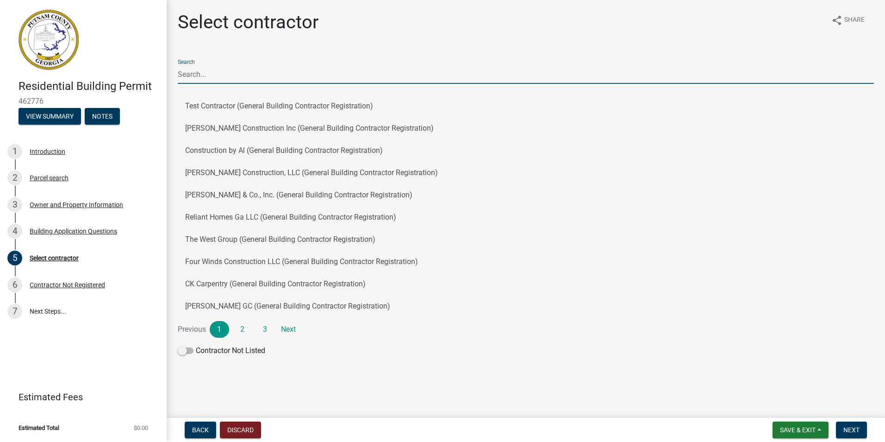
click at [198, 74] on input "Search" at bounding box center [526, 74] width 696 height 19
type input "Marvin Roberts/ Stone Creek Custom Homes"
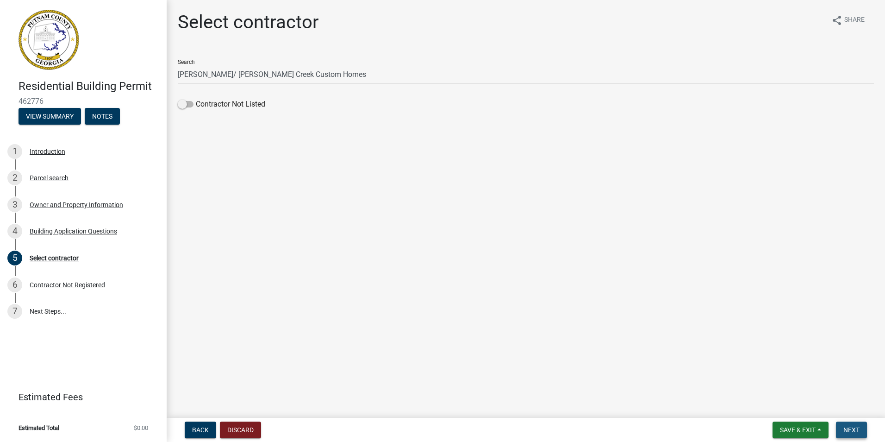
click at [848, 428] on span "Next" at bounding box center [852, 429] width 16 height 7
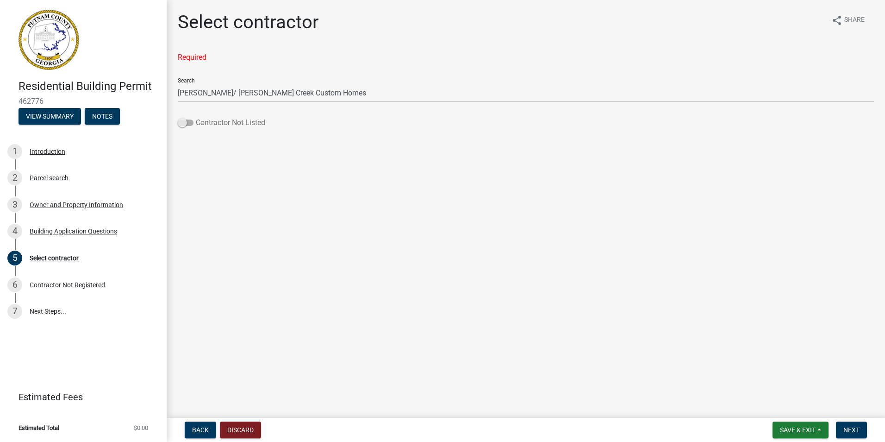
click at [184, 122] on span at bounding box center [186, 122] width 16 height 6
click at [196, 117] on input "Contractor Not Listed" at bounding box center [196, 117] width 0 height 0
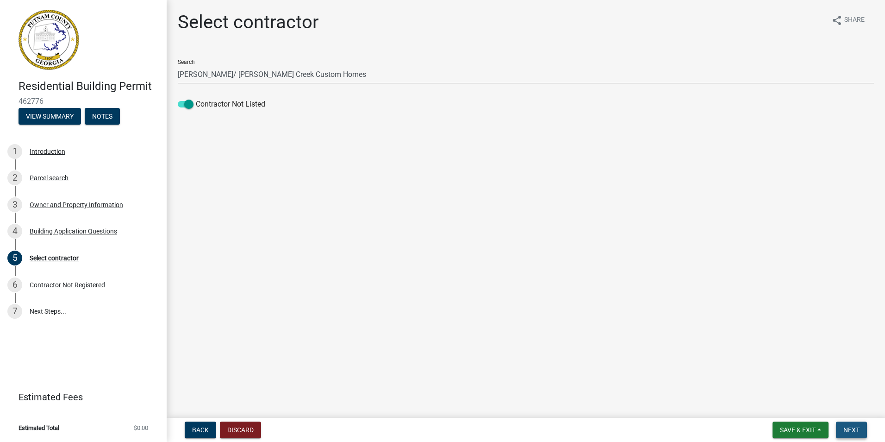
click at [851, 430] on span "Next" at bounding box center [852, 429] width 16 height 7
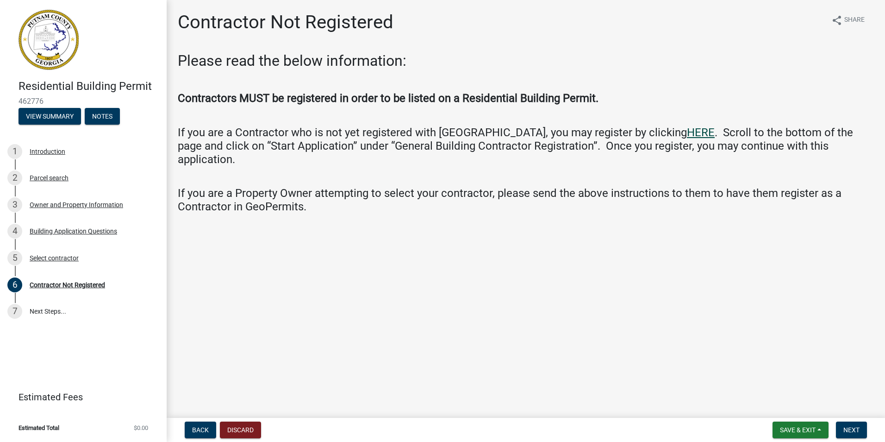
click at [687, 131] on link "HERE" at bounding box center [701, 132] width 28 height 13
click at [687, 134] on link "HERE" at bounding box center [701, 132] width 28 height 13
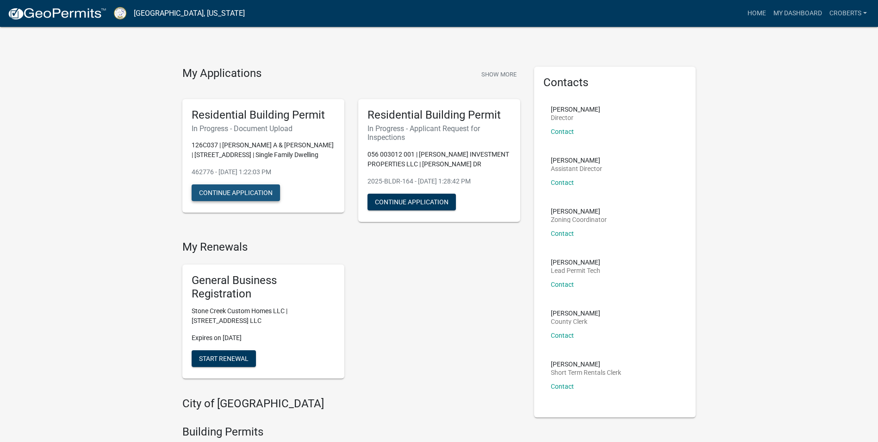
click at [254, 187] on button "Continue Application" at bounding box center [236, 192] width 88 height 17
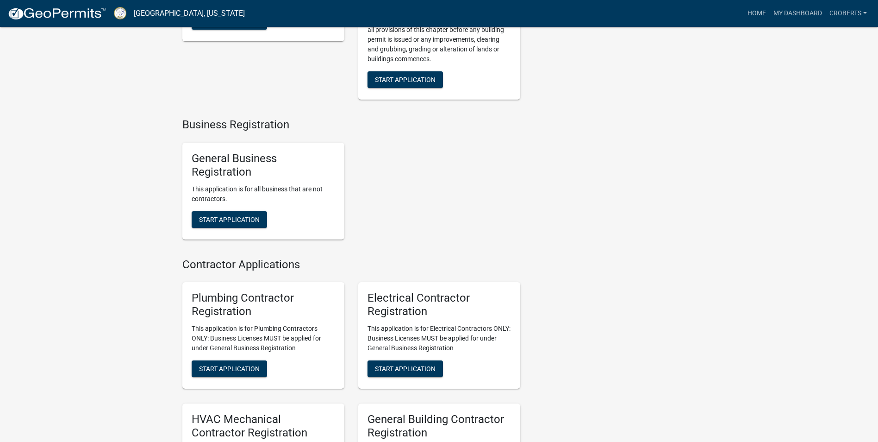
scroll to position [2071, 0]
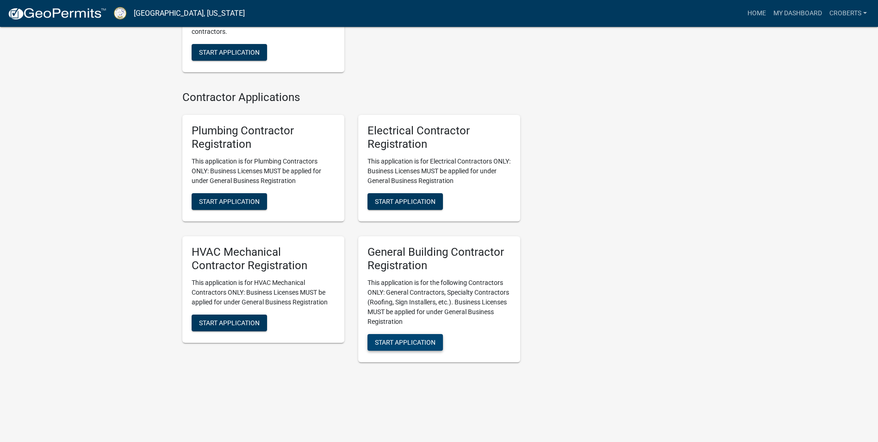
click at [407, 340] on span "Start Application" at bounding box center [405, 341] width 61 height 7
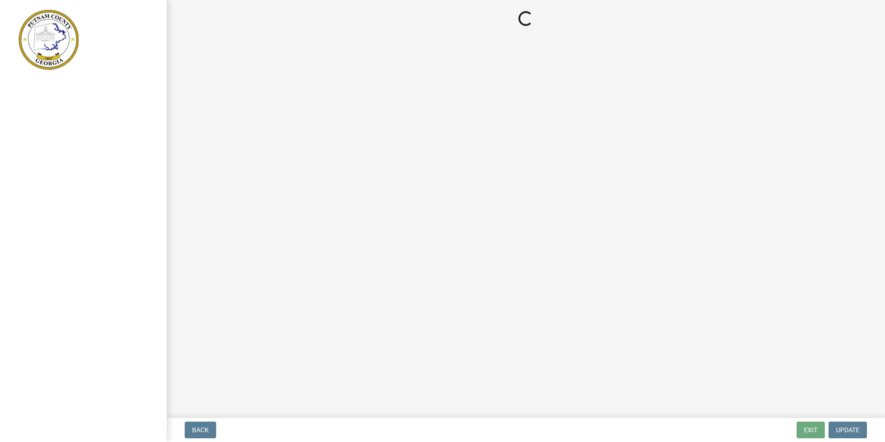
select select "Ga"
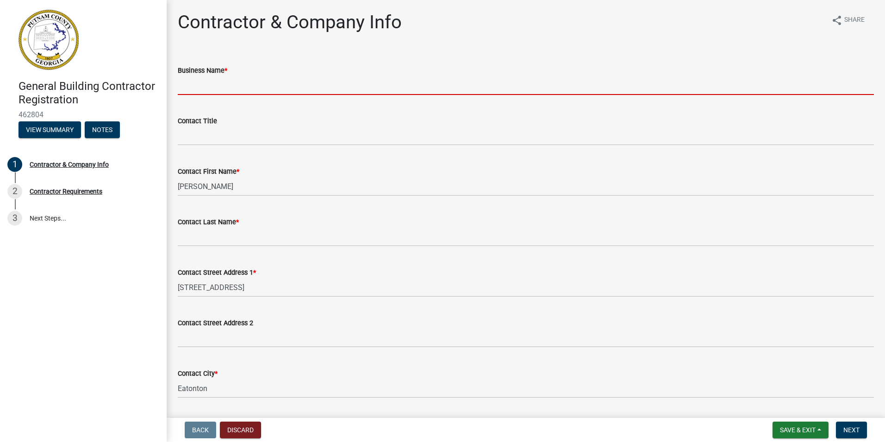
click at [193, 88] on input "Business Name *" at bounding box center [526, 85] width 696 height 19
type input "Stone Creek Custom Homes LLC"
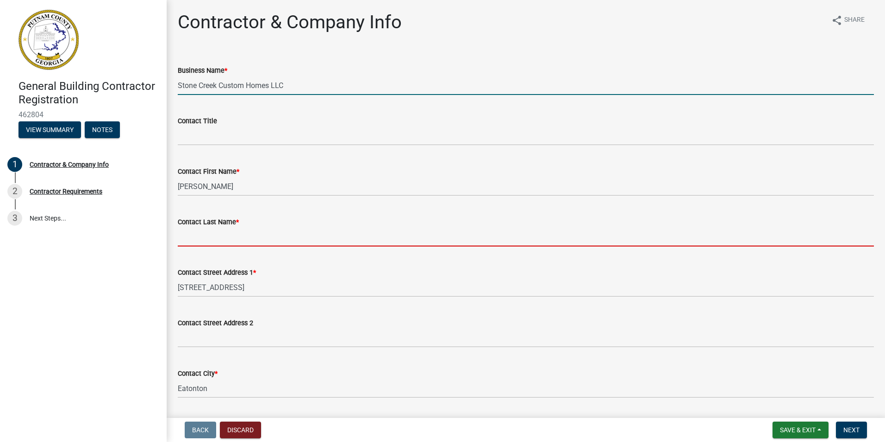
type input "[PERSON_NAME]"
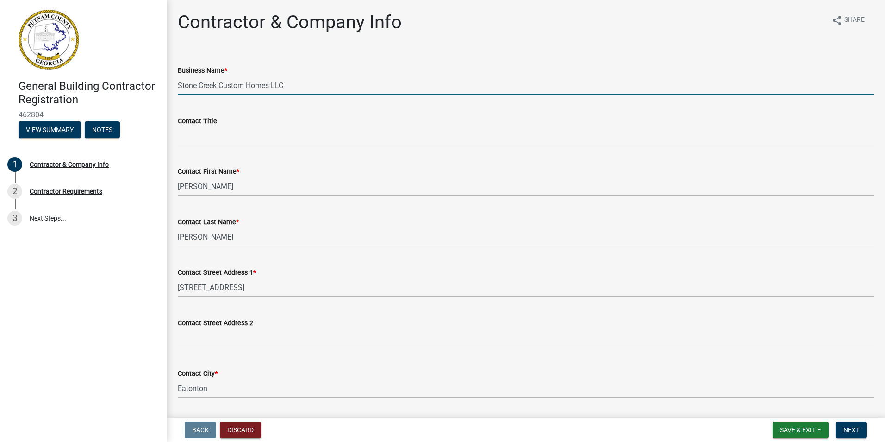
select select "GA"
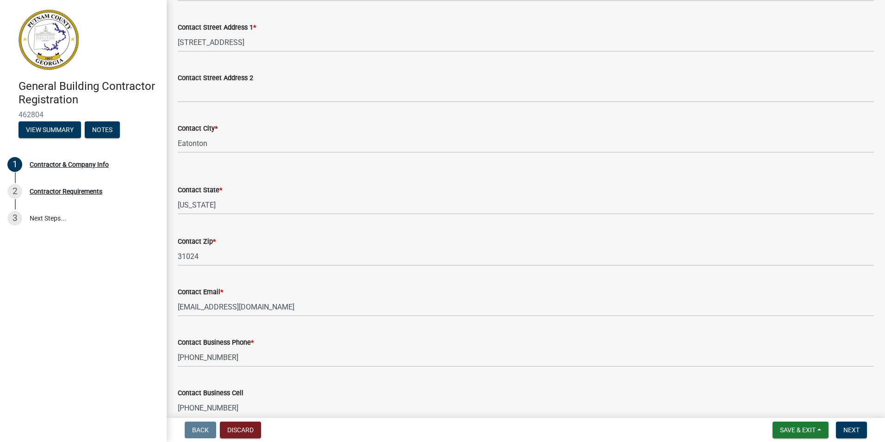
scroll to position [292, 0]
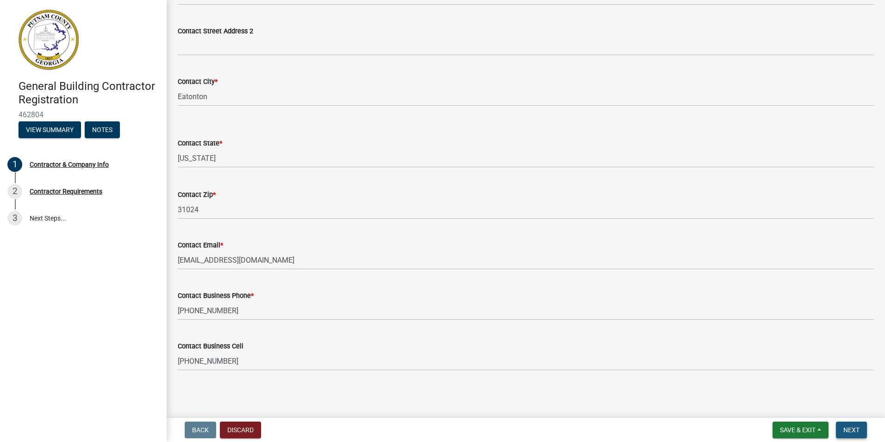
click at [846, 431] on span "Next" at bounding box center [852, 429] width 16 height 7
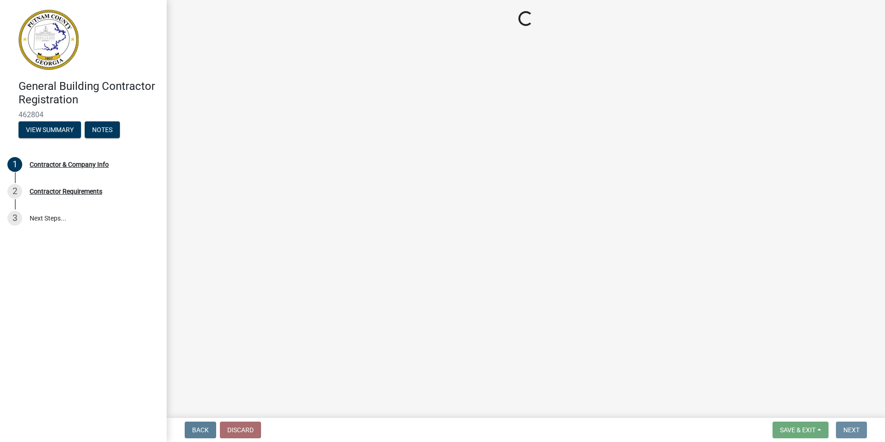
scroll to position [0, 0]
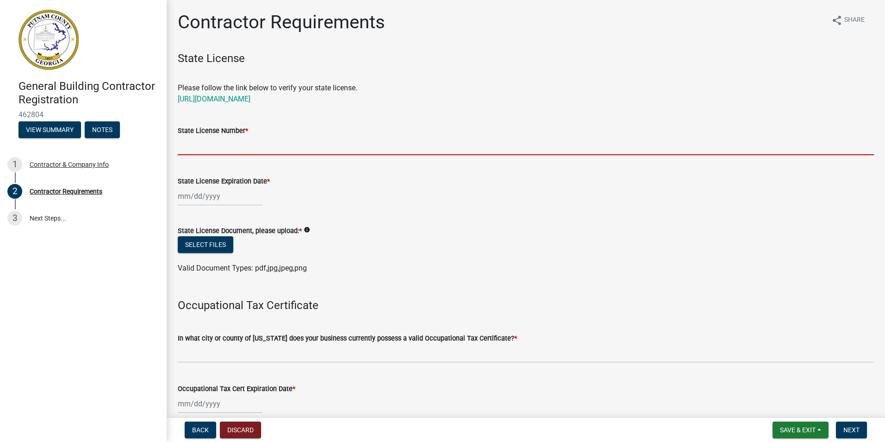
click at [221, 146] on input "State License Number *" at bounding box center [526, 145] width 696 height 19
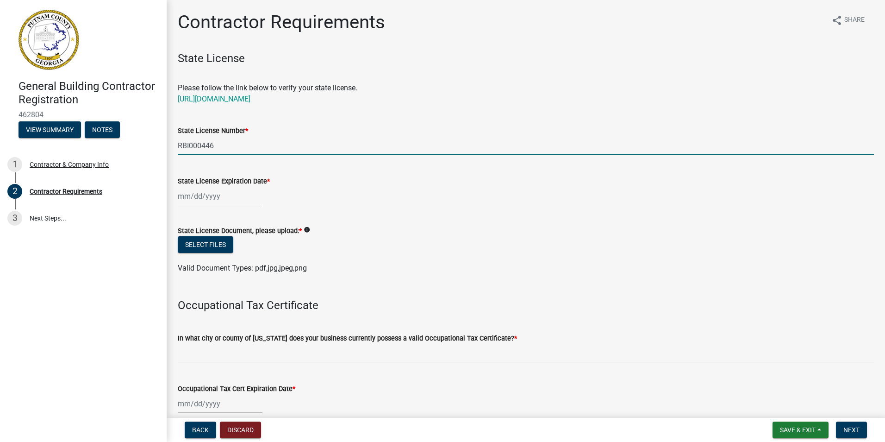
type input "RBI000446"
click at [211, 196] on div at bounding box center [220, 196] width 85 height 19
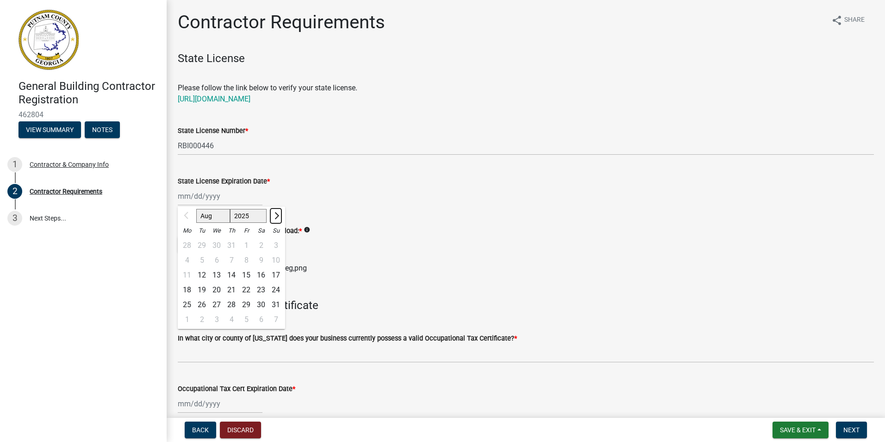
click at [277, 216] on span "Next month" at bounding box center [275, 215] width 7 height 7
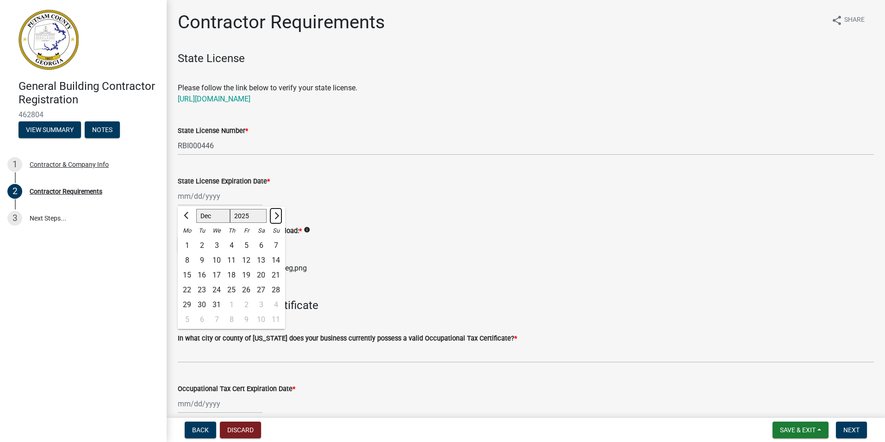
select select "1"
select select "2026"
click at [277, 216] on span "Next month" at bounding box center [275, 215] width 7 height 7
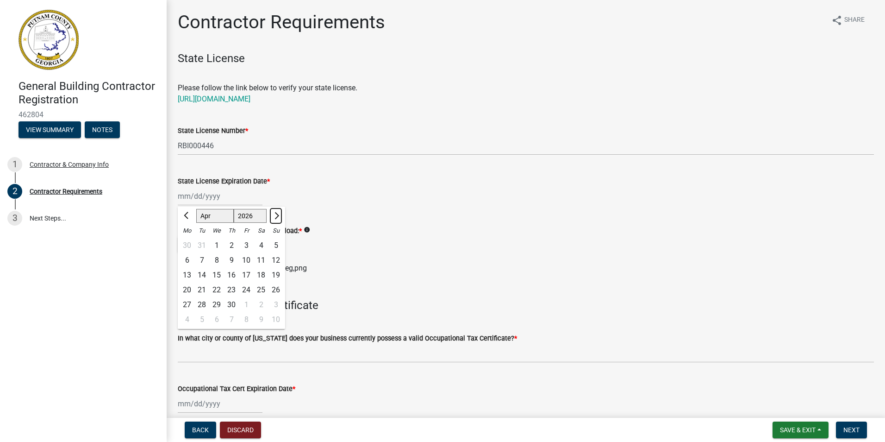
click at [277, 216] on span "Next month" at bounding box center [275, 215] width 7 height 7
select select "6"
click at [200, 300] on div "30" at bounding box center [201, 304] width 15 height 15
type input "06/30/2026"
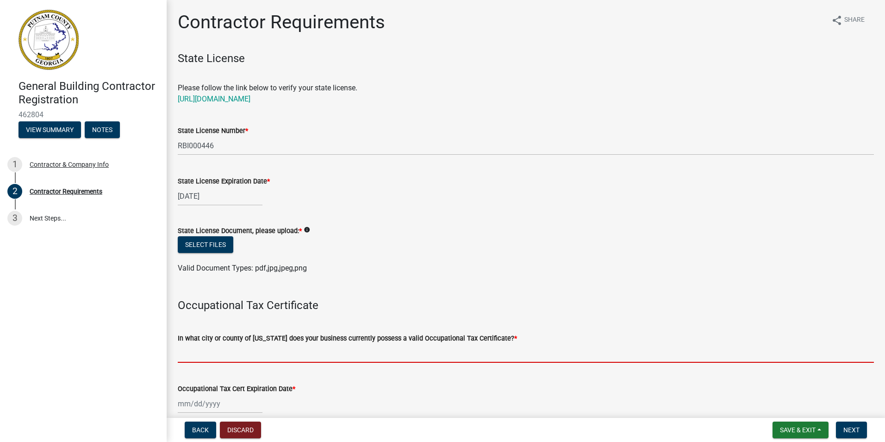
click at [306, 357] on input "In what city or county of Georgia does your business currently possess a valid …" at bounding box center [526, 353] width 696 height 19
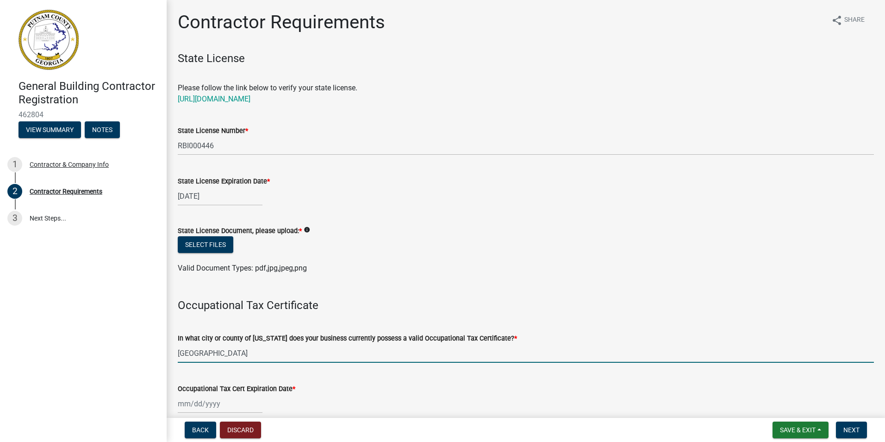
type input "Putnam County"
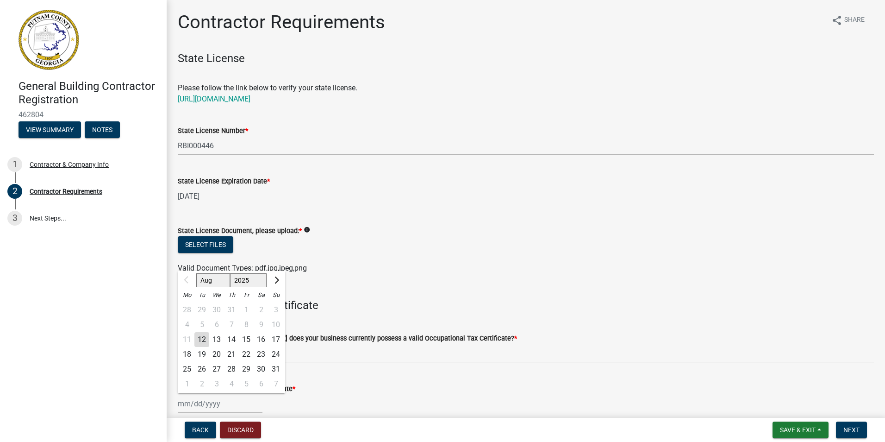
click at [219, 402] on input "Occupational Tax Cert Expiration Date *" at bounding box center [220, 403] width 85 height 19
click at [278, 281] on button "Next month" at bounding box center [275, 280] width 11 height 15
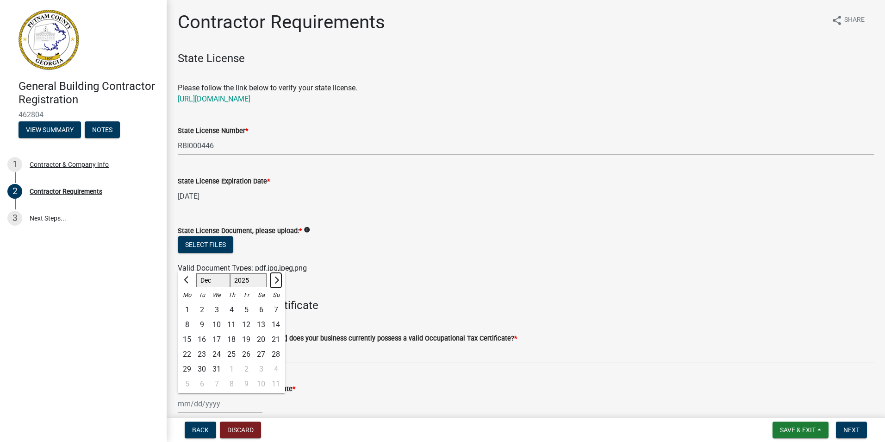
click at [277, 281] on button "Next month" at bounding box center [275, 280] width 11 height 15
select select "1"
select select "2026"
click at [186, 278] on span "Previous month" at bounding box center [187, 279] width 7 height 7
select select "12"
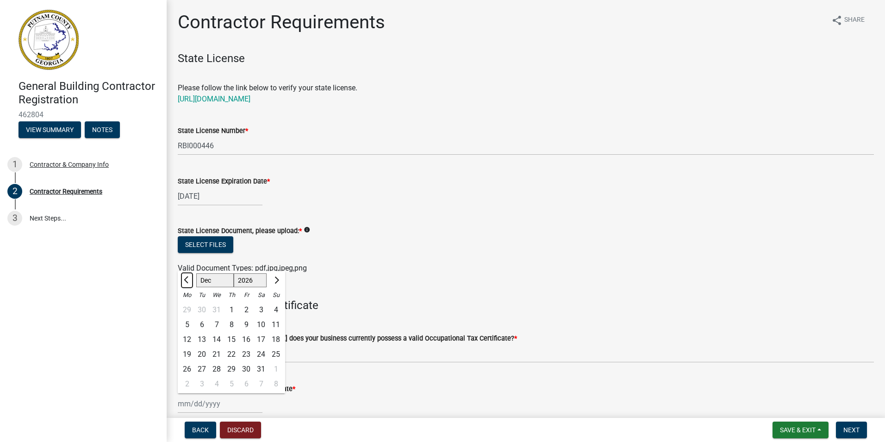
select select "2025"
click at [217, 366] on div "31" at bounding box center [216, 369] width 15 height 15
type input "12/31/2025"
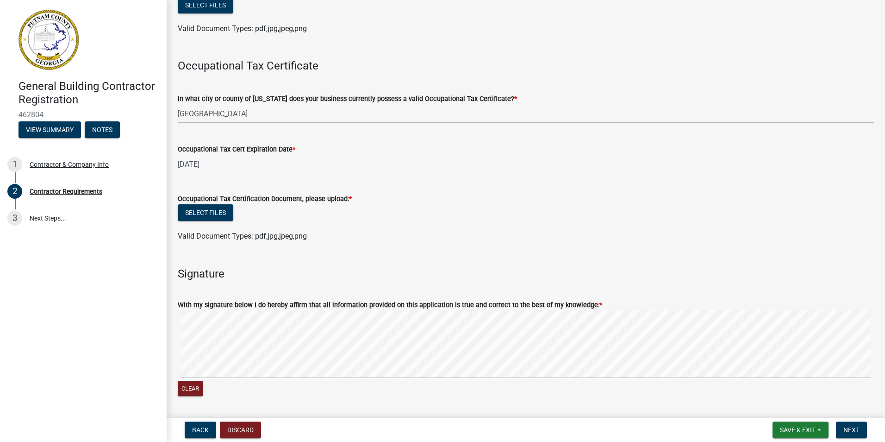
scroll to position [240, 0]
click at [646, 300] on form "With my signature below I do hereby affirm that all information provided on thi…" at bounding box center [526, 342] width 696 height 110
click at [217, 212] on button "Select files" at bounding box center [206, 211] width 56 height 17
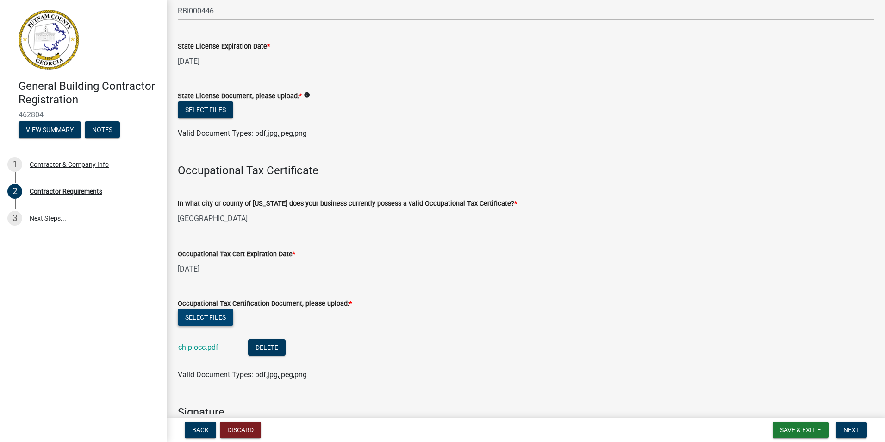
scroll to position [127, 0]
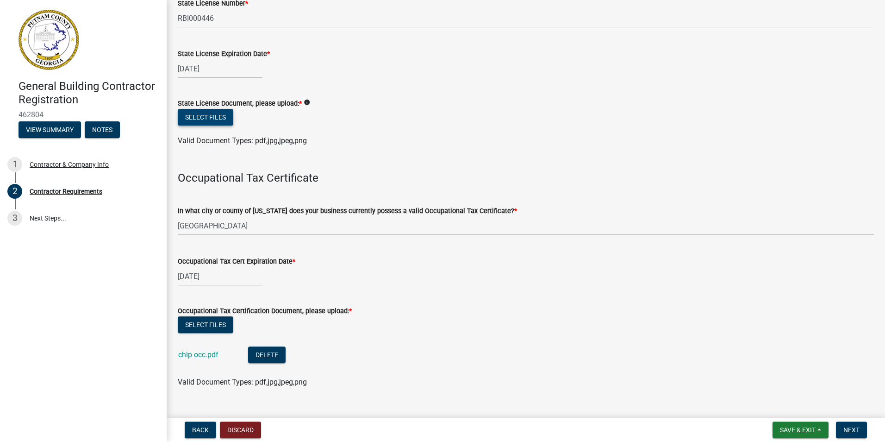
click at [218, 117] on button "Select files" at bounding box center [206, 117] width 56 height 17
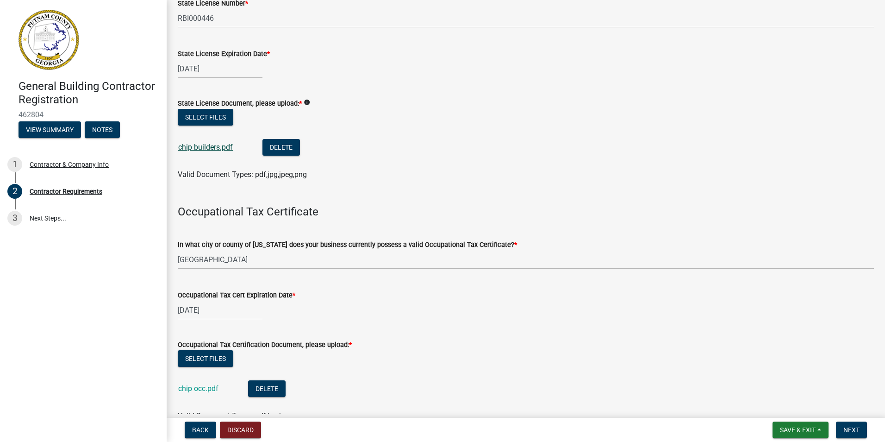
click at [213, 146] on link "chip builders.pdf" at bounding box center [205, 147] width 55 height 9
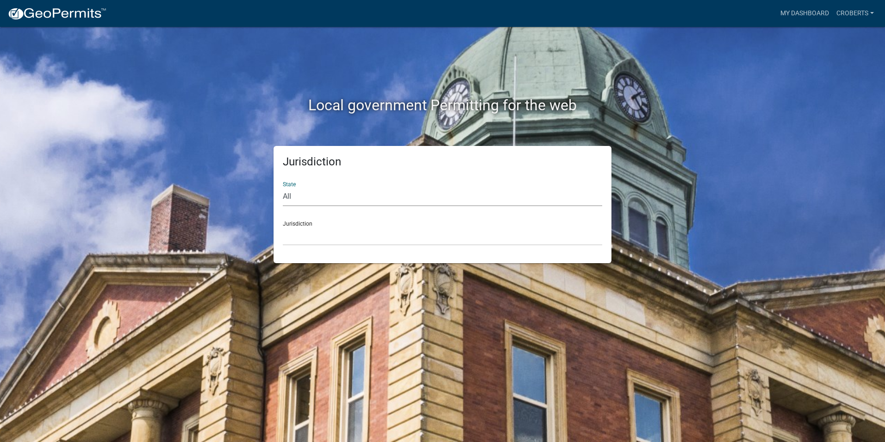
click at [296, 198] on select "All [US_STATE] [US_STATE] [US_STATE] [US_STATE] [US_STATE] [US_STATE] [US_STATE…" at bounding box center [442, 196] width 319 height 19
select select "[US_STATE]"
click at [283, 187] on select "All [US_STATE] [US_STATE] [US_STATE] [US_STATE] [US_STATE] [US_STATE] [US_STATE…" at bounding box center [442, 196] width 319 height 19
click at [298, 239] on select "City of [GEOGRAPHIC_DATA], [US_STATE] [GEOGRAPHIC_DATA], [US_STATE][PERSON_NAME…" at bounding box center [442, 235] width 319 height 19
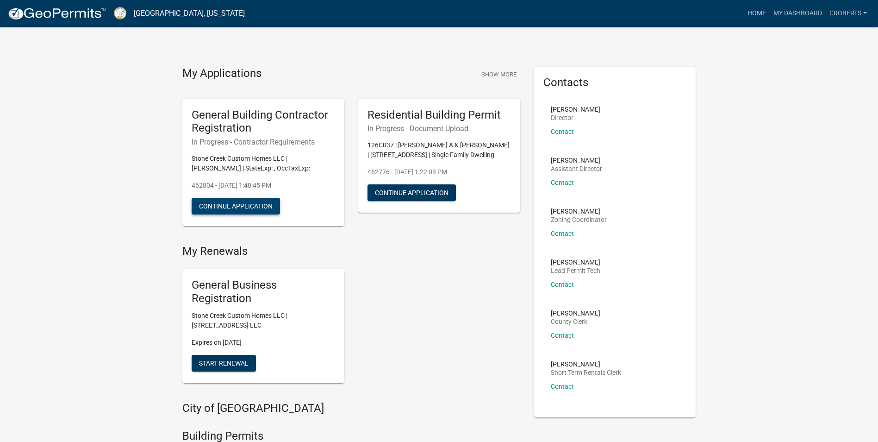
click at [264, 201] on button "Continue Application" at bounding box center [236, 206] width 88 height 17
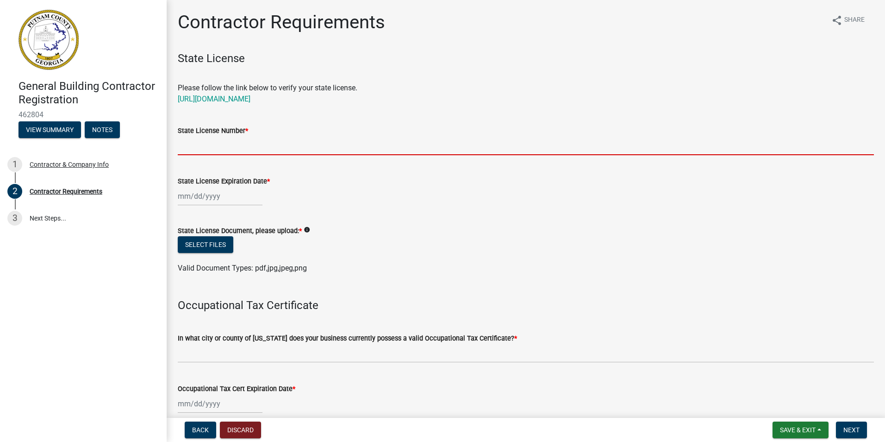
click at [194, 150] on input "State License Number *" at bounding box center [526, 145] width 696 height 19
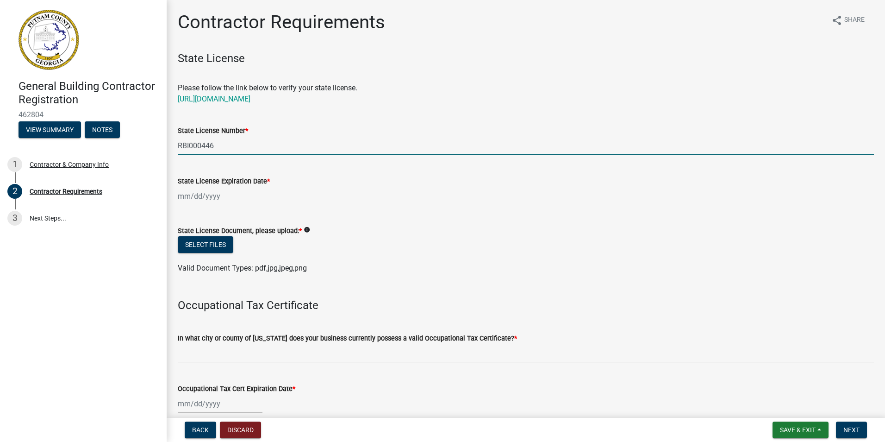
type input "RBI000446"
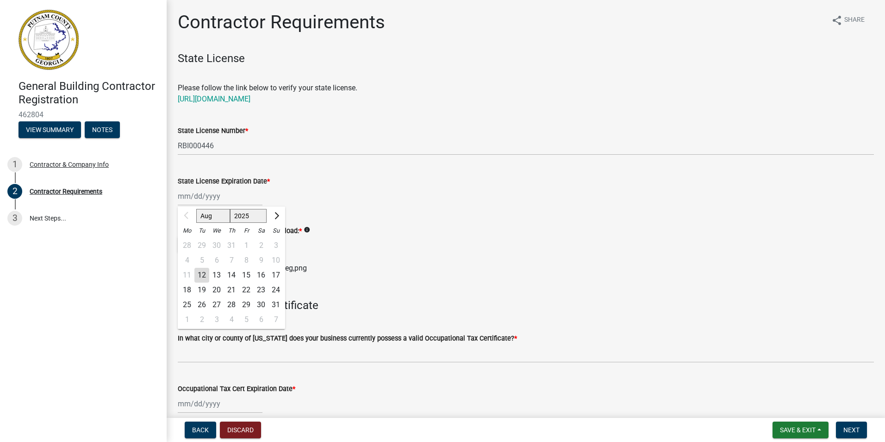
click at [197, 196] on div "Aug Sep Oct Nov [DATE] 2026 2027 2028 2029 2030 2031 2032 2033 2034 2035 2036 2…" at bounding box center [220, 196] width 85 height 19
click at [276, 214] on span "Next month" at bounding box center [275, 215] width 7 height 7
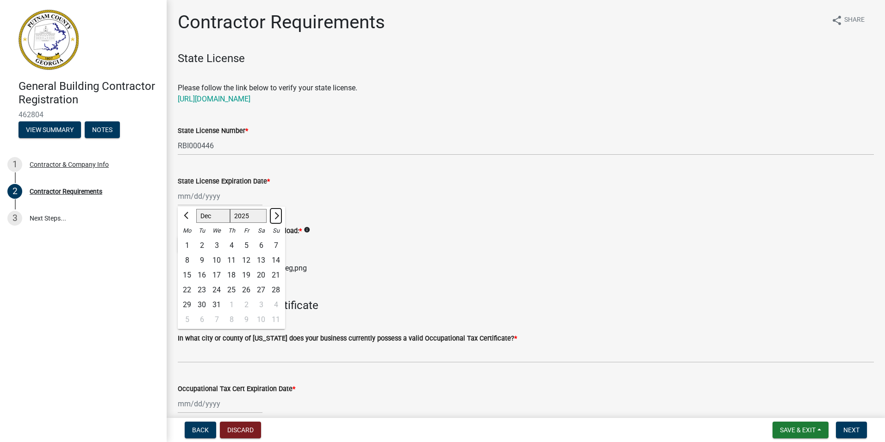
click at [276, 214] on span "Next month" at bounding box center [275, 215] width 7 height 7
select select "1"
select select "2026"
click at [276, 214] on span "Next month" at bounding box center [275, 215] width 7 height 7
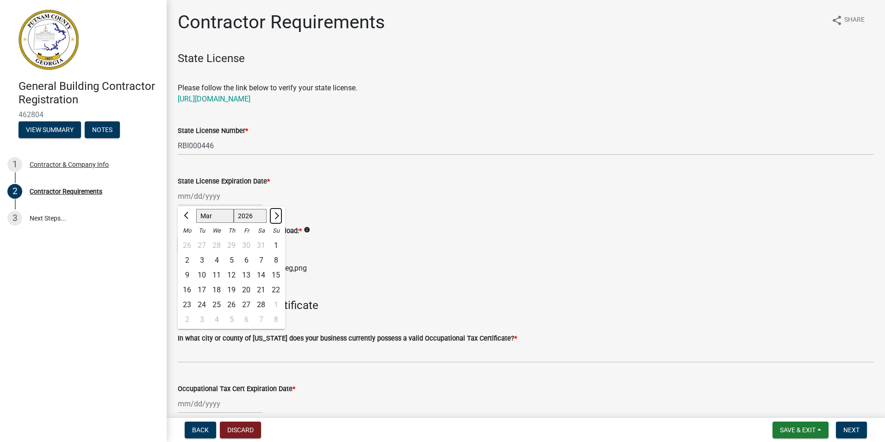
click at [276, 214] on span "Next month" at bounding box center [275, 215] width 7 height 7
select select "6"
click at [205, 301] on div "30" at bounding box center [201, 304] width 15 height 15
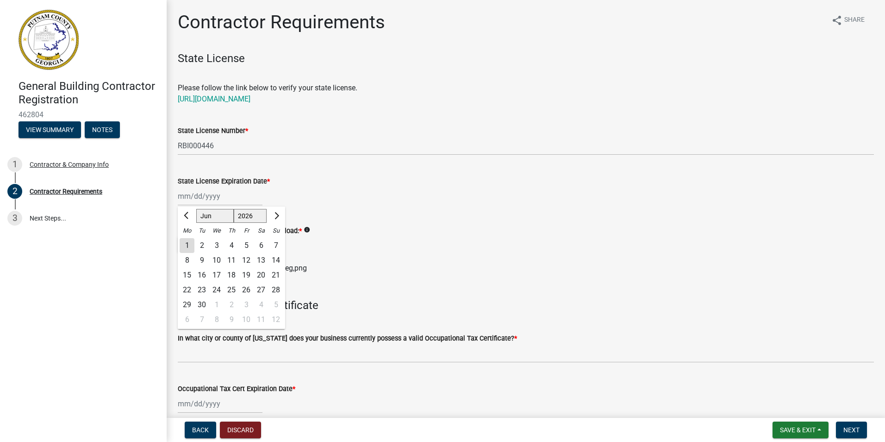
type input "06/30/2026"
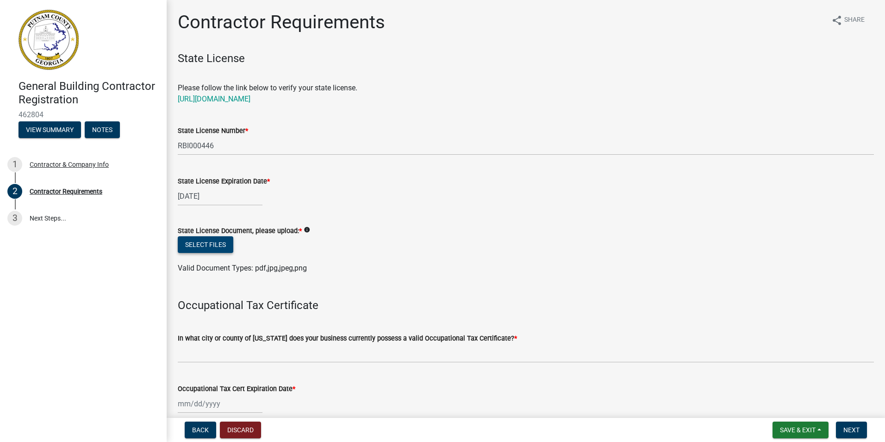
click at [221, 244] on button "Select files" at bounding box center [206, 244] width 56 height 17
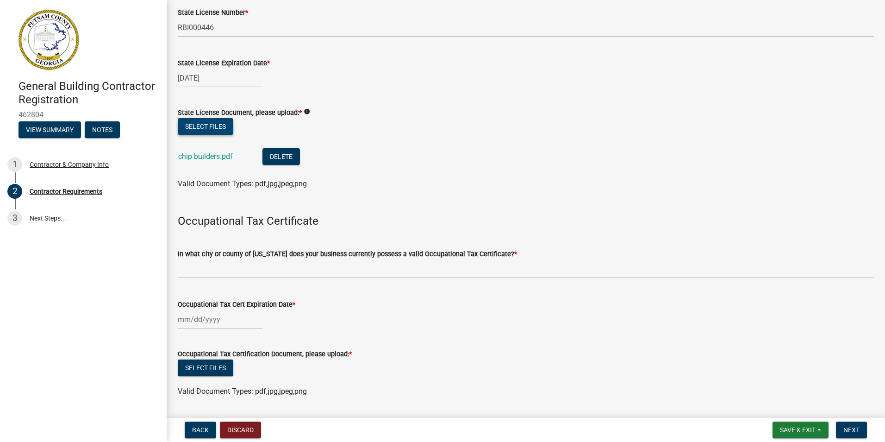
scroll to position [125, 0]
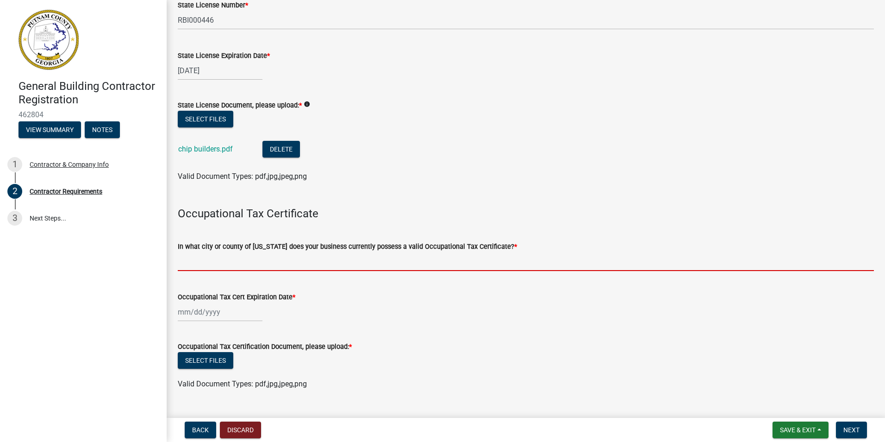
click at [216, 265] on input "In what city or county of Georgia does your business currently possess a valid …" at bounding box center [526, 261] width 696 height 19
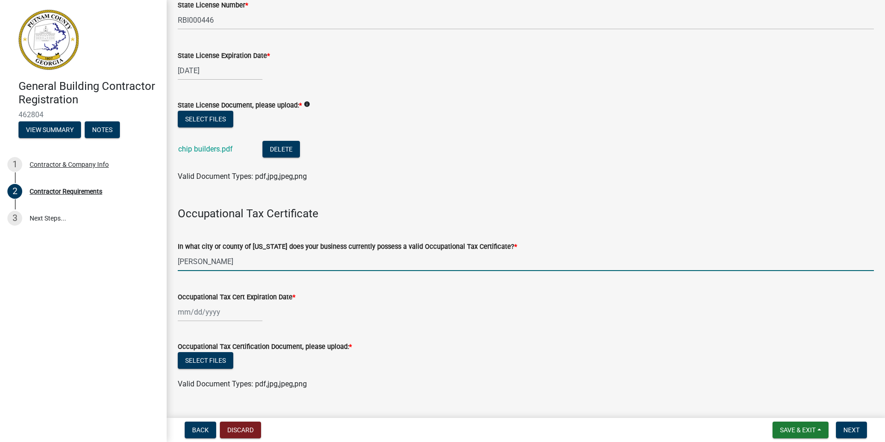
type input "Putnam"
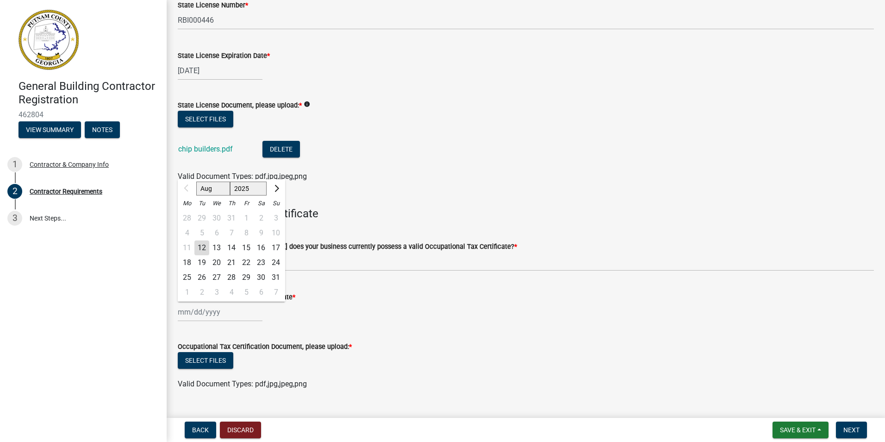
click at [201, 316] on input "Occupational Tax Cert Expiration Date *" at bounding box center [220, 311] width 85 height 19
click at [276, 189] on span "Next month" at bounding box center [275, 188] width 7 height 7
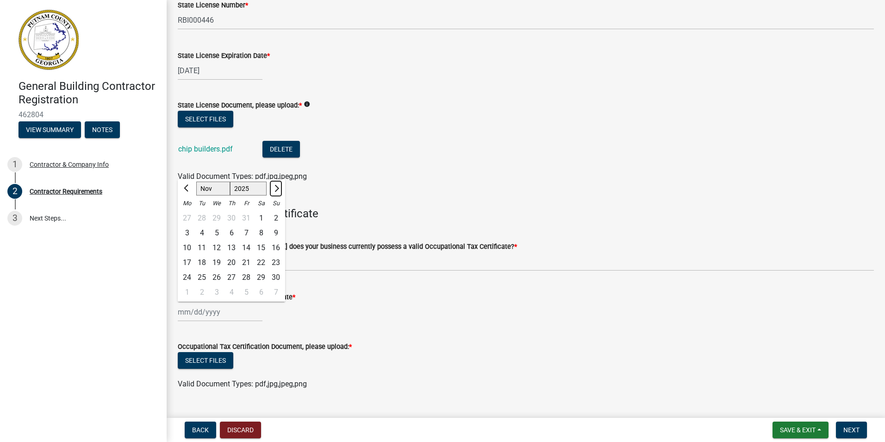
select select "12"
click at [214, 276] on div "31" at bounding box center [216, 277] width 15 height 15
type input "12/31/2025"
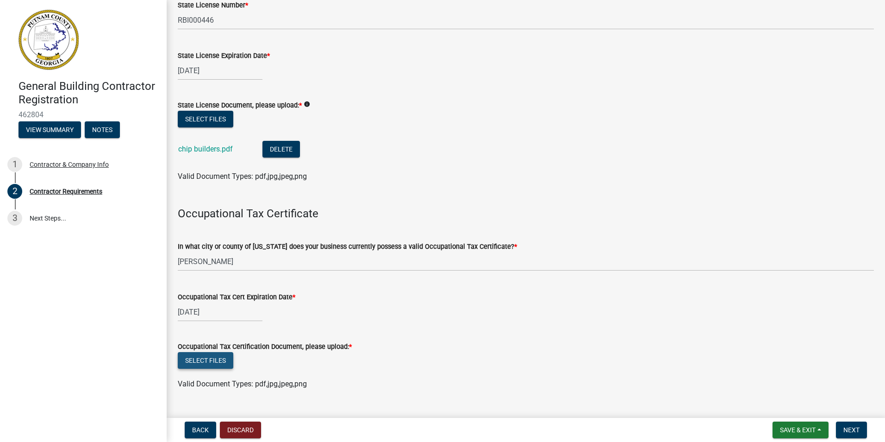
click at [224, 359] on button "Select files" at bounding box center [206, 360] width 56 height 17
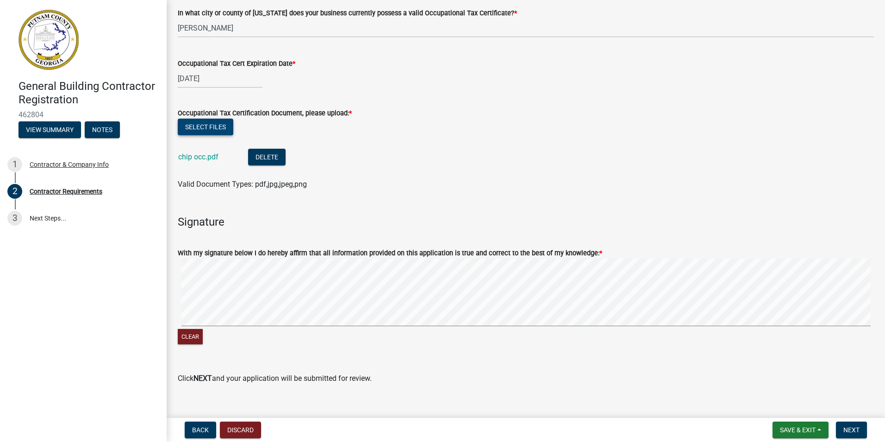
scroll to position [372, 0]
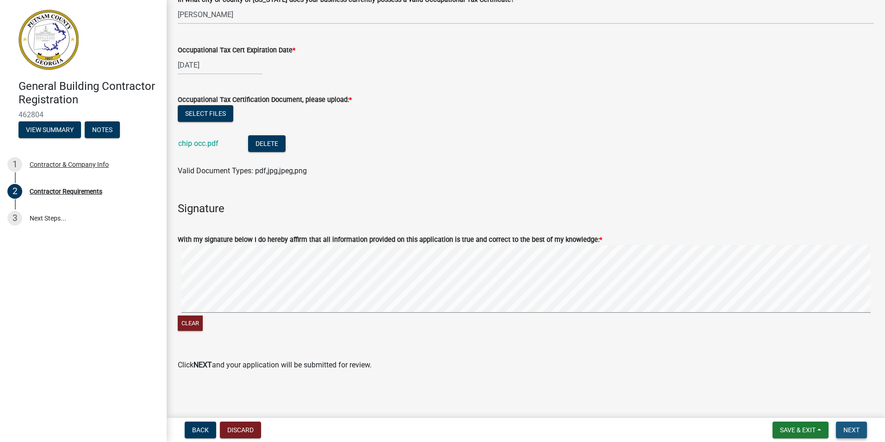
click at [853, 430] on span "Next" at bounding box center [852, 429] width 16 height 7
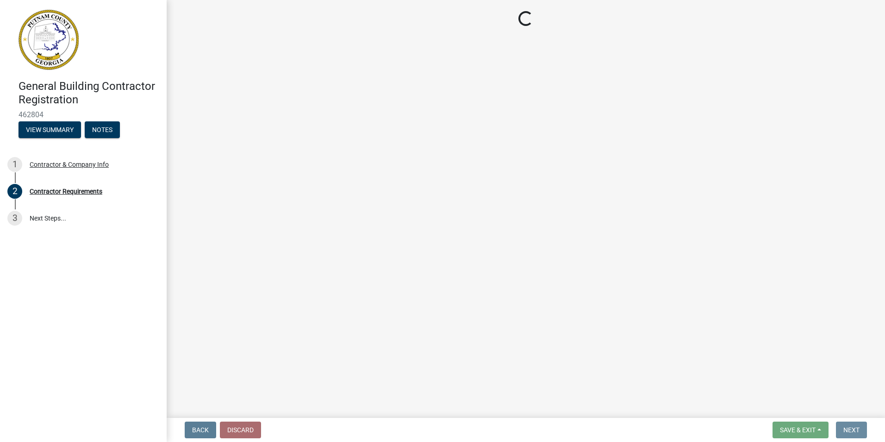
scroll to position [0, 0]
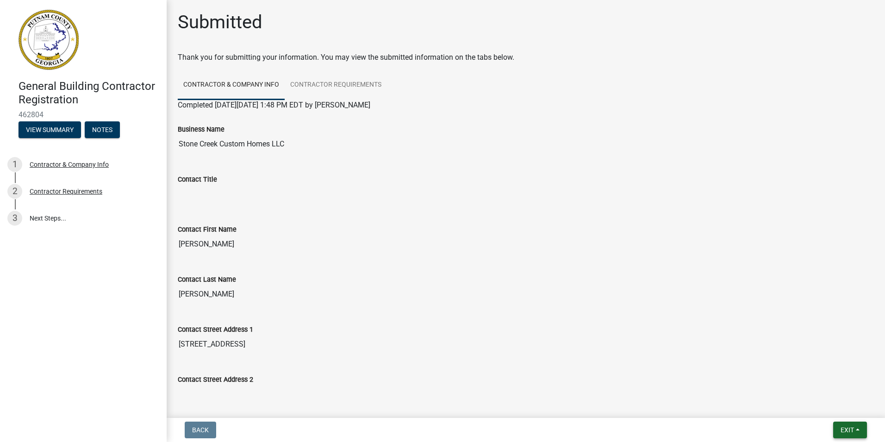
click at [846, 423] on button "Exit" at bounding box center [850, 429] width 34 height 17
click at [845, 419] on div "Save Save & Exit" at bounding box center [830, 395] width 74 height 52
click at [842, 409] on button "Save & Exit" at bounding box center [830, 405] width 74 height 22
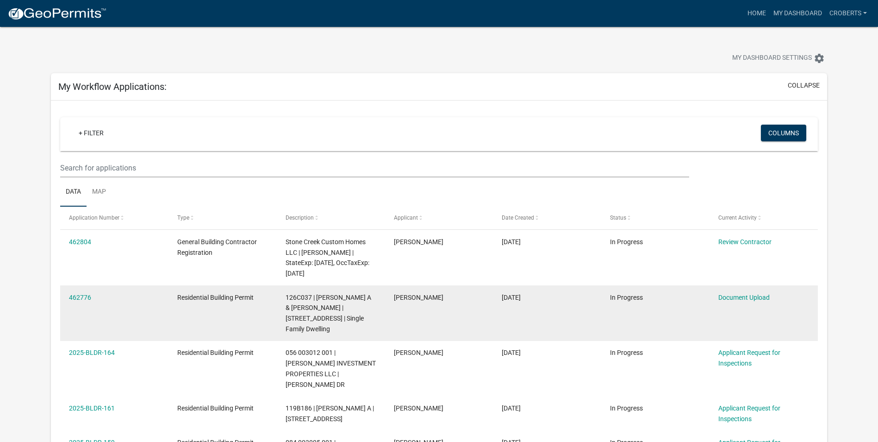
click at [338, 300] on span "126C037 | ADAMS SUSAN A & LOUIS O | 108 ROCKVILLE SPRINGS CT | Single Family Dw…" at bounding box center [329, 313] width 86 height 39
click at [752, 295] on link "Document Upload" at bounding box center [744, 297] width 51 height 7
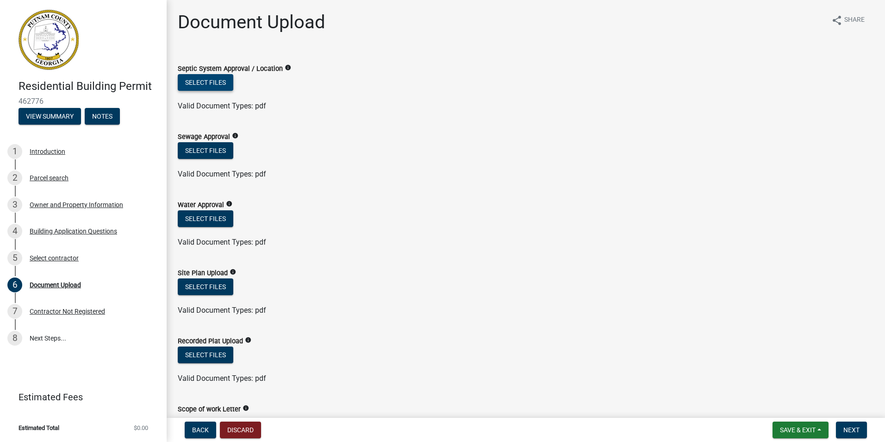
click at [182, 81] on button "Select files" at bounding box center [206, 82] width 56 height 17
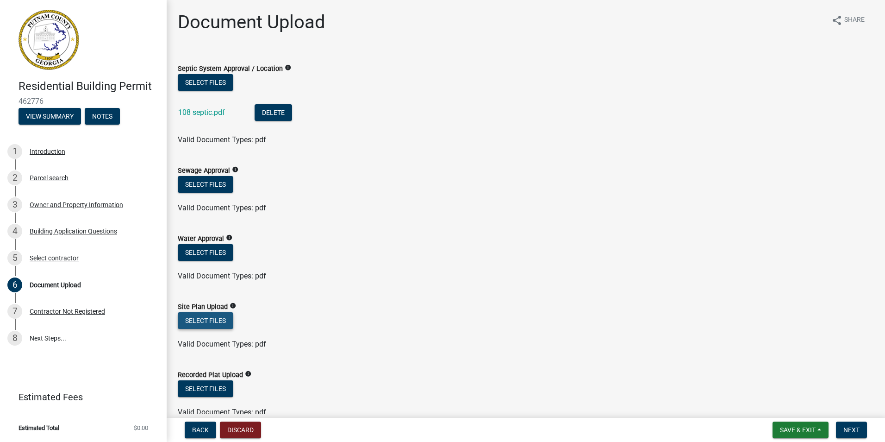
click at [216, 321] on button "Select files" at bounding box center [206, 320] width 56 height 17
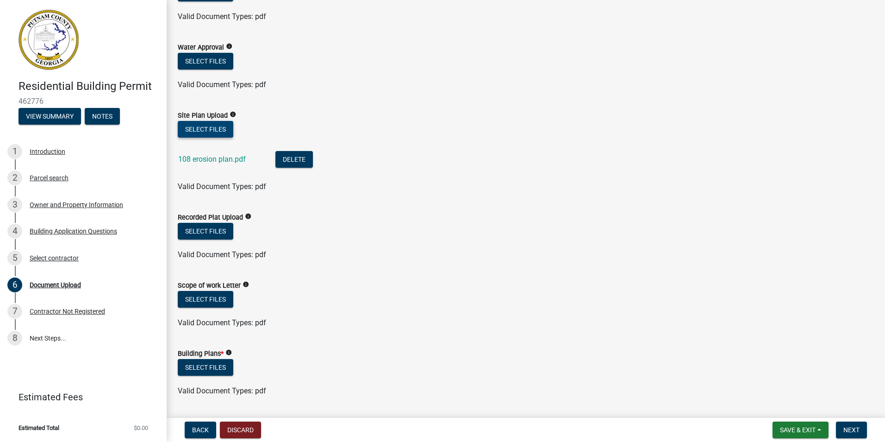
scroll to position [200, 0]
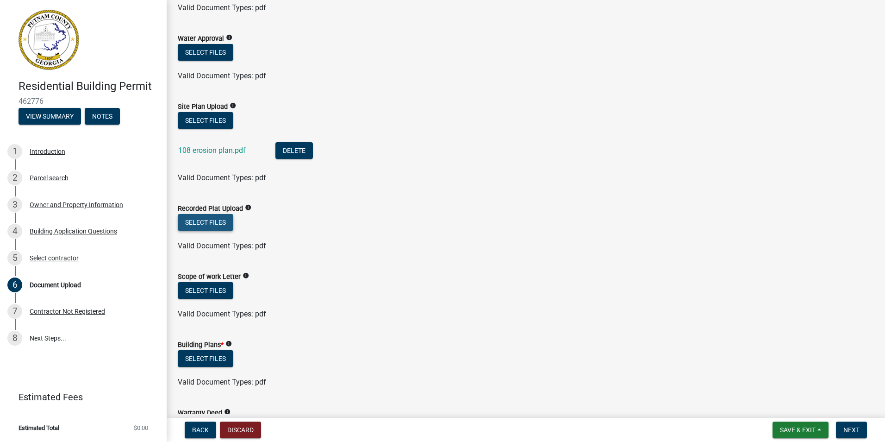
click at [215, 222] on button "Select files" at bounding box center [206, 222] width 56 height 17
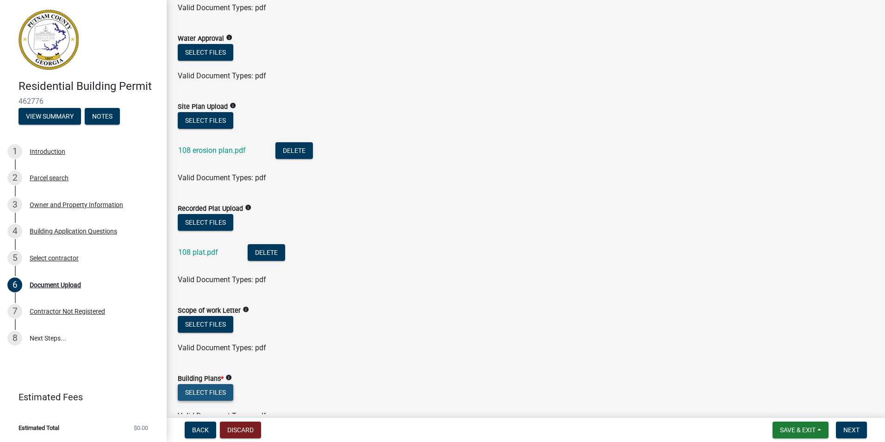
click at [215, 392] on button "Select files" at bounding box center [206, 392] width 56 height 17
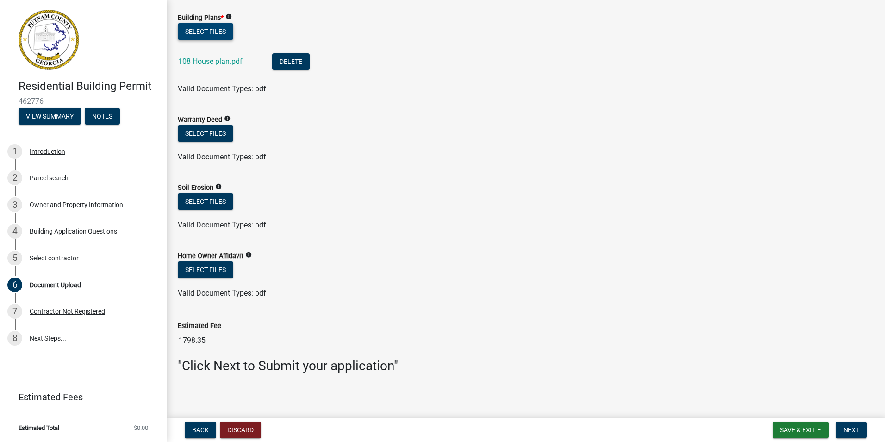
scroll to position [564, 0]
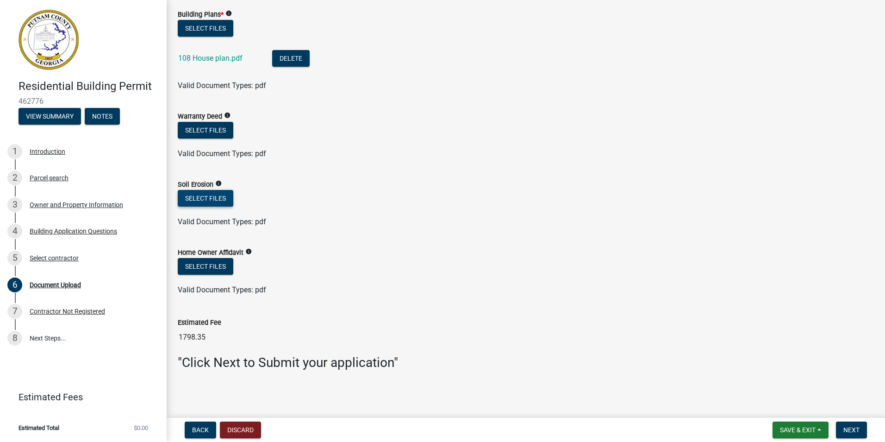
click at [218, 196] on button "Select files" at bounding box center [206, 198] width 56 height 17
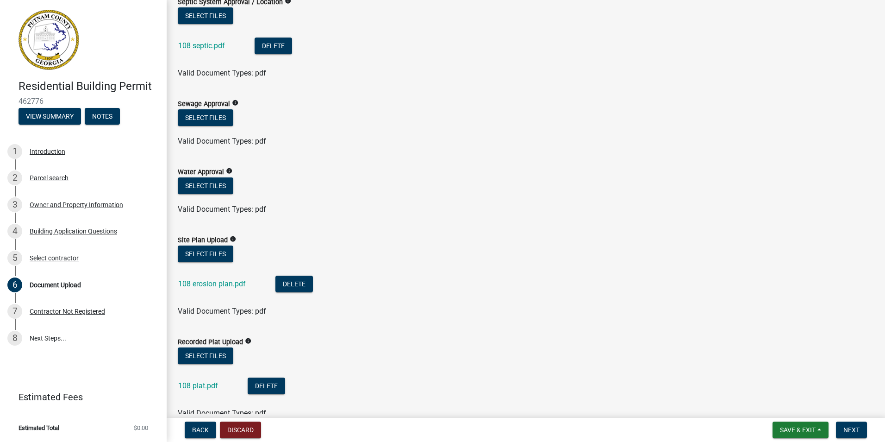
scroll to position [62, 0]
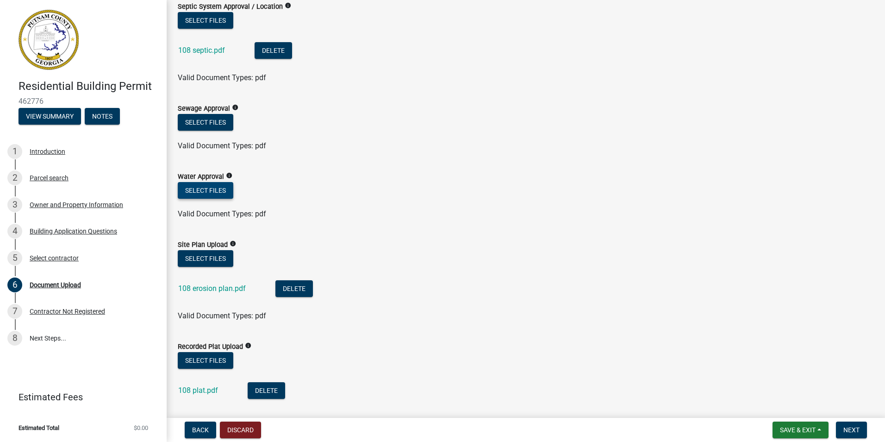
click at [221, 188] on button "Select files" at bounding box center [206, 190] width 56 height 17
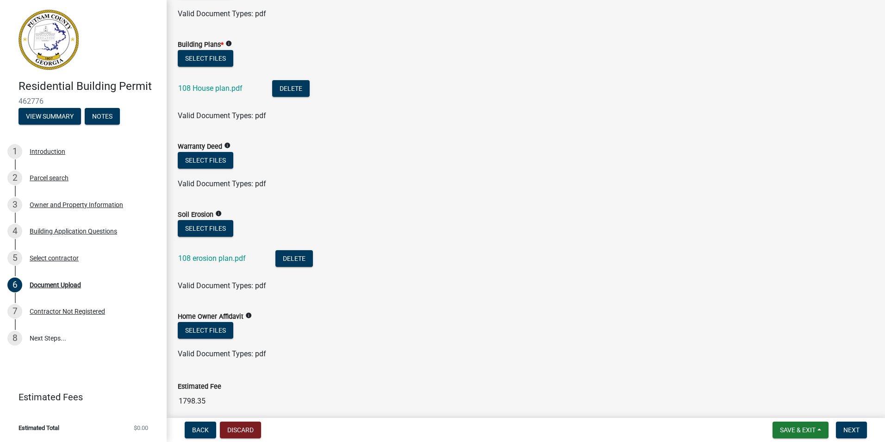
scroll to position [632, 0]
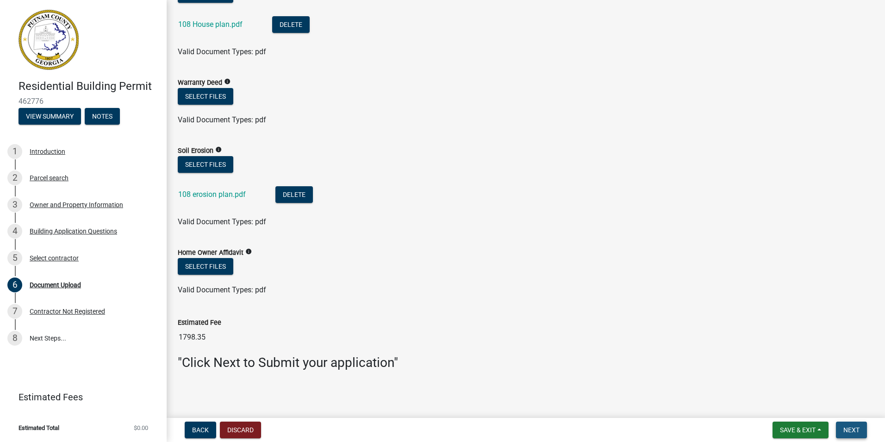
click at [851, 428] on span "Next" at bounding box center [852, 429] width 16 height 7
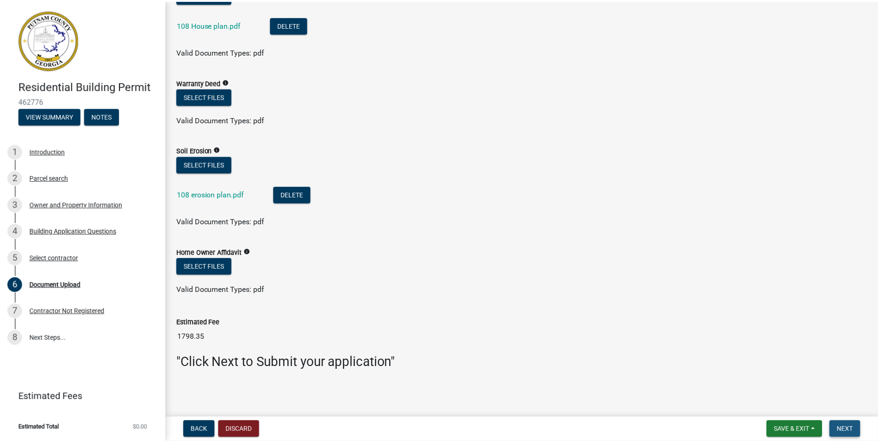
scroll to position [0, 0]
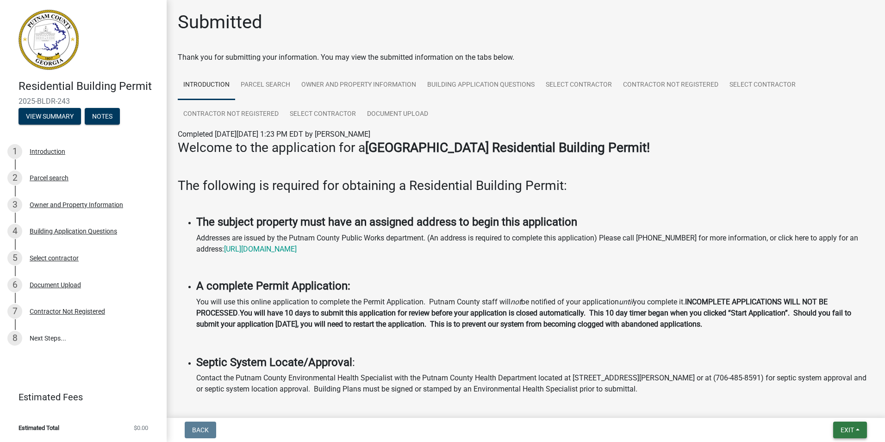
click at [838, 426] on button "Exit" at bounding box center [850, 429] width 34 height 17
click at [835, 405] on button "Save & Exit" at bounding box center [830, 405] width 74 height 22
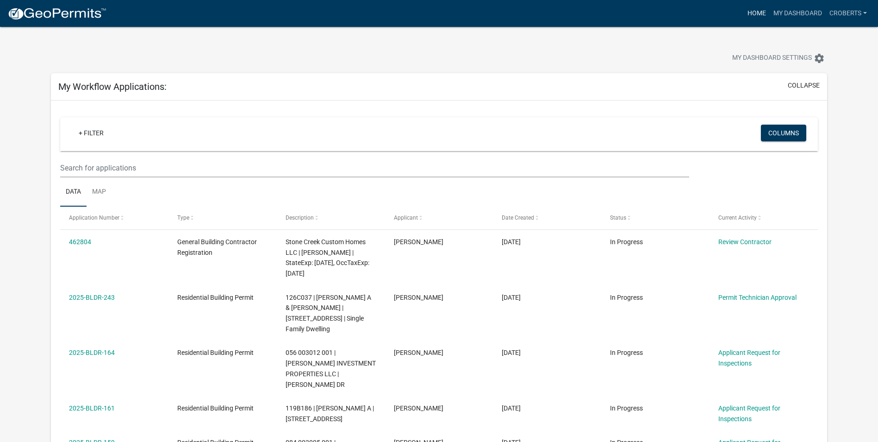
click at [758, 9] on link "Home" at bounding box center [757, 14] width 26 height 18
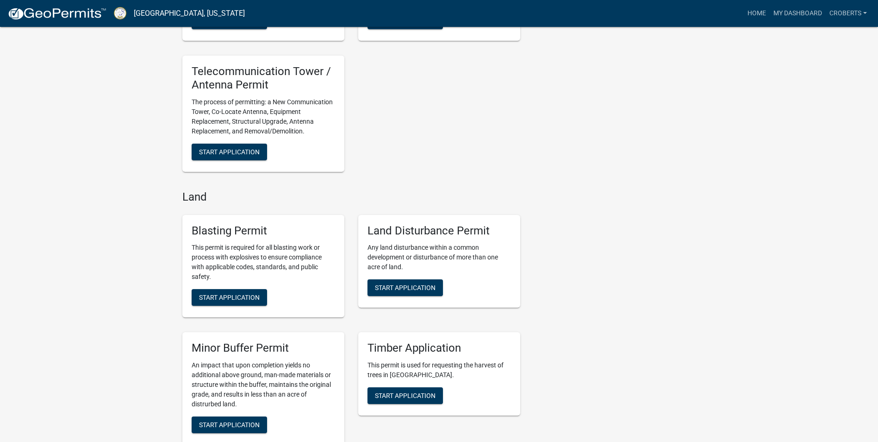
scroll to position [1368, 0]
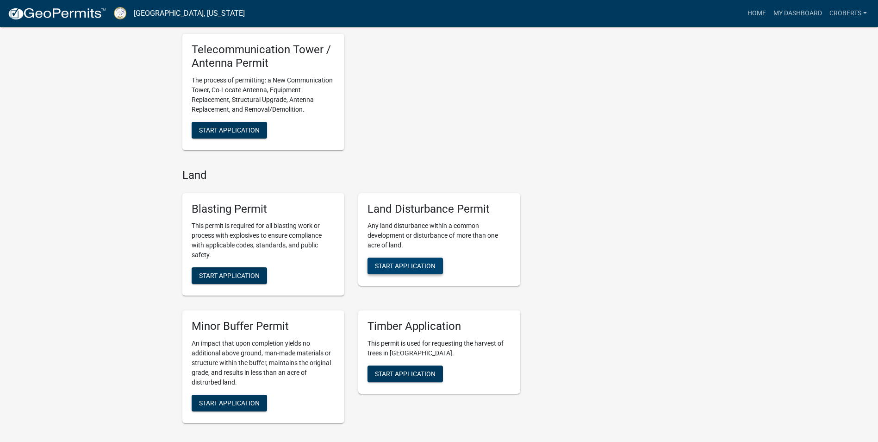
click at [415, 263] on button "Start Application" at bounding box center [405, 265] width 75 height 17
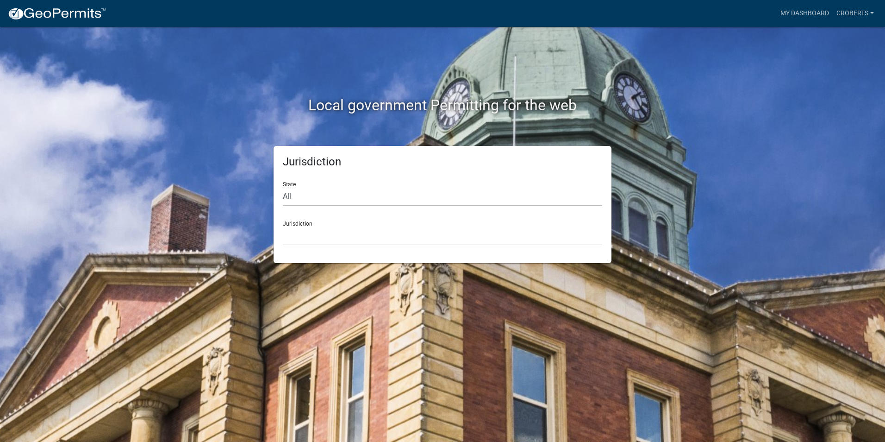
click at [307, 199] on select "All [US_STATE] [US_STATE] [US_STATE] [US_STATE] [US_STATE] [US_STATE] [US_STATE…" at bounding box center [442, 196] width 319 height 19
select select "[US_STATE]"
click at [283, 187] on select "All [US_STATE] [US_STATE] [US_STATE] [US_STATE] [US_STATE] [US_STATE] [US_STATE…" at bounding box center [442, 196] width 319 height 19
click at [297, 238] on select "City of [GEOGRAPHIC_DATA], [US_STATE] [GEOGRAPHIC_DATA], [US_STATE][PERSON_NAME…" at bounding box center [442, 235] width 319 height 19
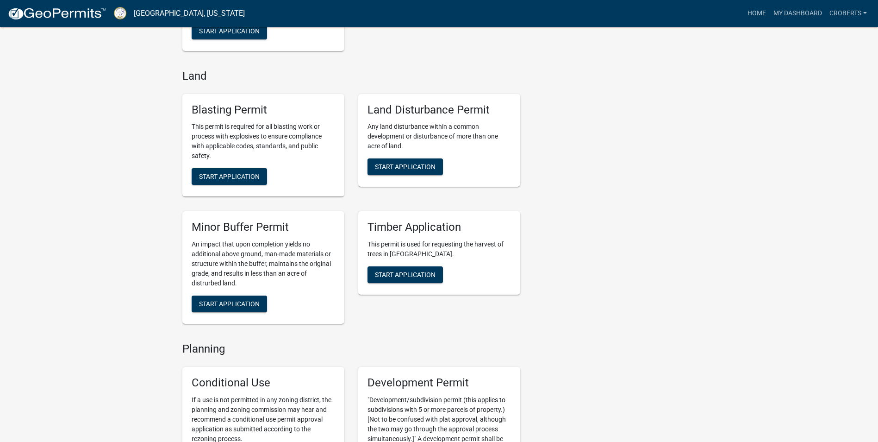
scroll to position [1431, 0]
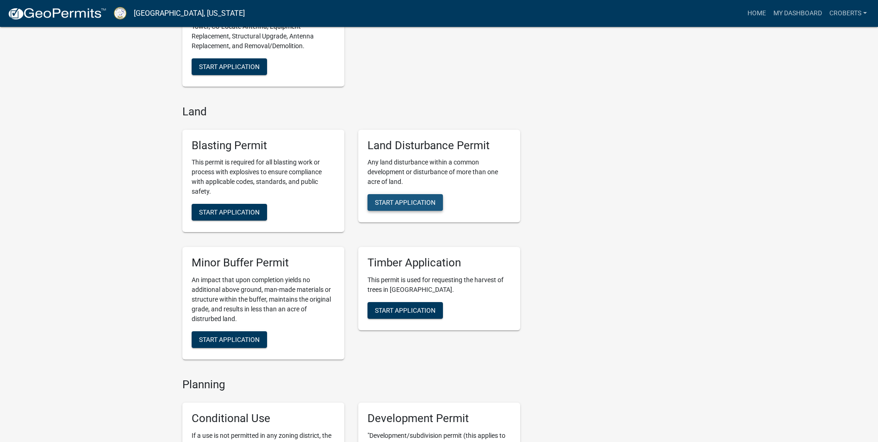
click at [427, 206] on span "Start Application" at bounding box center [405, 202] width 61 height 7
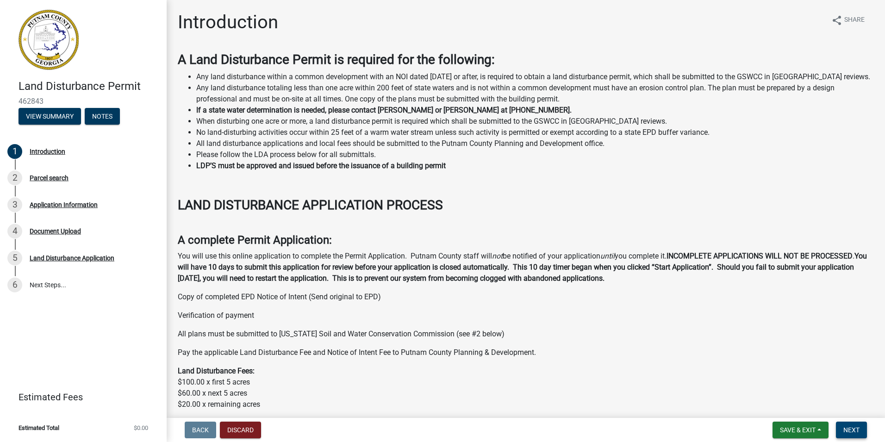
click at [850, 430] on span "Next" at bounding box center [852, 429] width 16 height 7
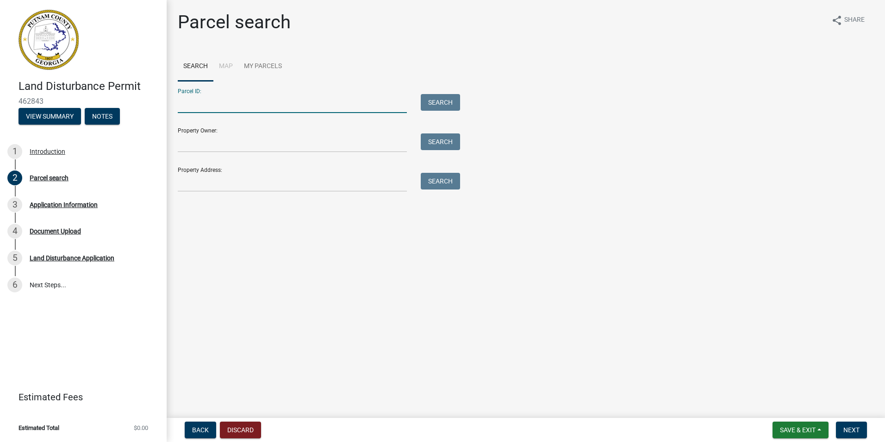
click at [204, 110] on input "Parcel ID:" at bounding box center [292, 103] width 229 height 19
click at [185, 142] on input "Property Owner:" at bounding box center [292, 142] width 229 height 19
type input "[PERSON_NAME]"
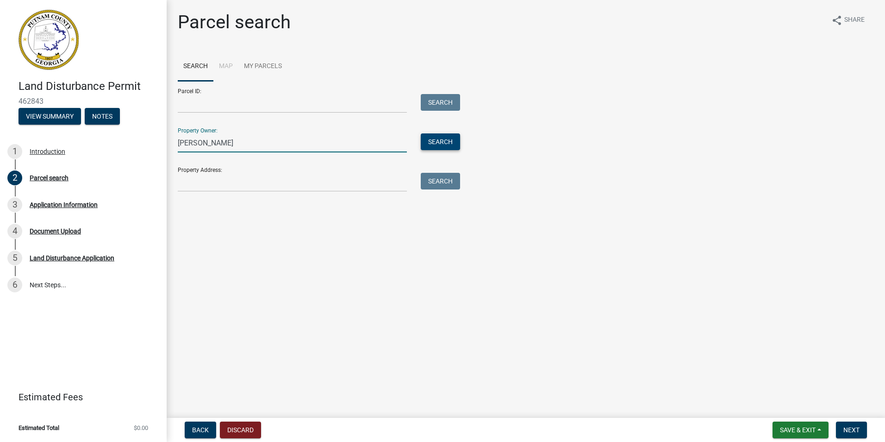
click at [449, 143] on button "Search" at bounding box center [440, 141] width 39 height 17
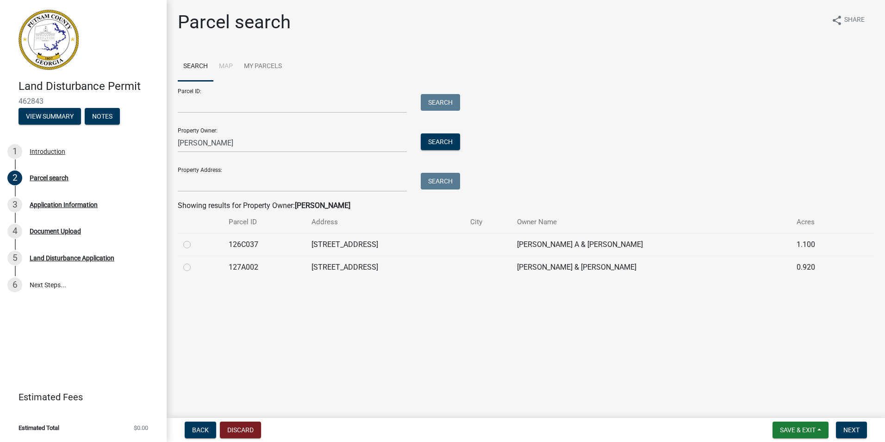
click at [194, 239] on label at bounding box center [194, 239] width 0 height 0
click at [194, 245] on input "radio" at bounding box center [197, 242] width 6 height 6
radio input "true"
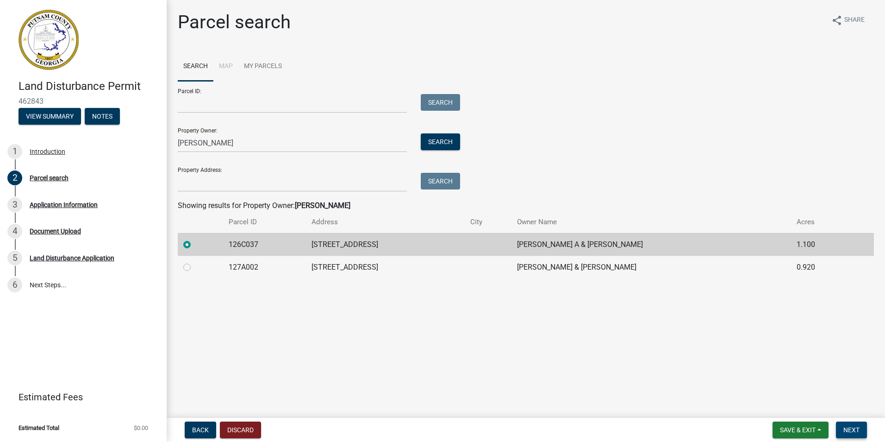
click at [849, 430] on span "Next" at bounding box center [852, 429] width 16 height 7
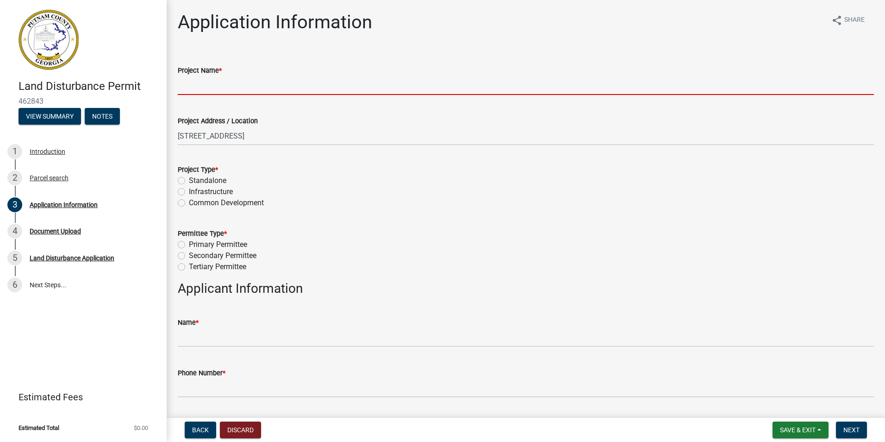
click at [206, 86] on input "Project Name *" at bounding box center [526, 85] width 696 height 19
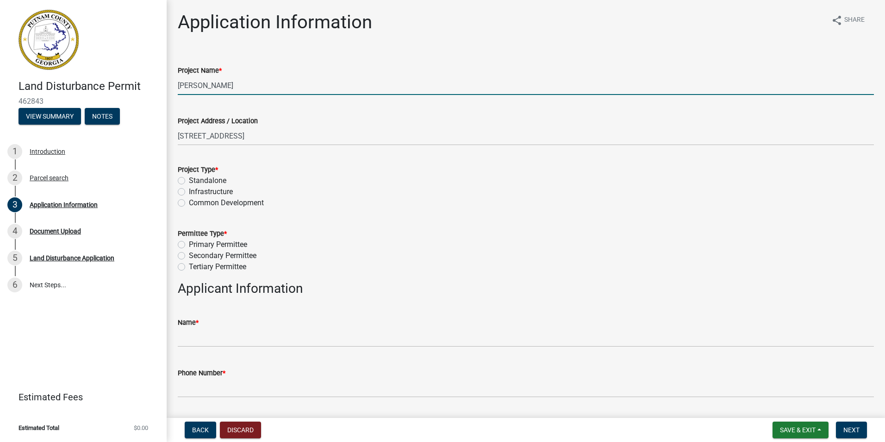
type input "[PERSON_NAME]"
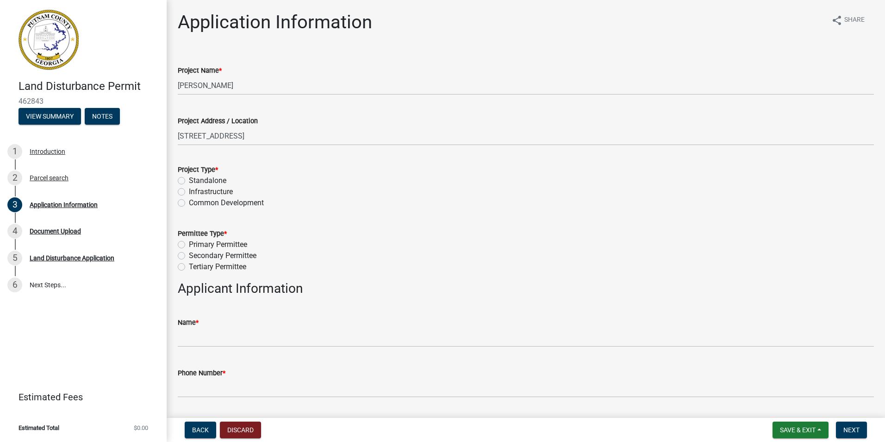
click at [189, 179] on label "Standalone" at bounding box center [208, 180] width 38 height 11
click at [189, 179] on input "Standalone" at bounding box center [192, 178] width 6 height 6
radio input "true"
click at [189, 244] on label "Primary Permittee" at bounding box center [218, 244] width 58 height 11
click at [189, 244] on input "Primary Permittee" at bounding box center [192, 242] width 6 height 6
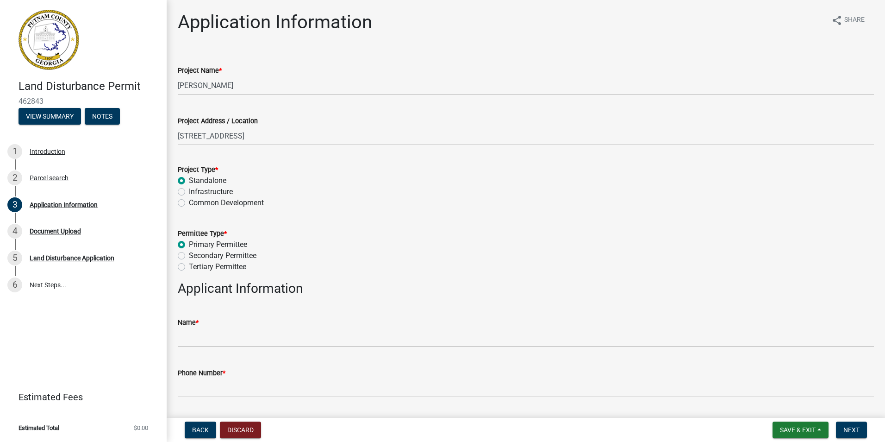
radio input "true"
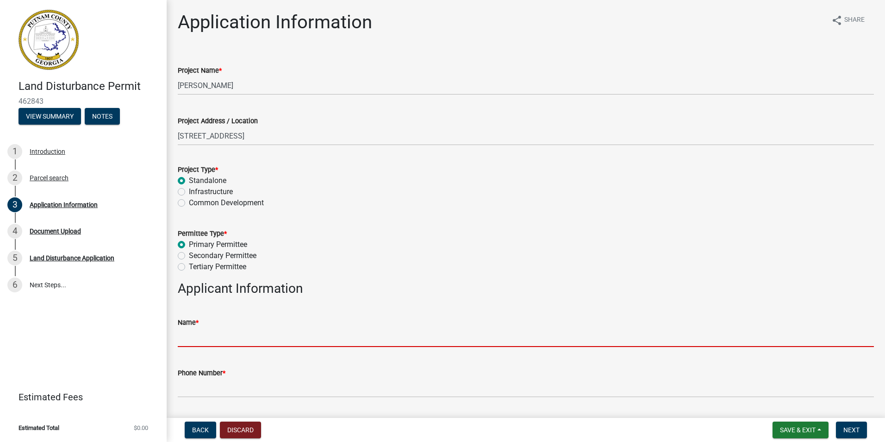
click at [195, 341] on input "Name *" at bounding box center [526, 337] width 696 height 19
type input "[PERSON_NAME]"
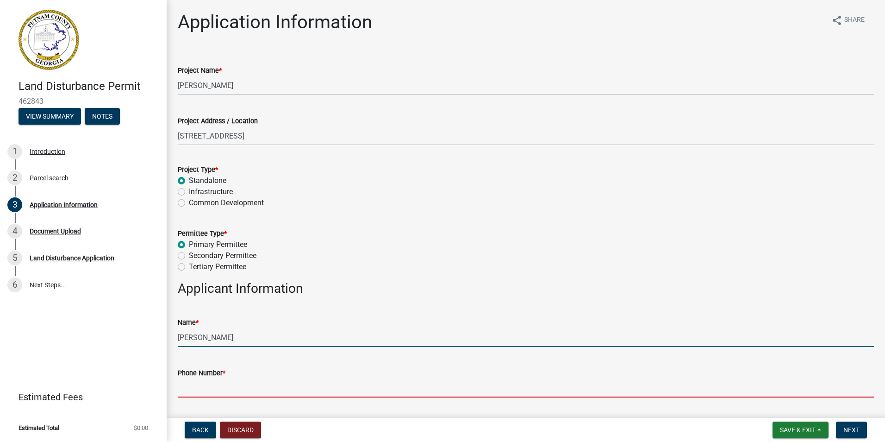
type input "7064730170"
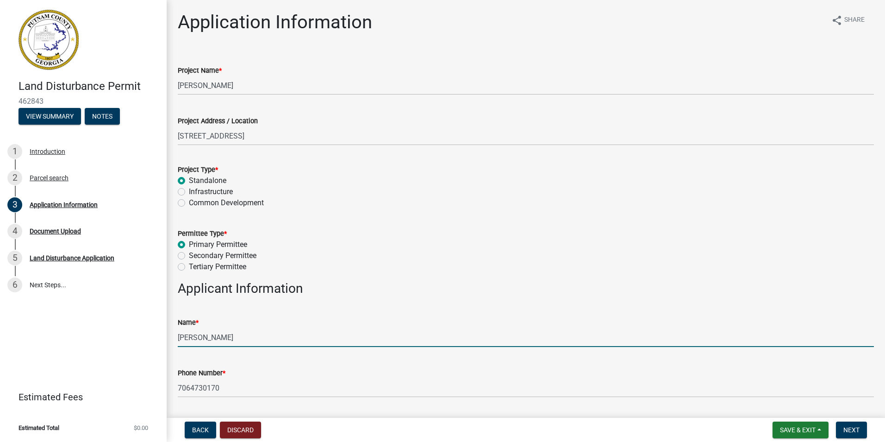
type input "[STREET_ADDRESS]"
type input "[EMAIL_ADDRESS][DOMAIN_NAME]"
click at [225, 338] on input "[PERSON_NAME]" at bounding box center [526, 337] width 696 height 19
type input "l"
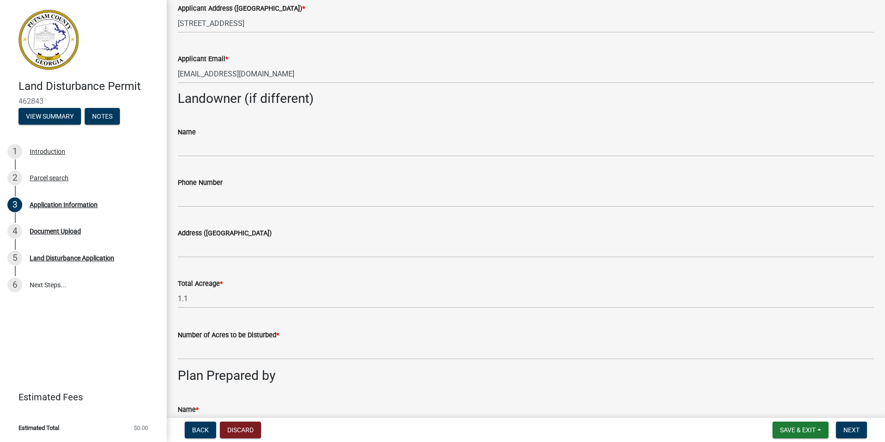
scroll to position [433, 0]
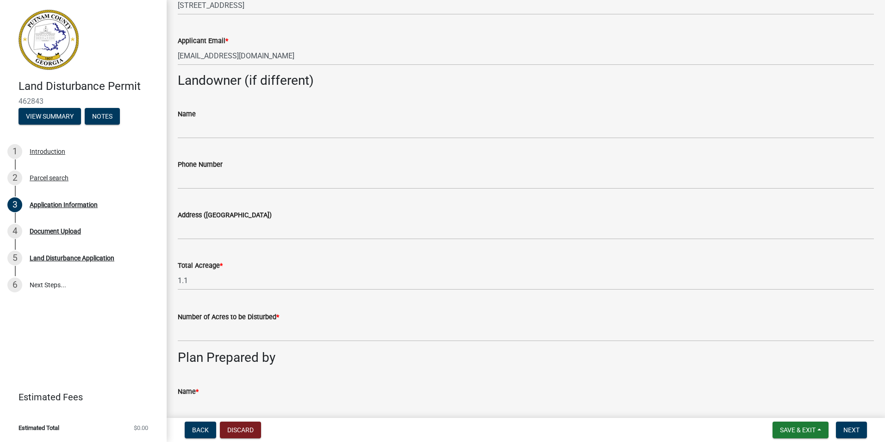
type input "[PERSON_NAME]"
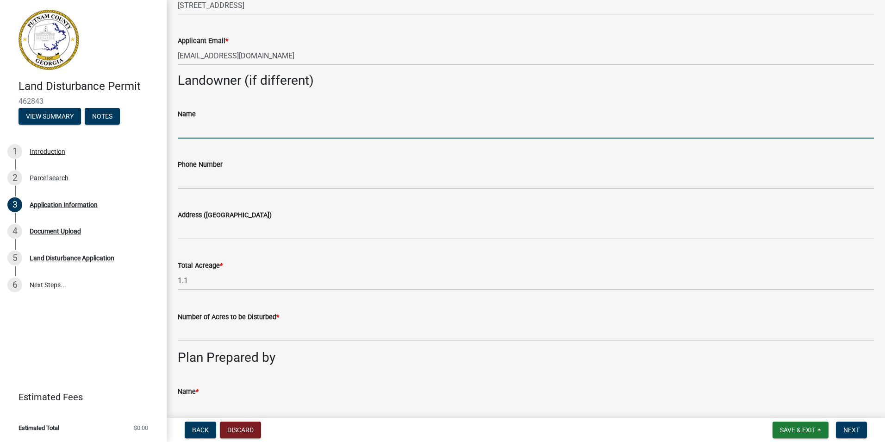
click at [190, 132] on input "Name" at bounding box center [526, 128] width 696 height 19
type input "[PERSON_NAME]"
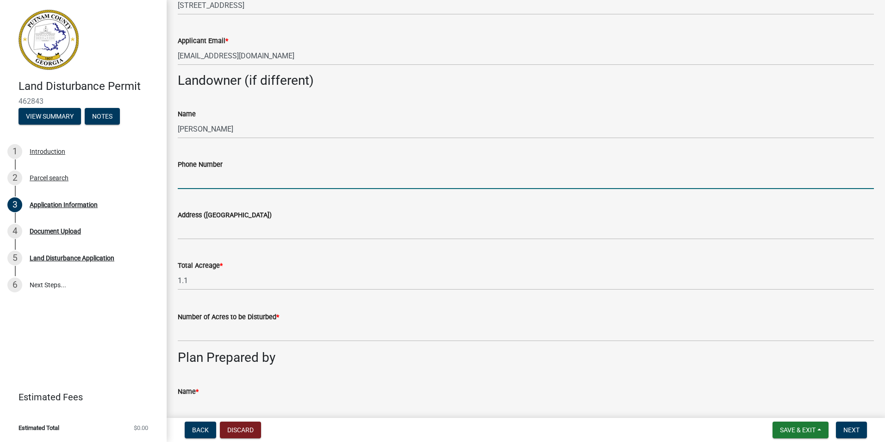
click at [187, 188] on input "Phone Number" at bounding box center [526, 179] width 696 height 19
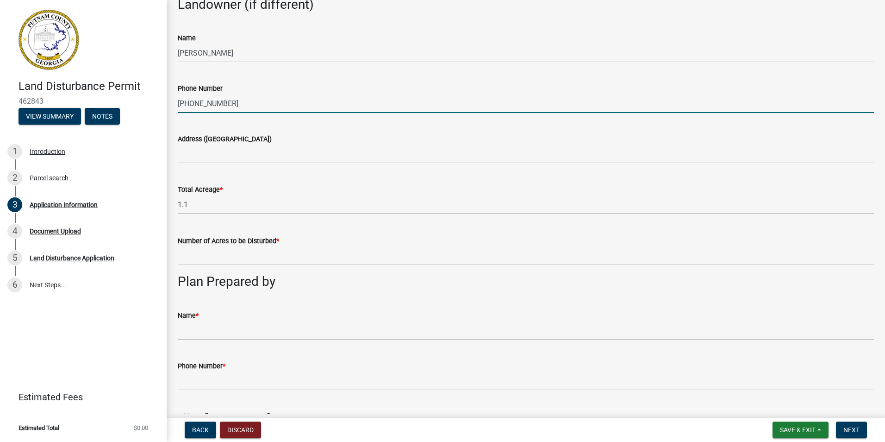
scroll to position [515, 0]
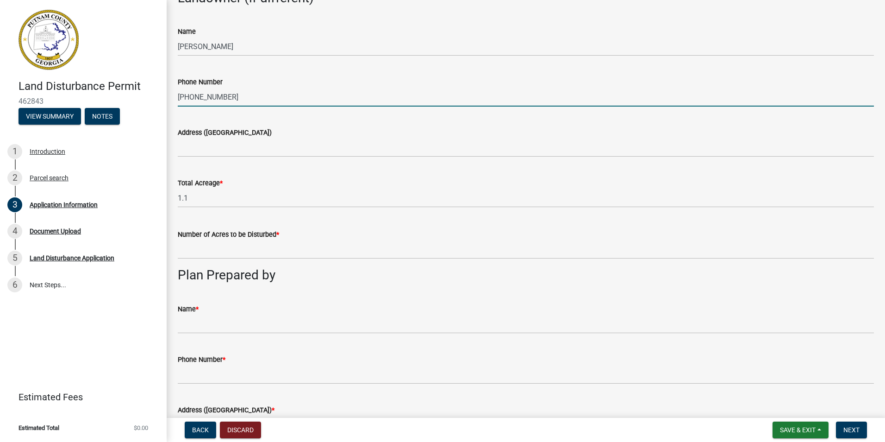
type input "[PHONE_NUMBER]"
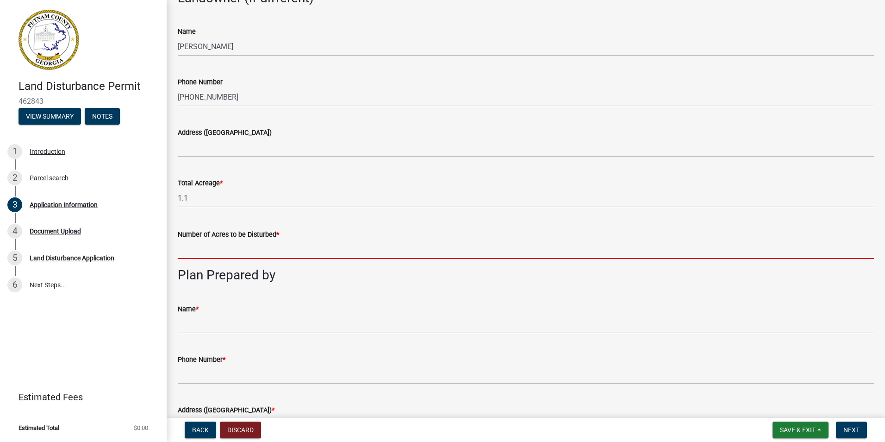
click at [185, 250] on input "text" at bounding box center [526, 249] width 696 height 19
click at [187, 253] on input "text" at bounding box center [526, 249] width 696 height 19
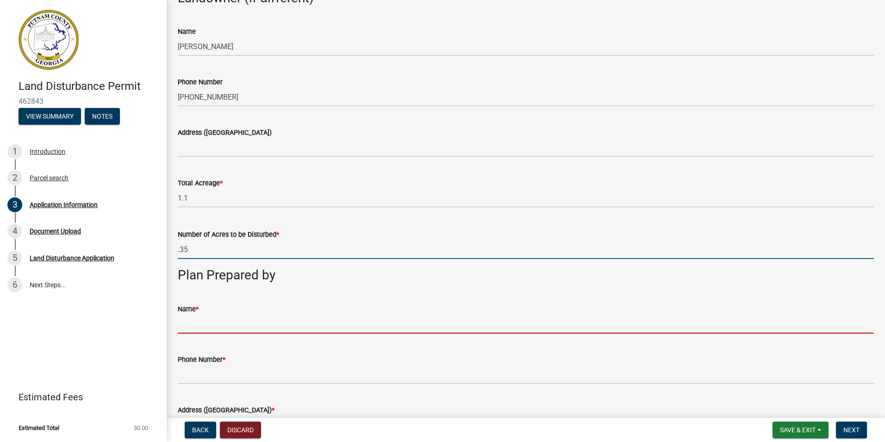
type input "0.35"
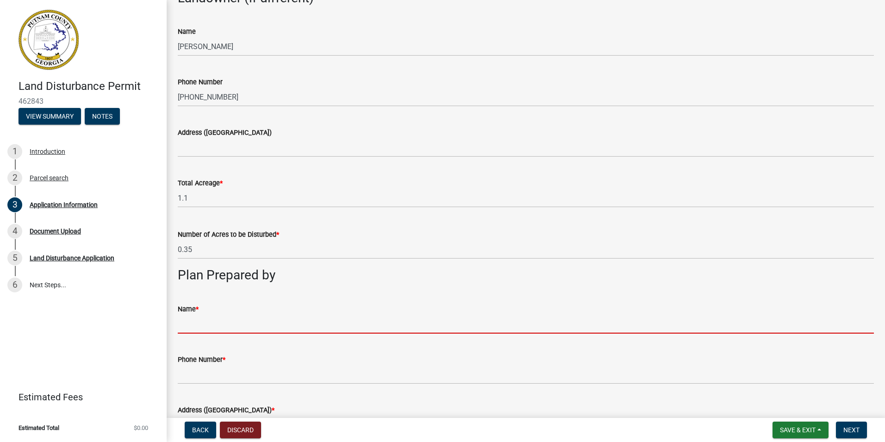
click at [187, 326] on input "Name *" at bounding box center [526, 323] width 696 height 19
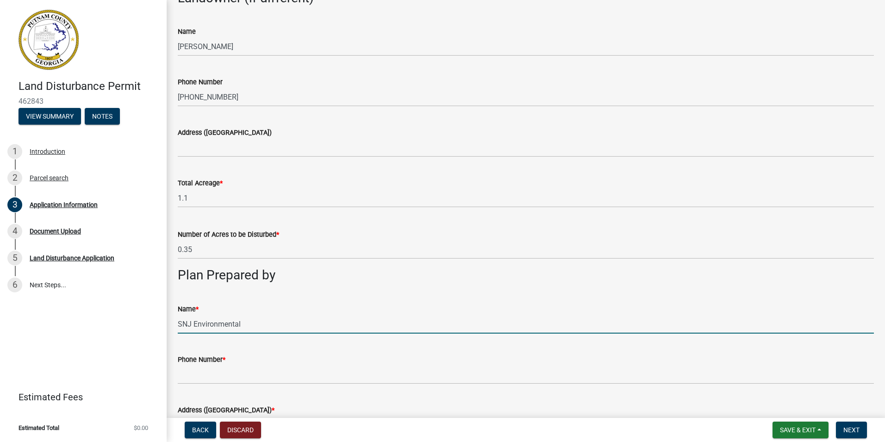
type input "SNJ Environmental"
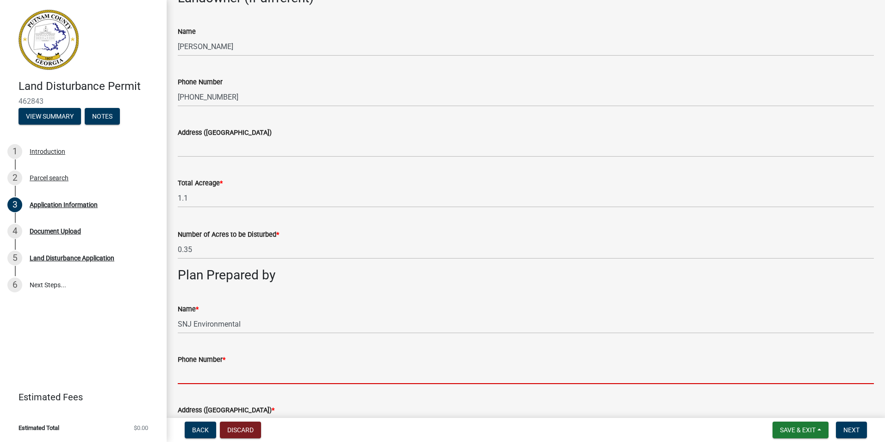
click at [232, 380] on input "Phone Number *" at bounding box center [526, 374] width 696 height 19
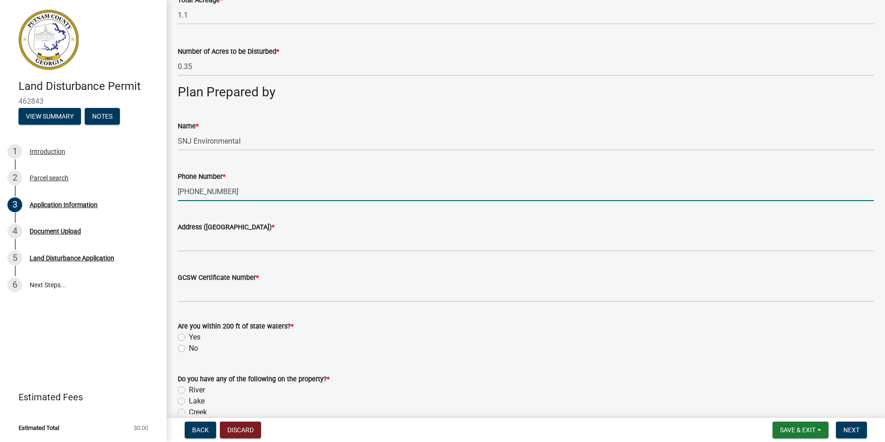
scroll to position [703, 0]
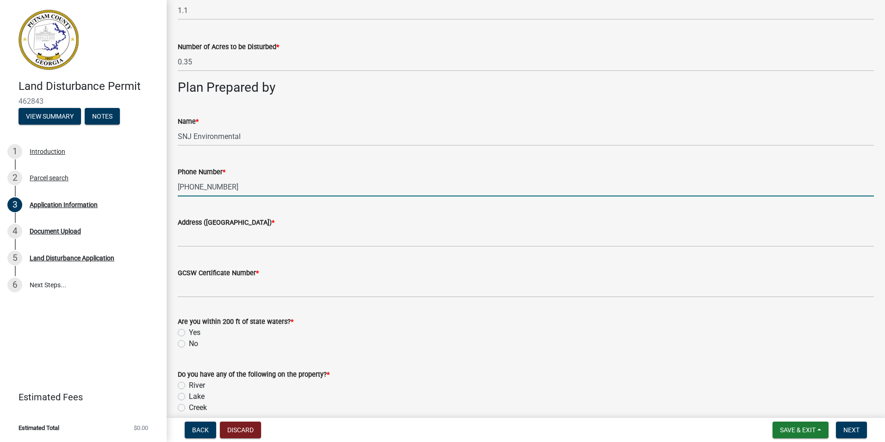
type input "[PHONE_NUMBER]"
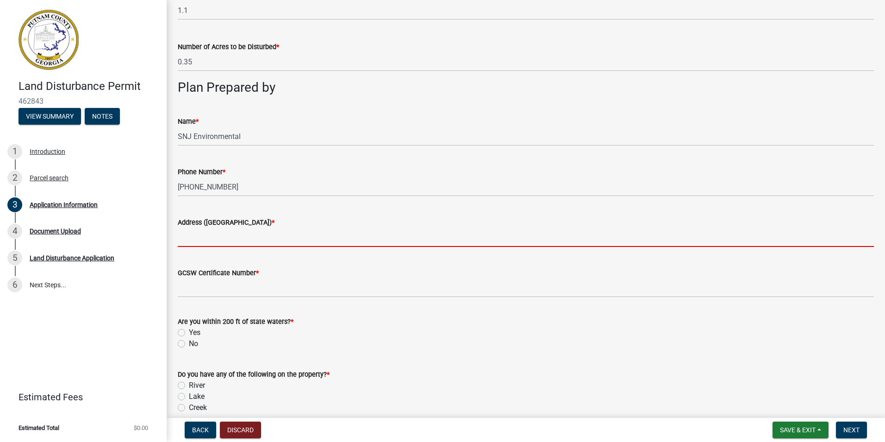
click at [216, 239] on input "Address ([GEOGRAPHIC_DATA]) *" at bounding box center [526, 237] width 696 height 19
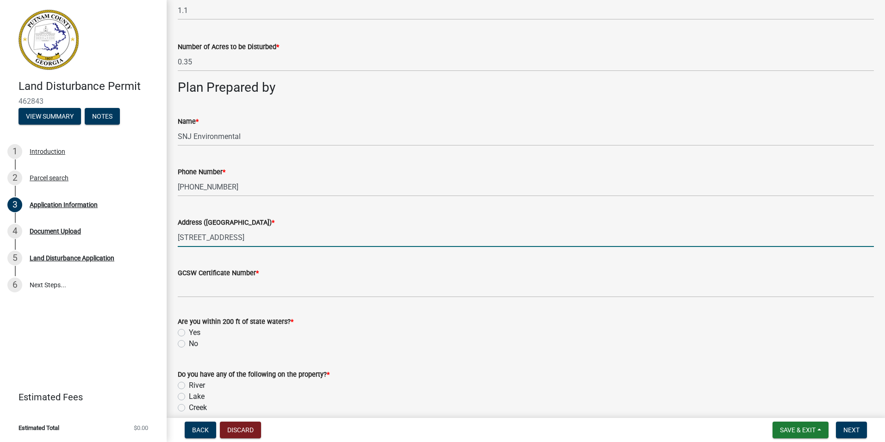
type input "[STREET_ADDRESS]"
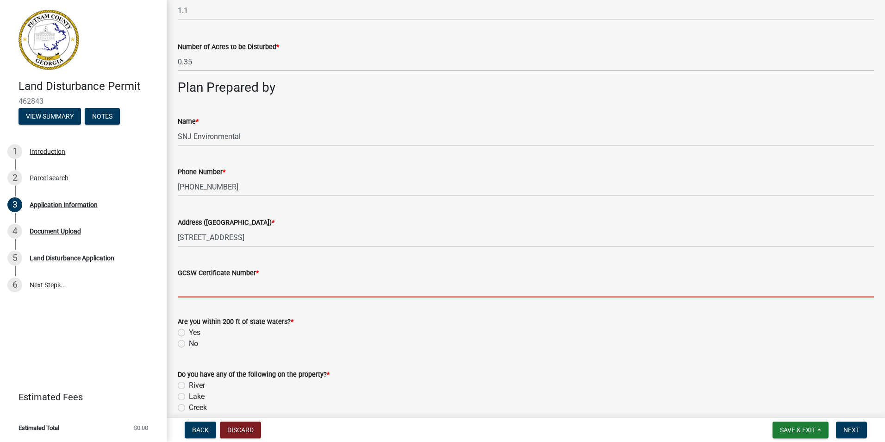
click at [227, 291] on input "GCSW Certificate Number *" at bounding box center [526, 287] width 696 height 19
click at [210, 363] on wm-data-entity-input-list "Project Name * [PERSON_NAME] Project Address / Location [STREET_ADDRESS] Projec…" at bounding box center [526, 251] width 696 height 1805
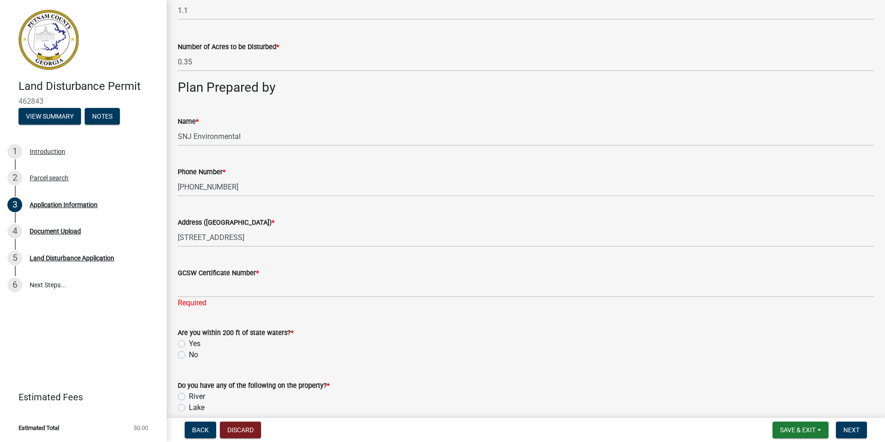
click at [189, 342] on label "Yes" at bounding box center [195, 343] width 12 height 11
click at [189, 342] on input "Yes" at bounding box center [192, 341] width 6 height 6
radio input "true"
drag, startPoint x: 182, startPoint y: 406, endPoint x: 190, endPoint y: 407, distance: 8.4
click at [189, 405] on label "Lake" at bounding box center [197, 407] width 16 height 11
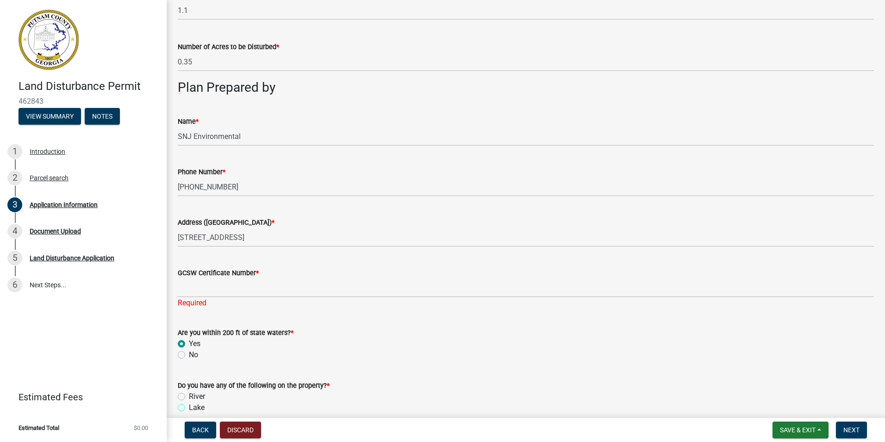
click at [189, 405] on input "Lake" at bounding box center [192, 405] width 6 height 6
radio input "true"
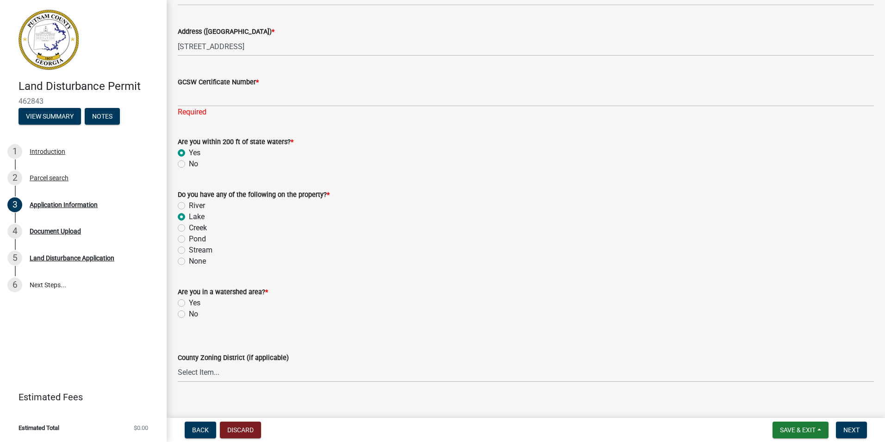
scroll to position [905, 0]
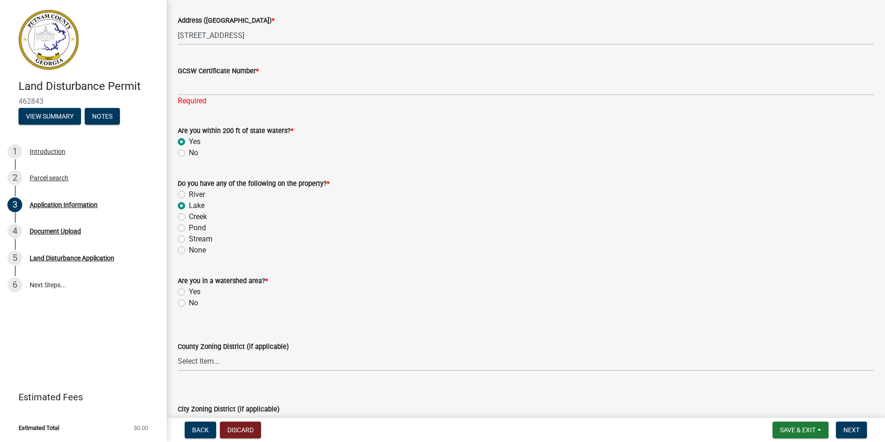
click at [189, 302] on label "No" at bounding box center [193, 302] width 9 height 11
click at [189, 302] on input "No" at bounding box center [192, 300] width 6 height 6
radio input "true"
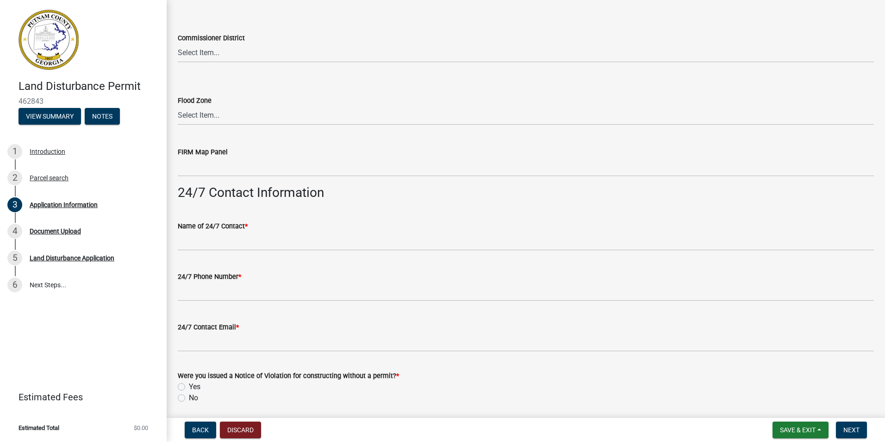
scroll to position [1345, 0]
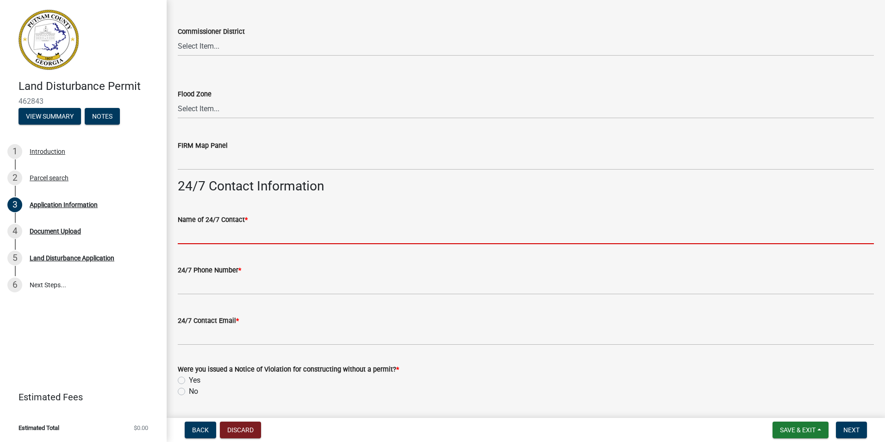
click at [204, 236] on input "Name of 24/7 Contact *" at bounding box center [526, 234] width 696 height 19
type input "Eatonton"
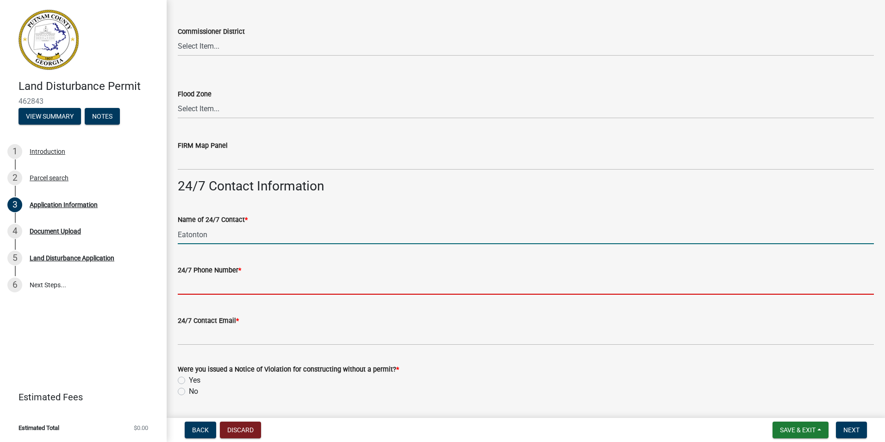
type input "7064730170"
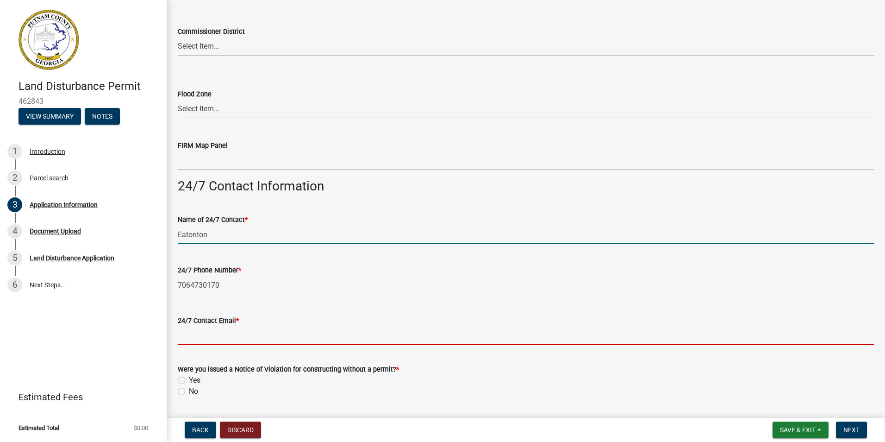
type input "[EMAIL_ADDRESS][DOMAIN_NAME]"
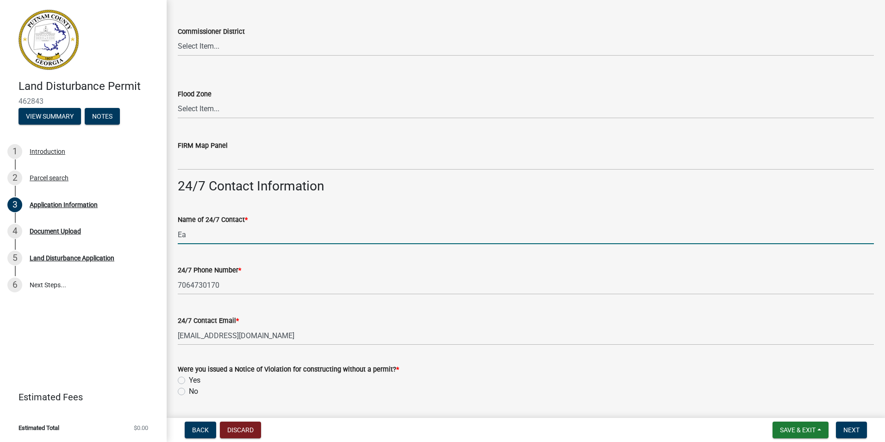
type input "E"
click at [230, 236] on input "[PERSON_NAME]" at bounding box center [526, 234] width 696 height 19
type input "[PERSON_NAME]"
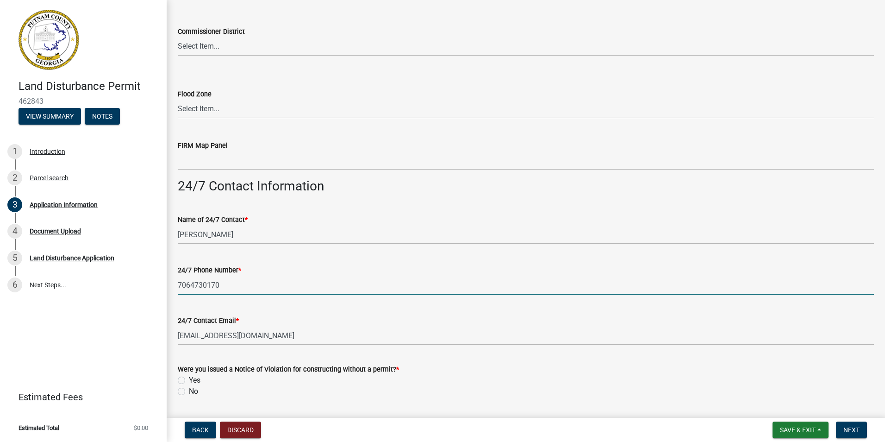
click at [188, 290] on input "7064730170" at bounding box center [526, 285] width 696 height 19
click at [166, 308] on div "Land Disturbance Permit 462843 View Summary Notes 1 Introduction 2 Parcel searc…" at bounding box center [83, 221] width 167 height 442
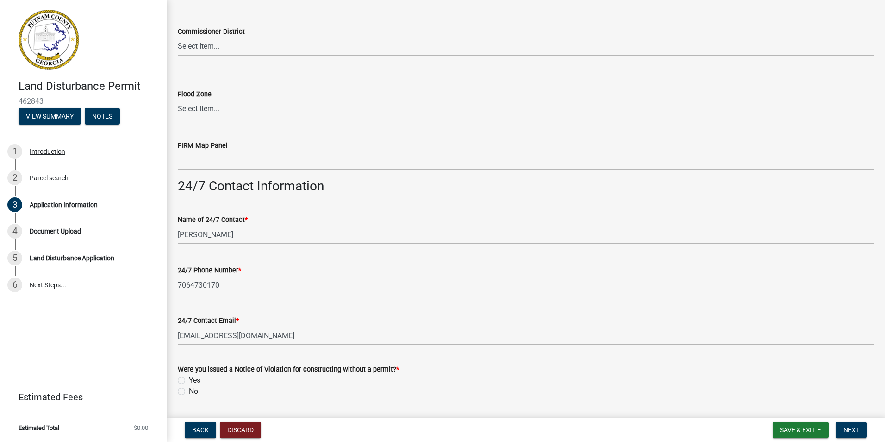
click at [189, 391] on label "No" at bounding box center [193, 391] width 9 height 11
click at [189, 391] on input "No" at bounding box center [192, 389] width 6 height 6
radio input "true"
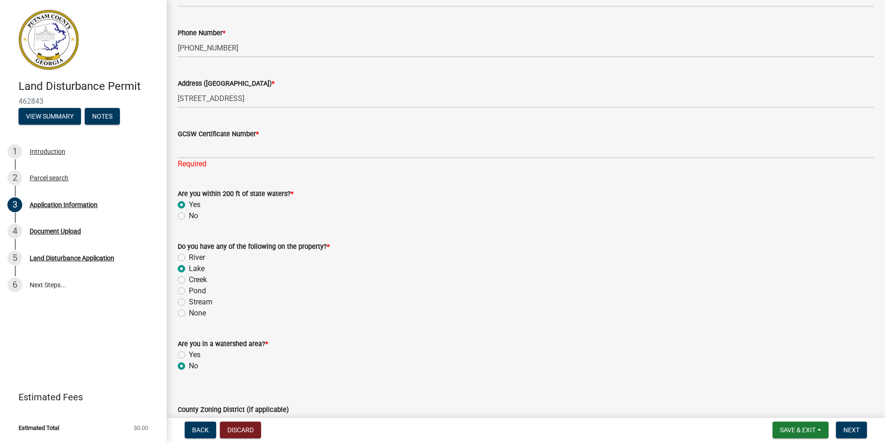
scroll to position [828, 0]
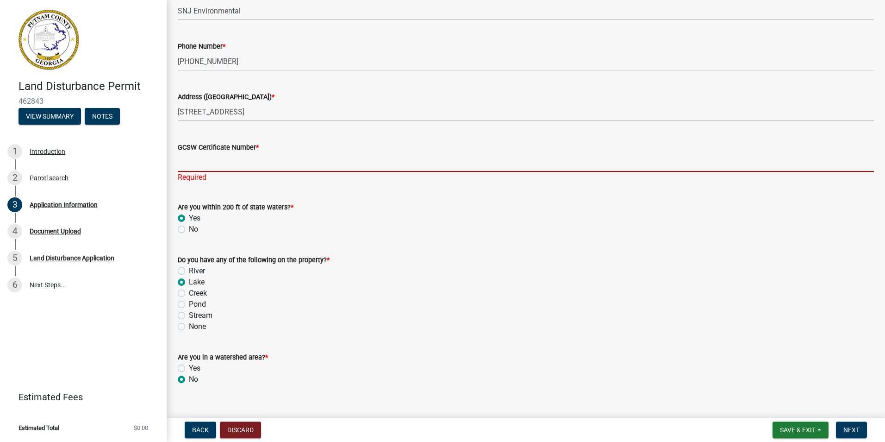
click at [188, 166] on input "GCSW Certificate Number *" at bounding box center [526, 162] width 696 height 19
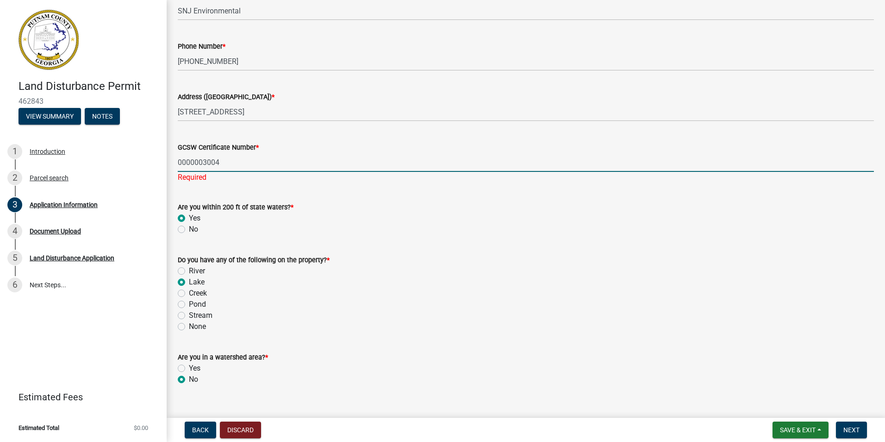
type input "0000003004"
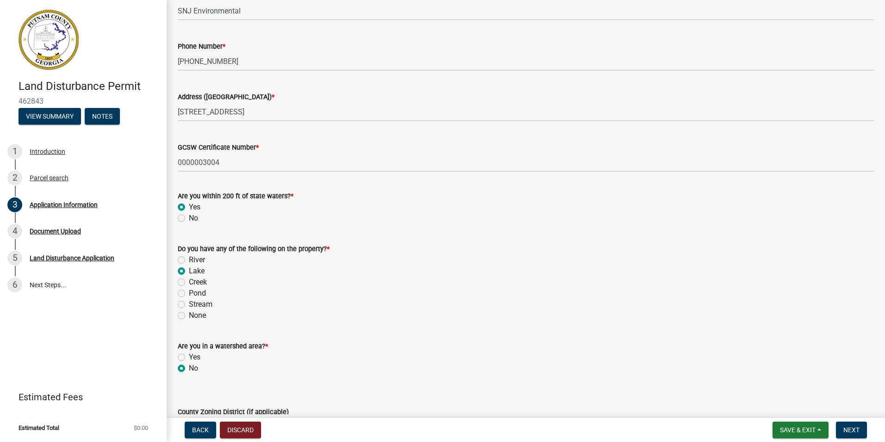
click at [414, 390] on wm-data-entity-input-list "Project Name * [PERSON_NAME] Project Address / Location [STREET_ADDRESS] Projec…" at bounding box center [526, 126] width 696 height 1805
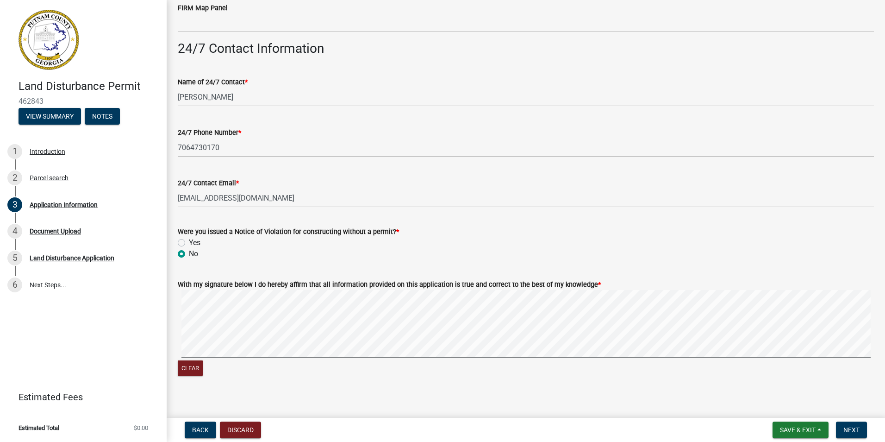
scroll to position [1479, 0]
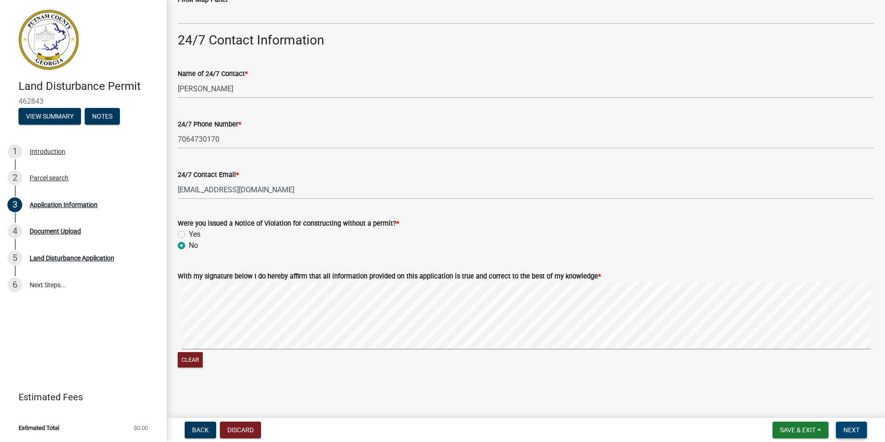
click at [847, 431] on span "Next" at bounding box center [852, 429] width 16 height 7
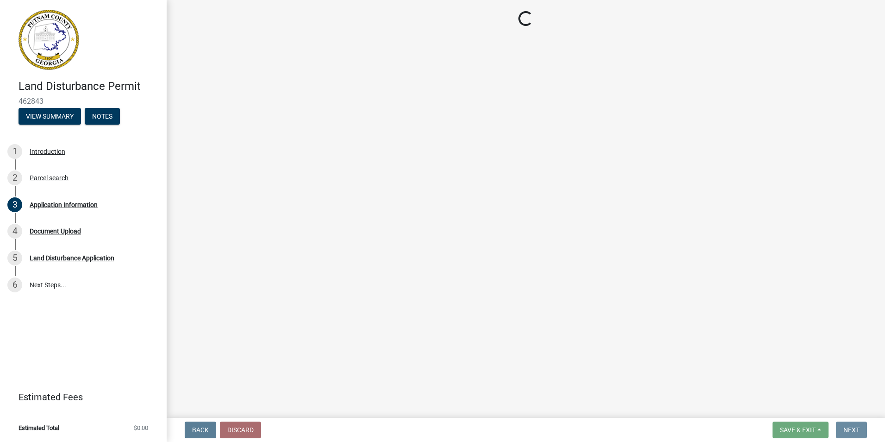
scroll to position [0, 0]
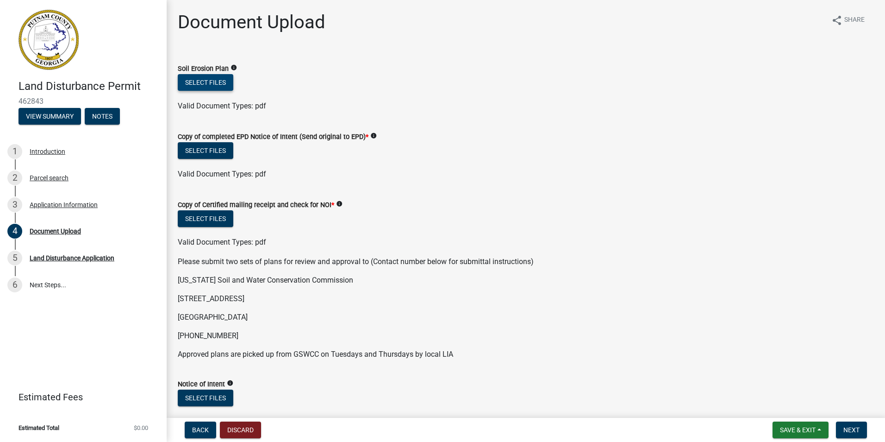
click at [223, 79] on button "Select files" at bounding box center [206, 82] width 56 height 17
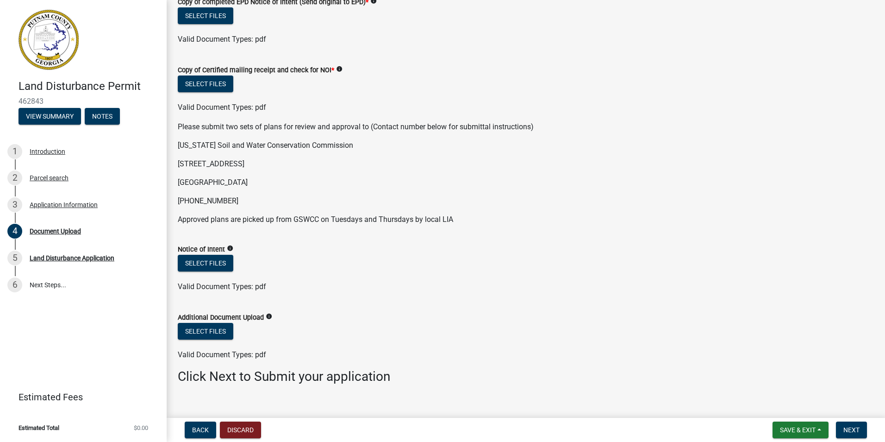
scroll to position [182, 0]
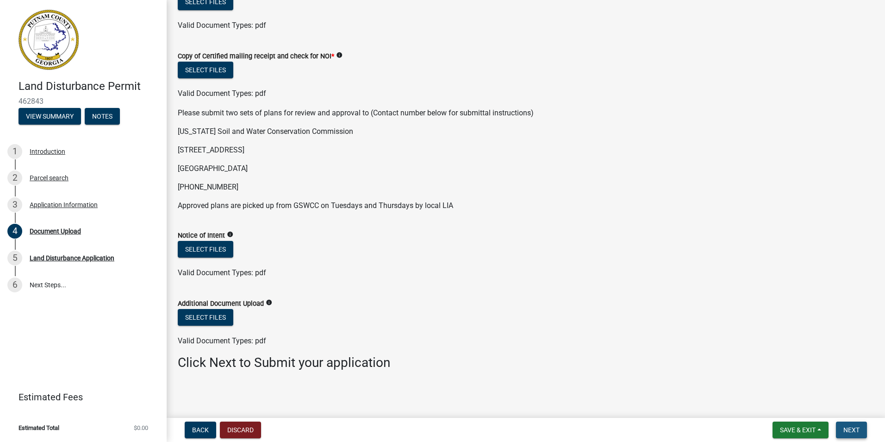
click at [845, 430] on span "Next" at bounding box center [852, 429] width 16 height 7
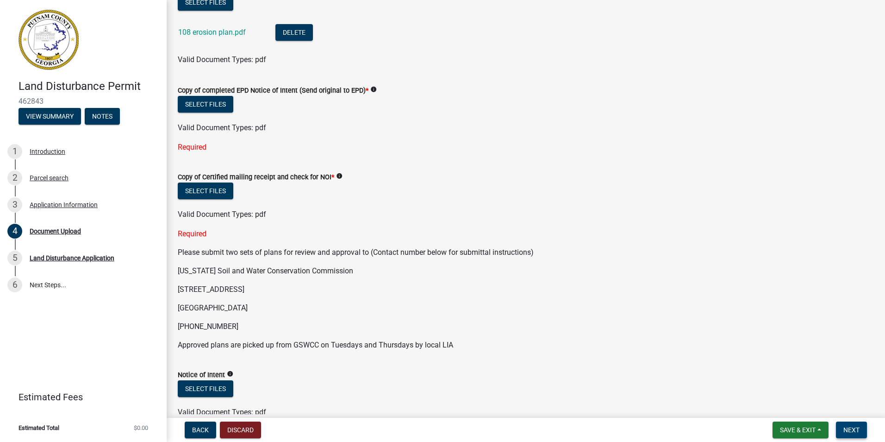
scroll to position [0, 0]
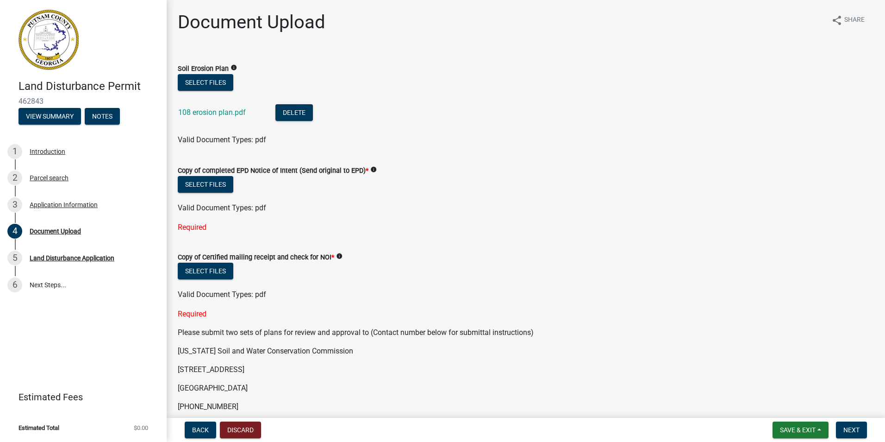
click at [372, 169] on icon "info" at bounding box center [373, 169] width 6 height 6
click at [202, 184] on button "Select files" at bounding box center [206, 184] width 56 height 17
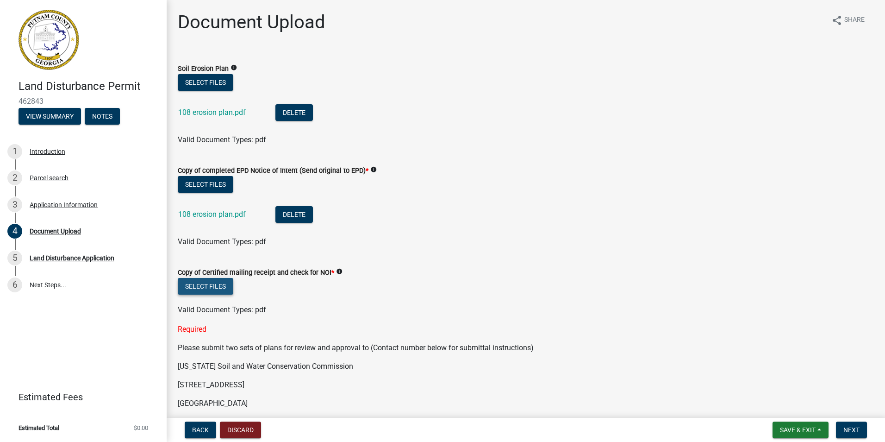
click at [209, 288] on button "Select files" at bounding box center [206, 286] width 56 height 17
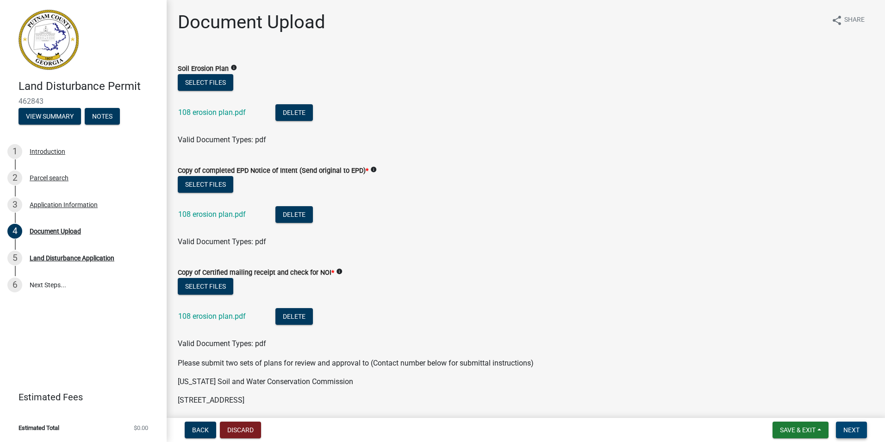
click at [841, 426] on button "Next" at bounding box center [851, 429] width 31 height 17
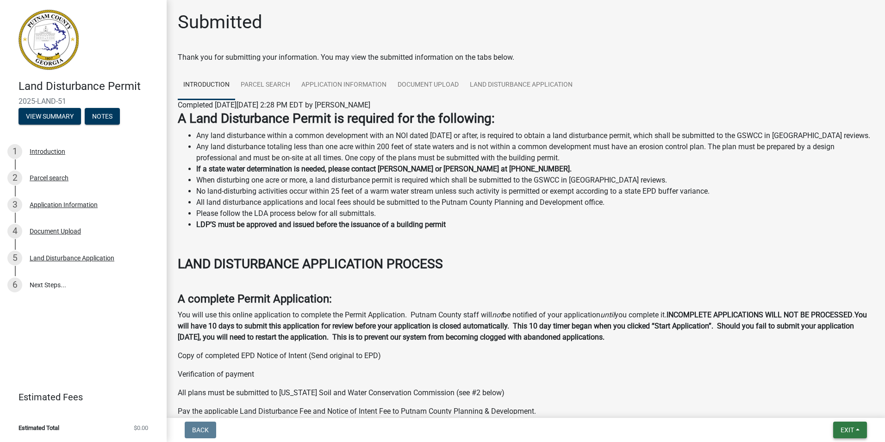
click at [844, 428] on span "Exit" at bounding box center [847, 429] width 13 height 7
click at [834, 405] on button "Save & Exit" at bounding box center [830, 405] width 74 height 22
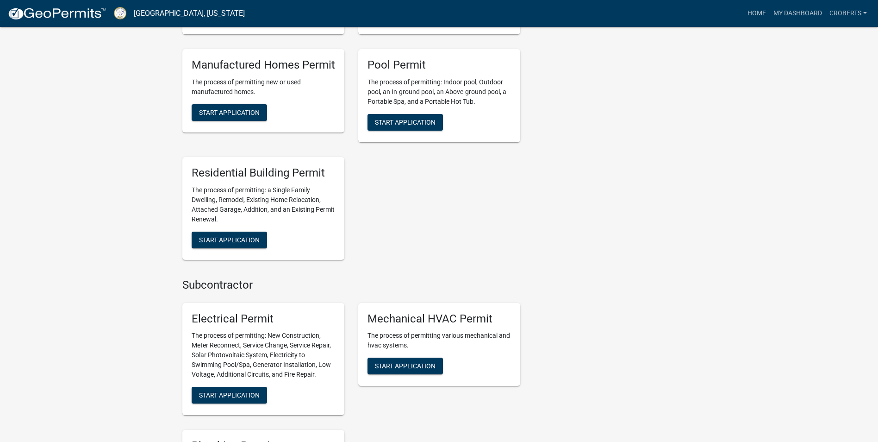
scroll to position [506, 0]
